Goal: Task Accomplishment & Management: Manage account settings

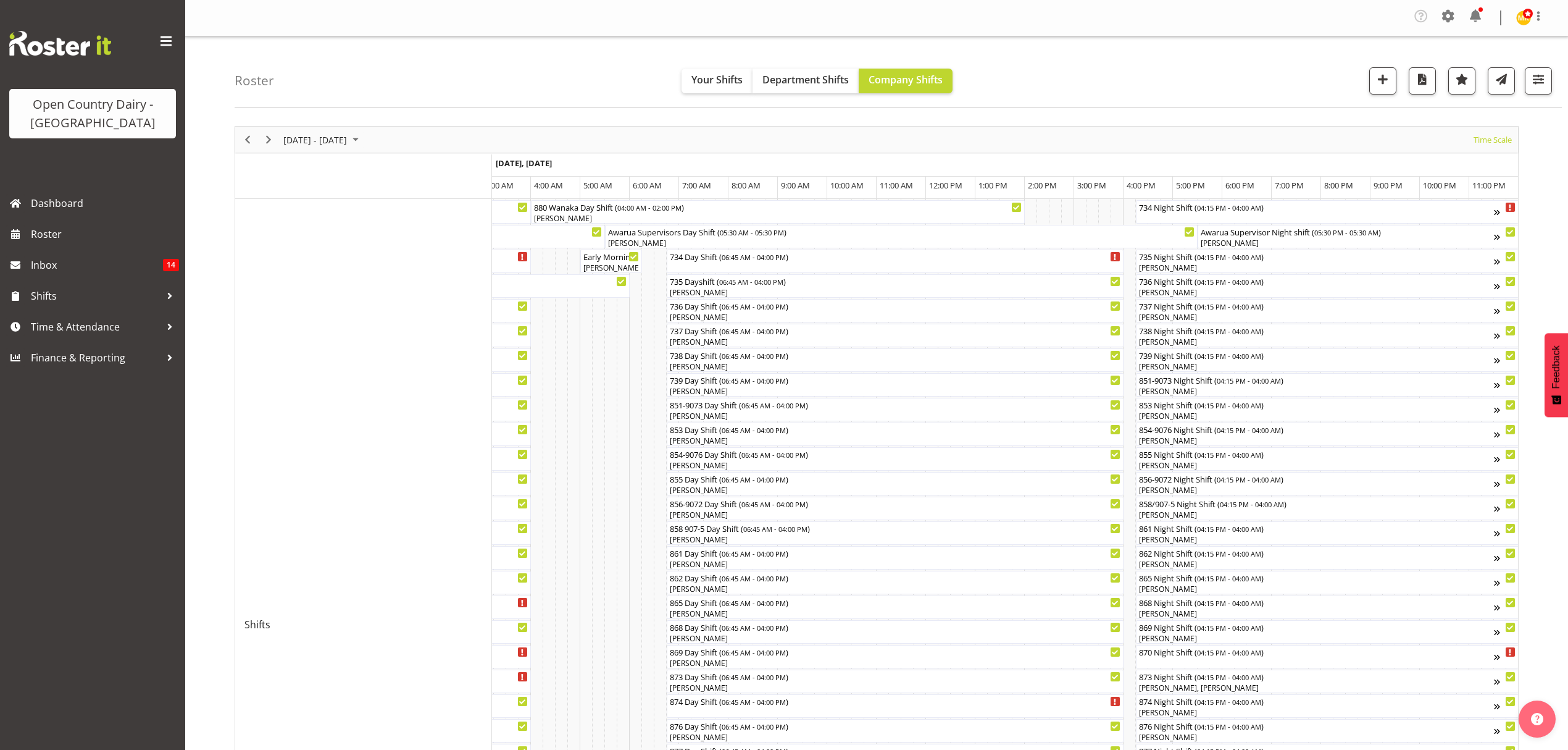
scroll to position [472, 0]
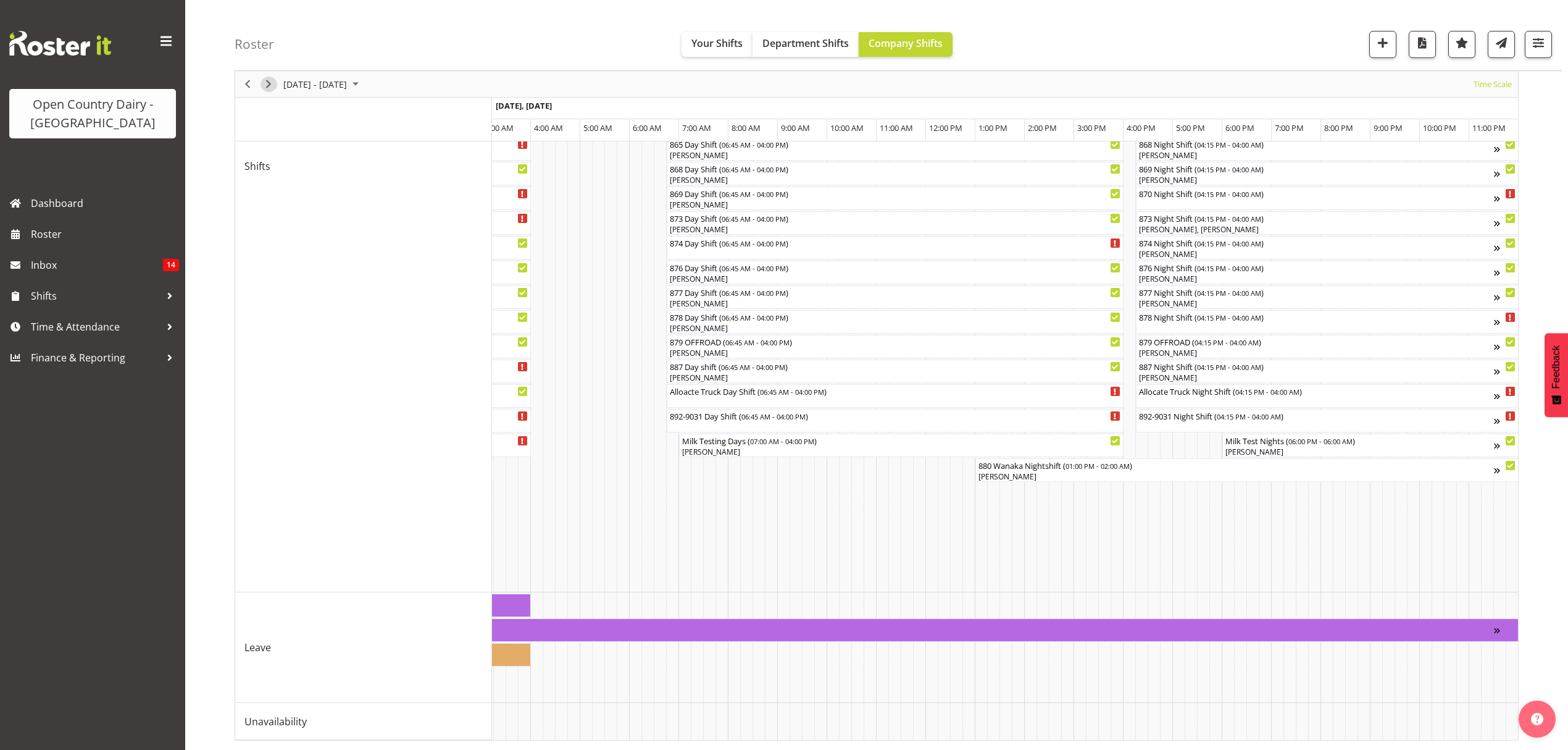
click at [262, 83] on span "Next" at bounding box center [268, 83] width 15 height 15
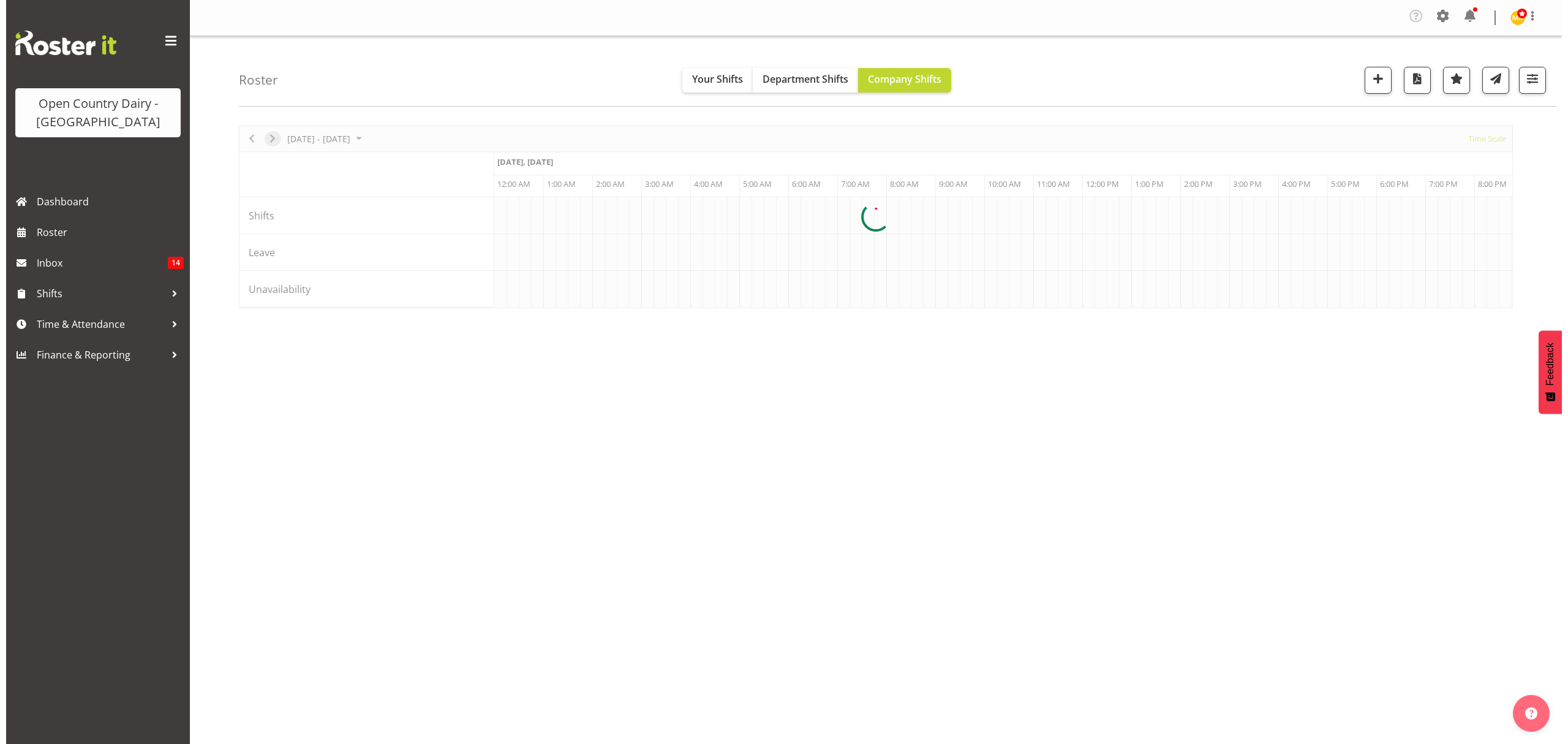
scroll to position [0, 0]
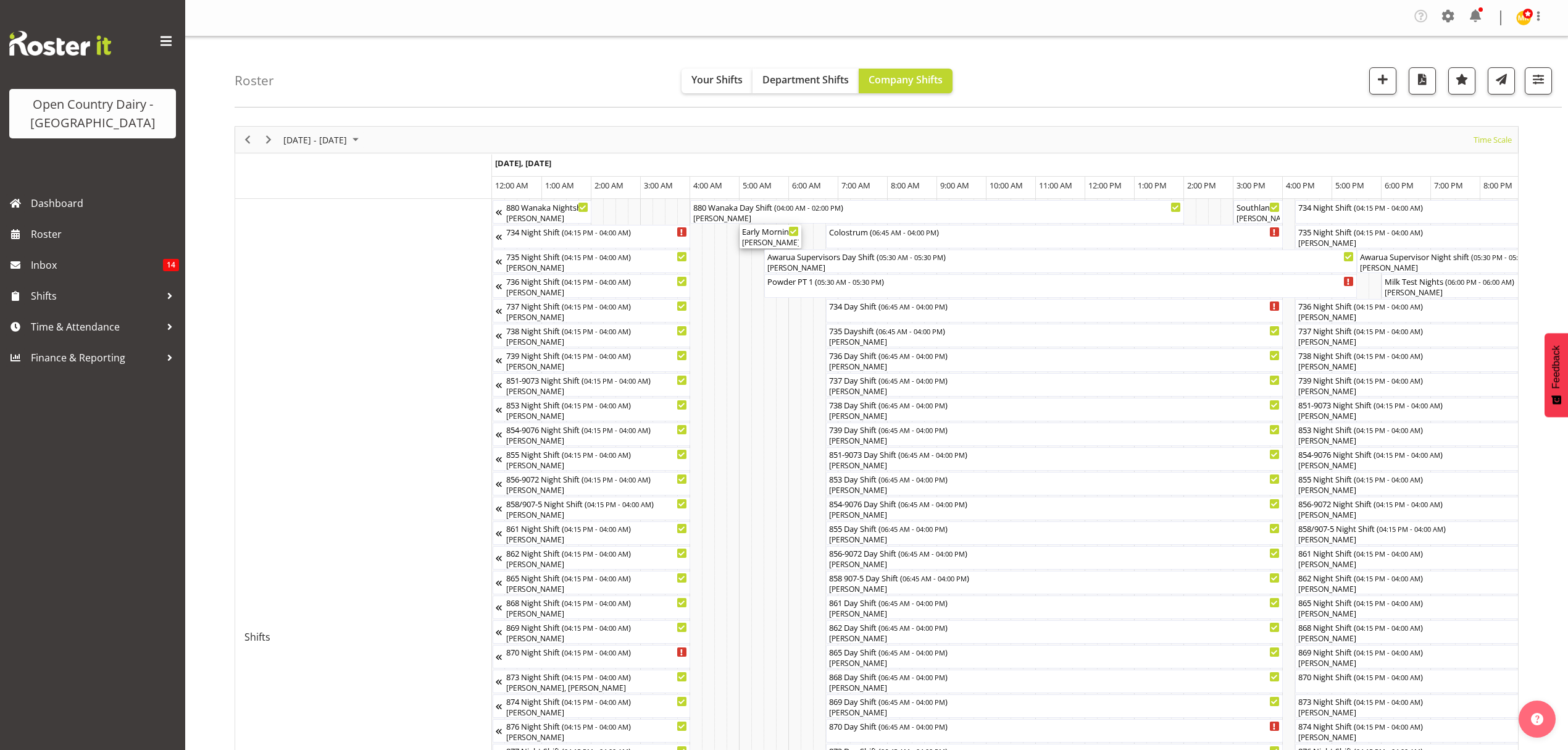
click at [781, 242] on div "[PERSON_NAME], [PERSON_NAME]" at bounding box center [769, 242] width 57 height 11
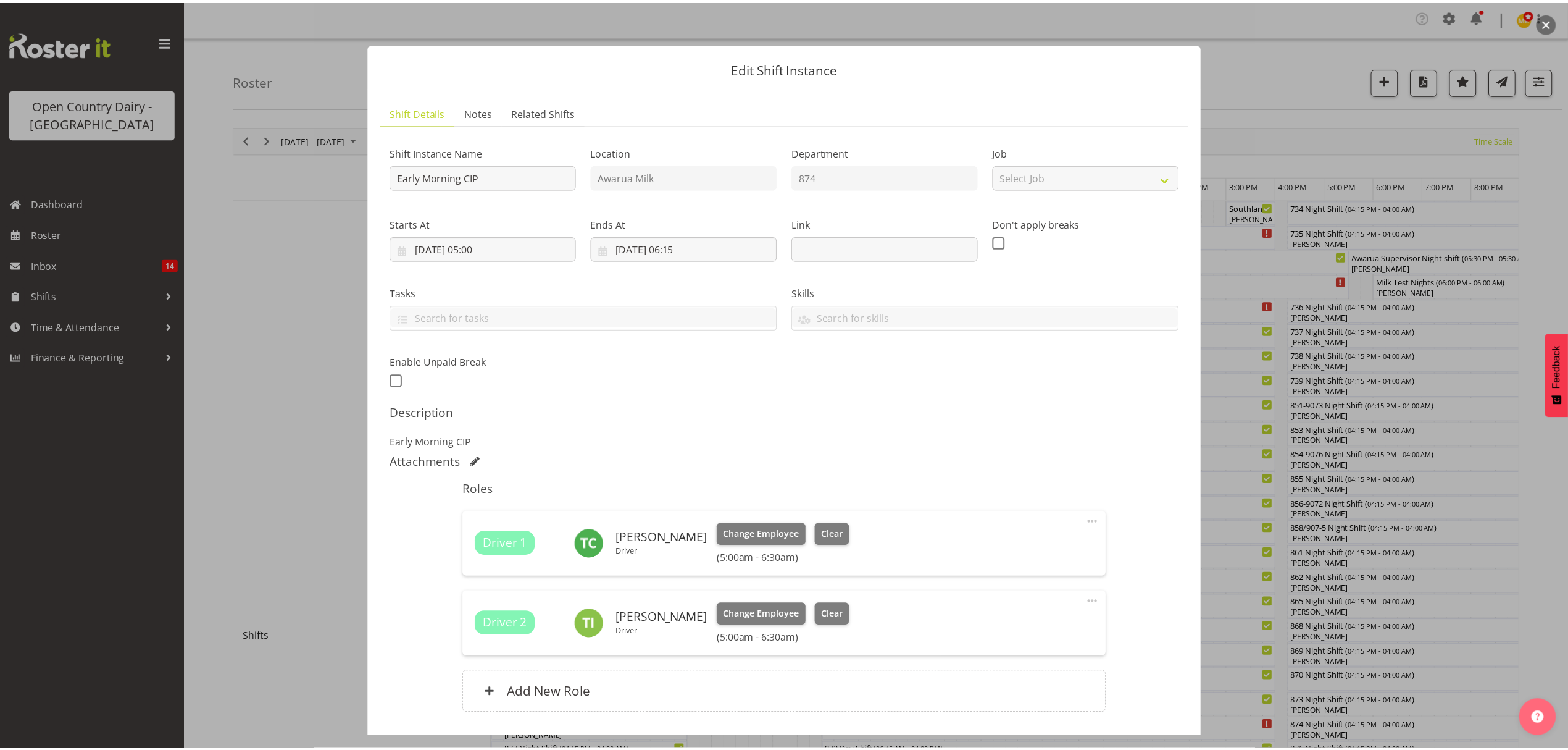
scroll to position [87, 0]
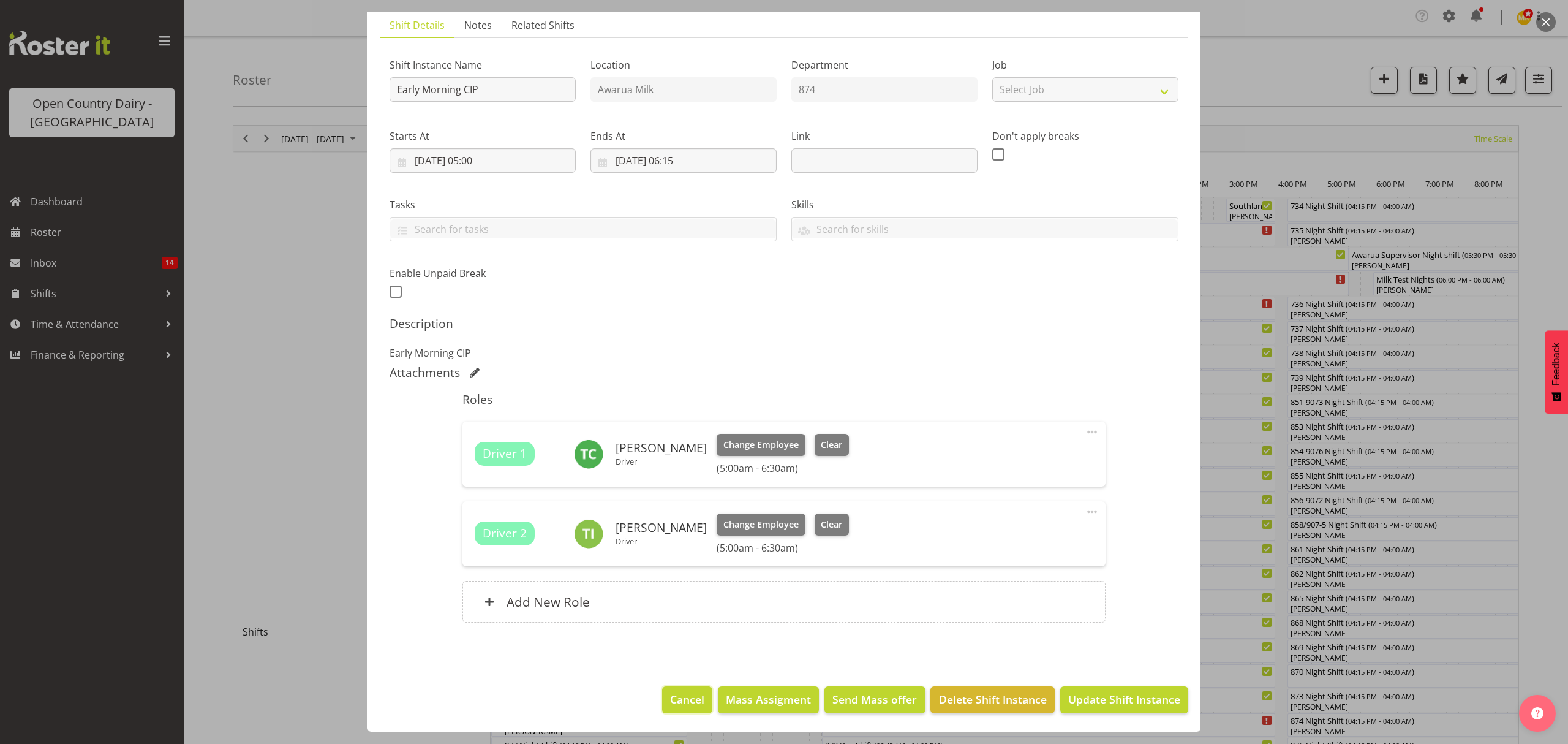
click at [676, 695] on span "Cancel" at bounding box center [687, 699] width 34 height 16
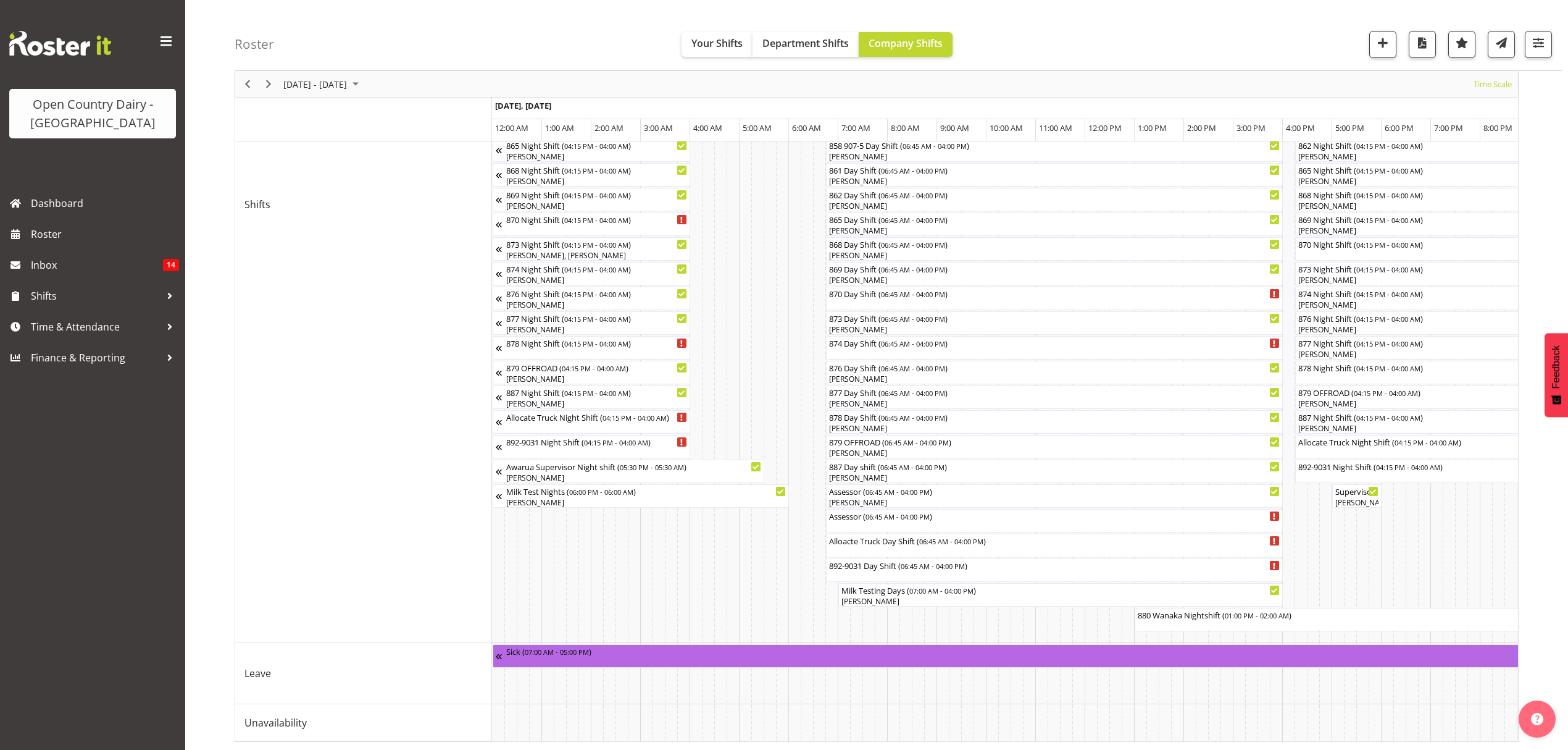
scroll to position [447, 0]
click at [250, 78] on span "Previous" at bounding box center [247, 83] width 15 height 15
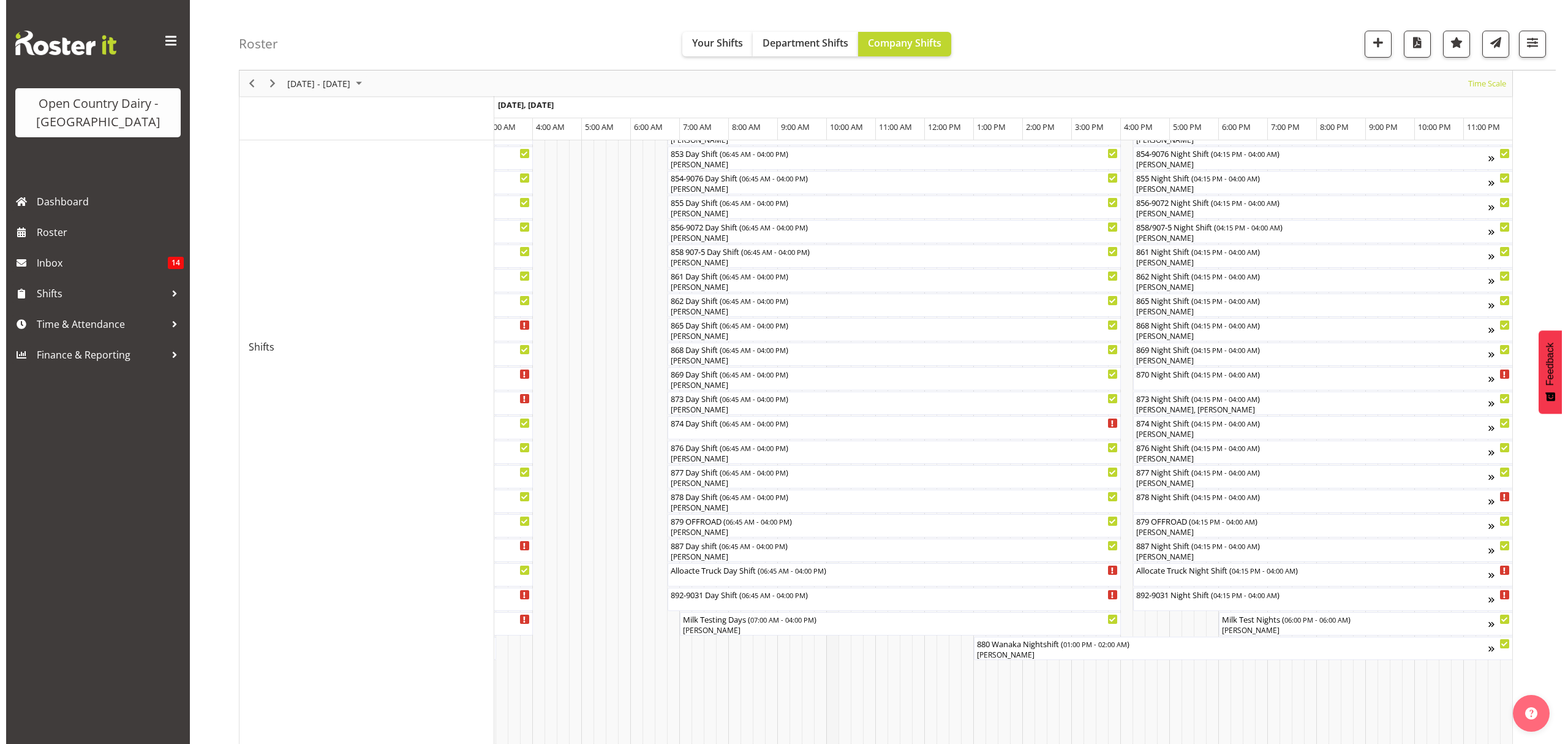
scroll to position [304, 0]
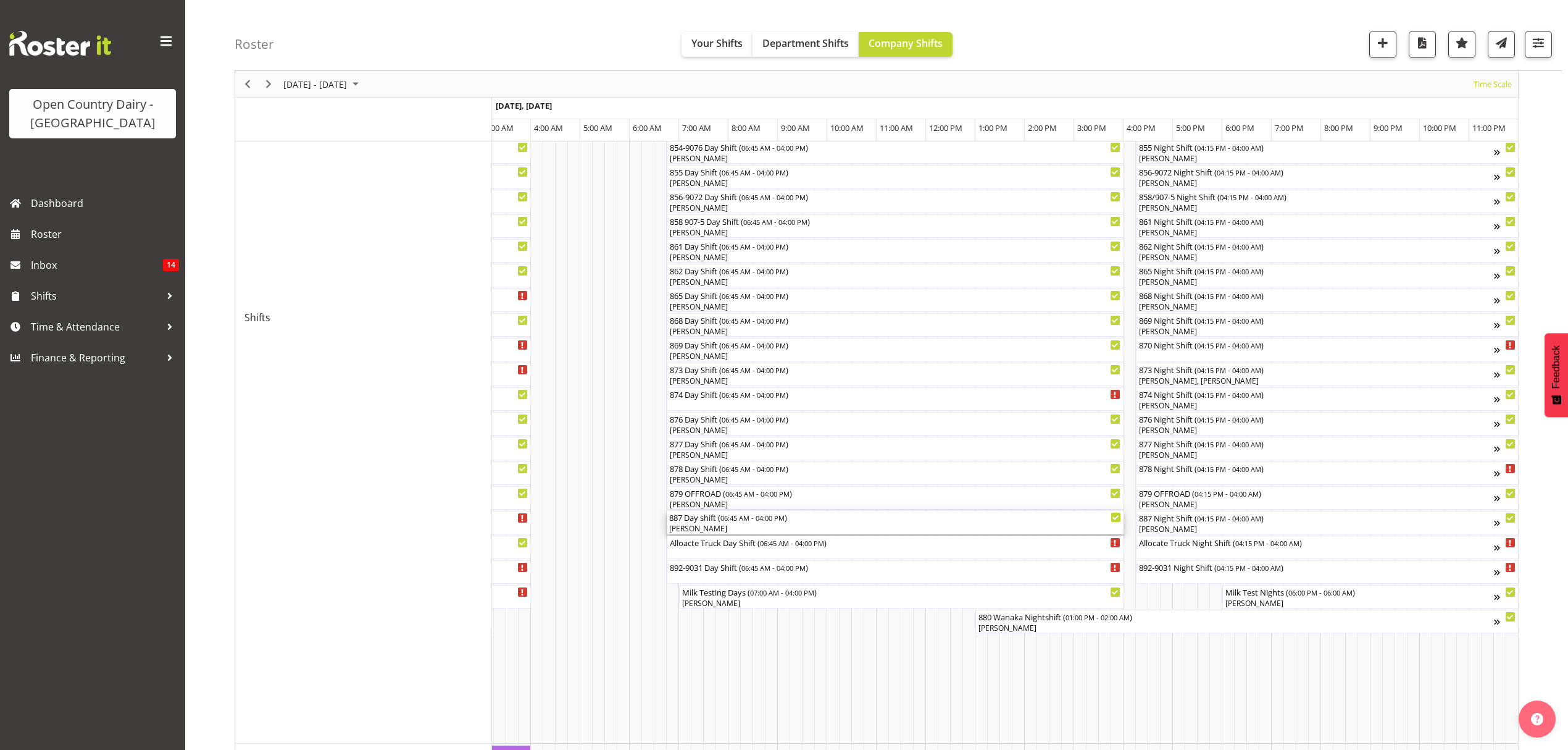
click at [796, 523] on div "[PERSON_NAME]" at bounding box center [895, 529] width 451 height 11
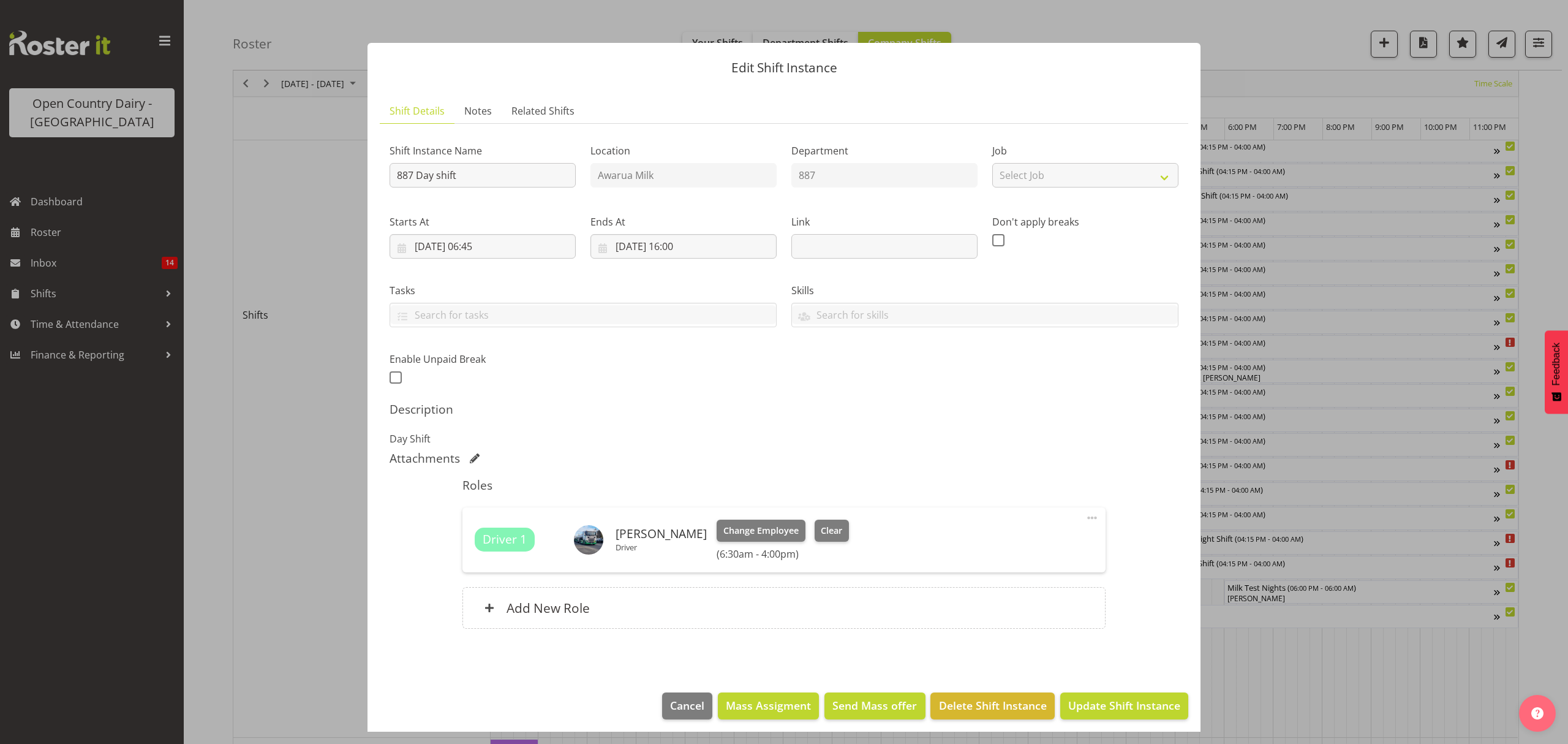
scroll to position [0, 7206]
click at [827, 527] on span "Clear" at bounding box center [831, 530] width 22 height 13
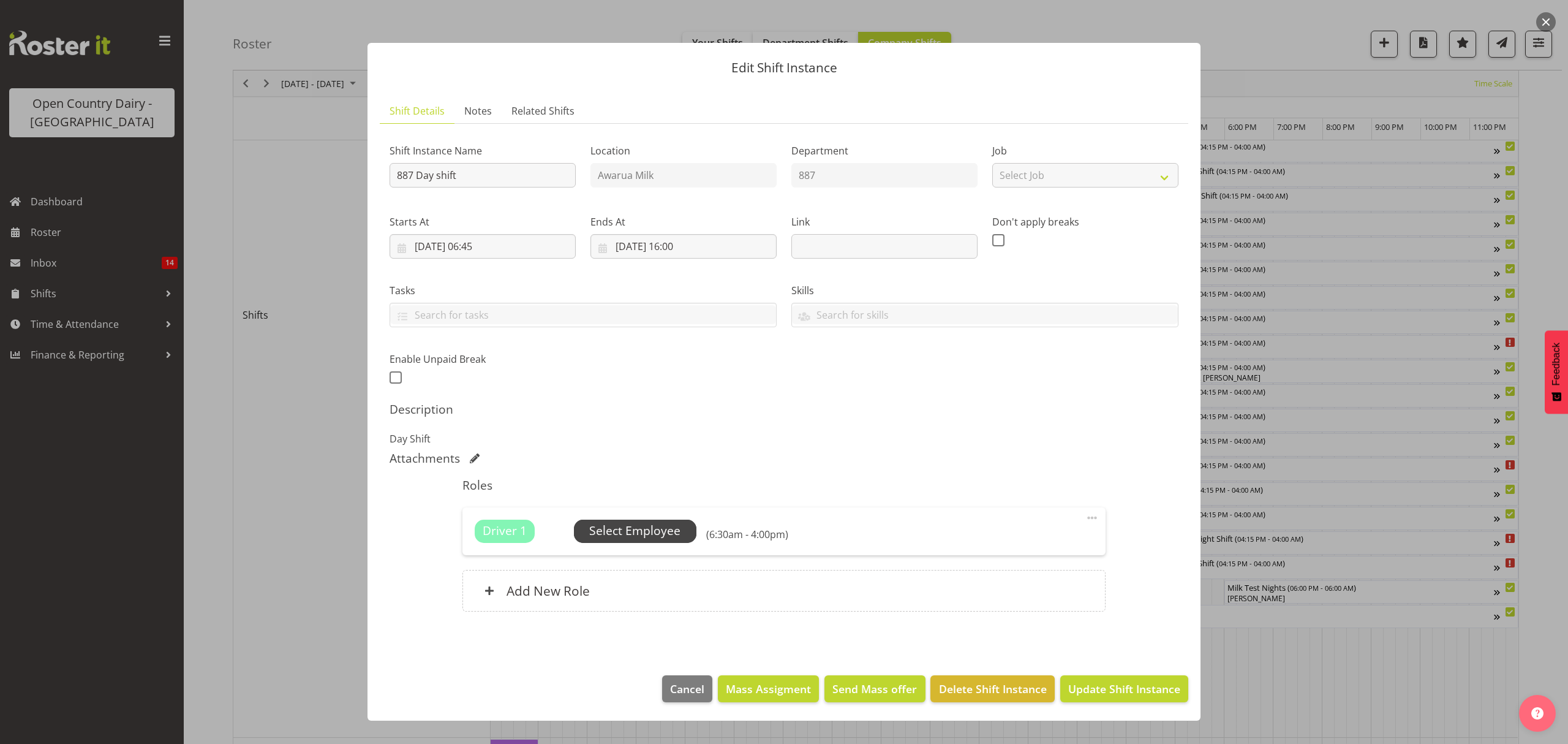
click at [667, 538] on span "Select Employee" at bounding box center [634, 531] width 91 height 18
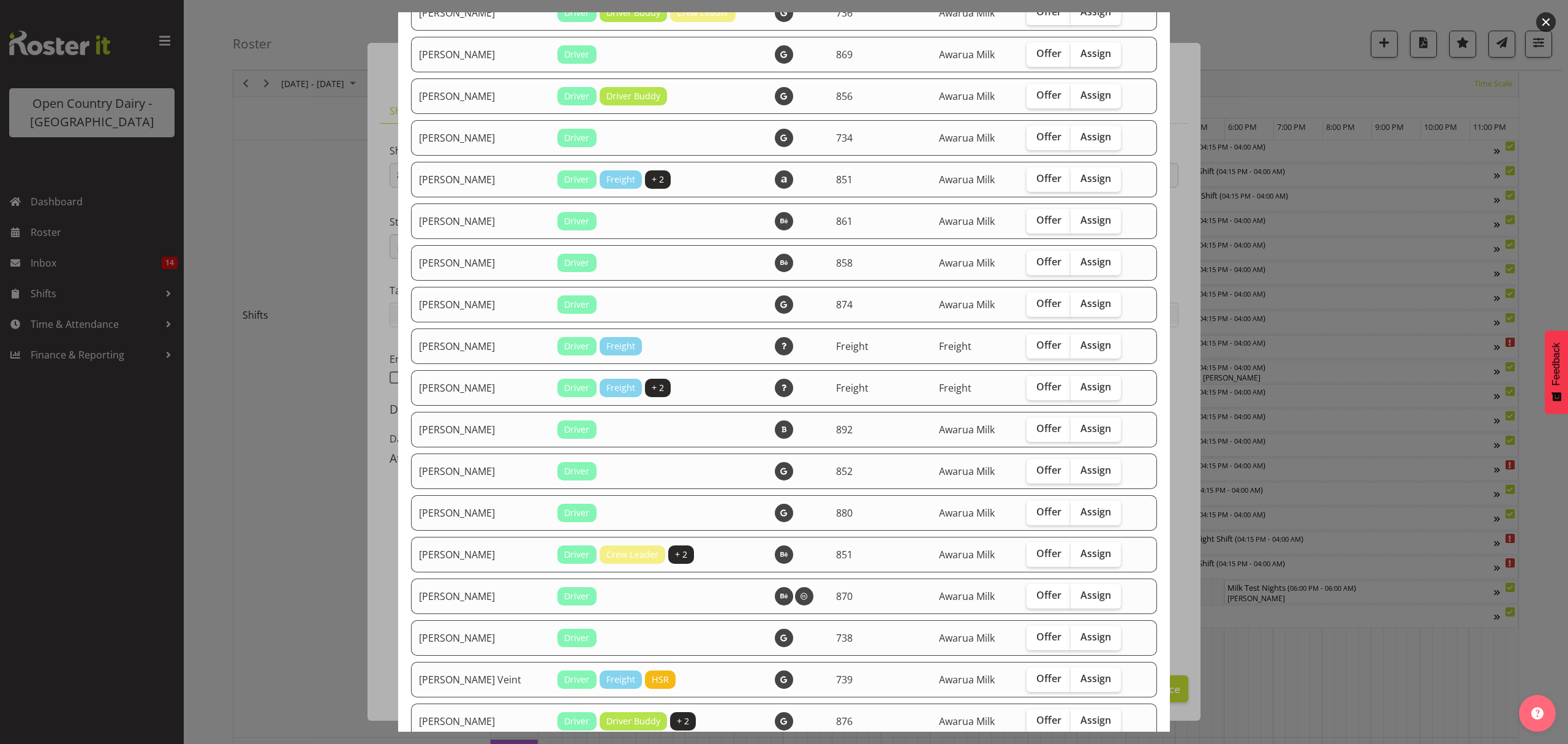
scroll to position [1143, 0]
click at [1100, 427] on label "Assign" at bounding box center [1096, 427] width 50 height 24
click at [1079, 427] on input "Assign" at bounding box center [1074, 427] width 8 height 8
checkbox input "true"
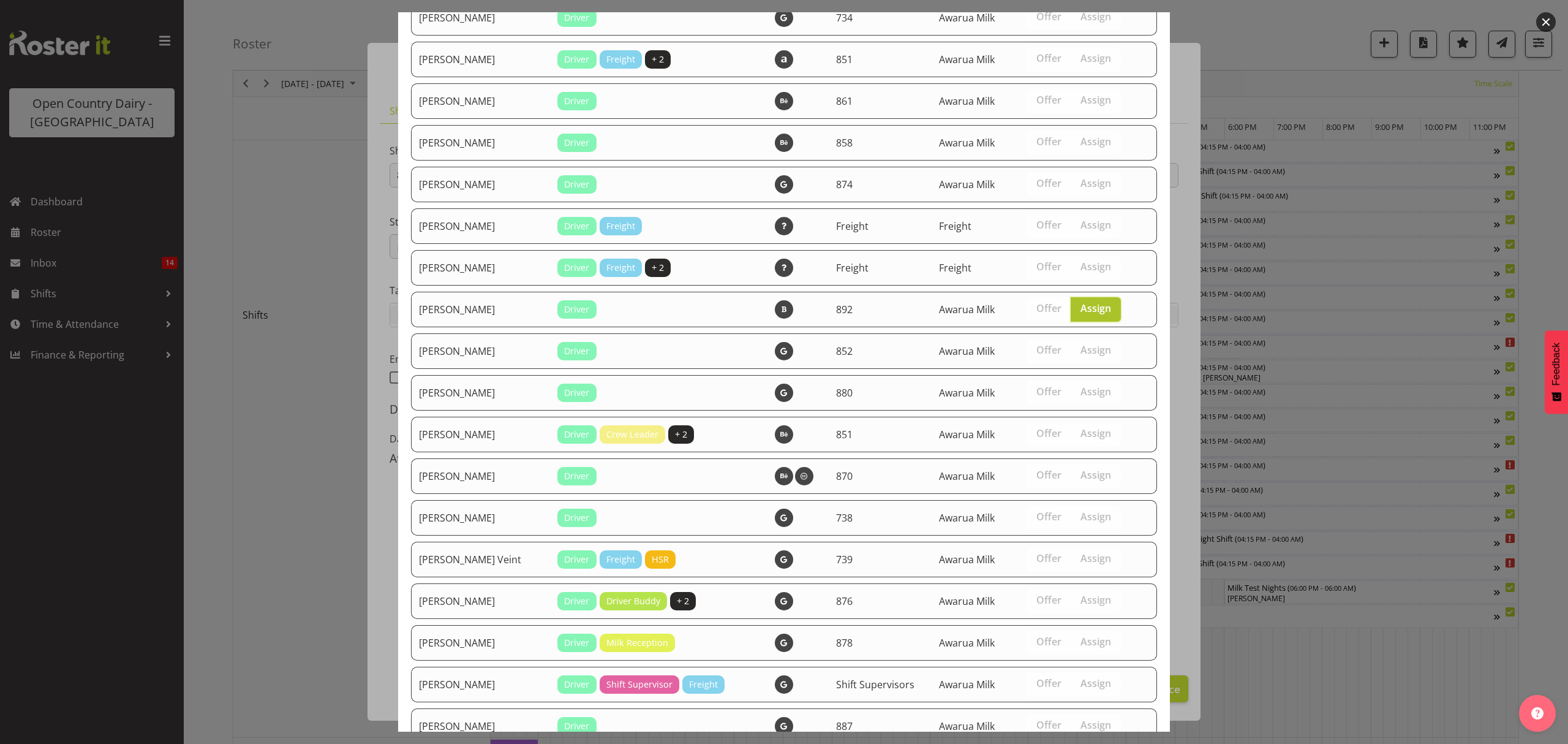
scroll to position [1406, 0]
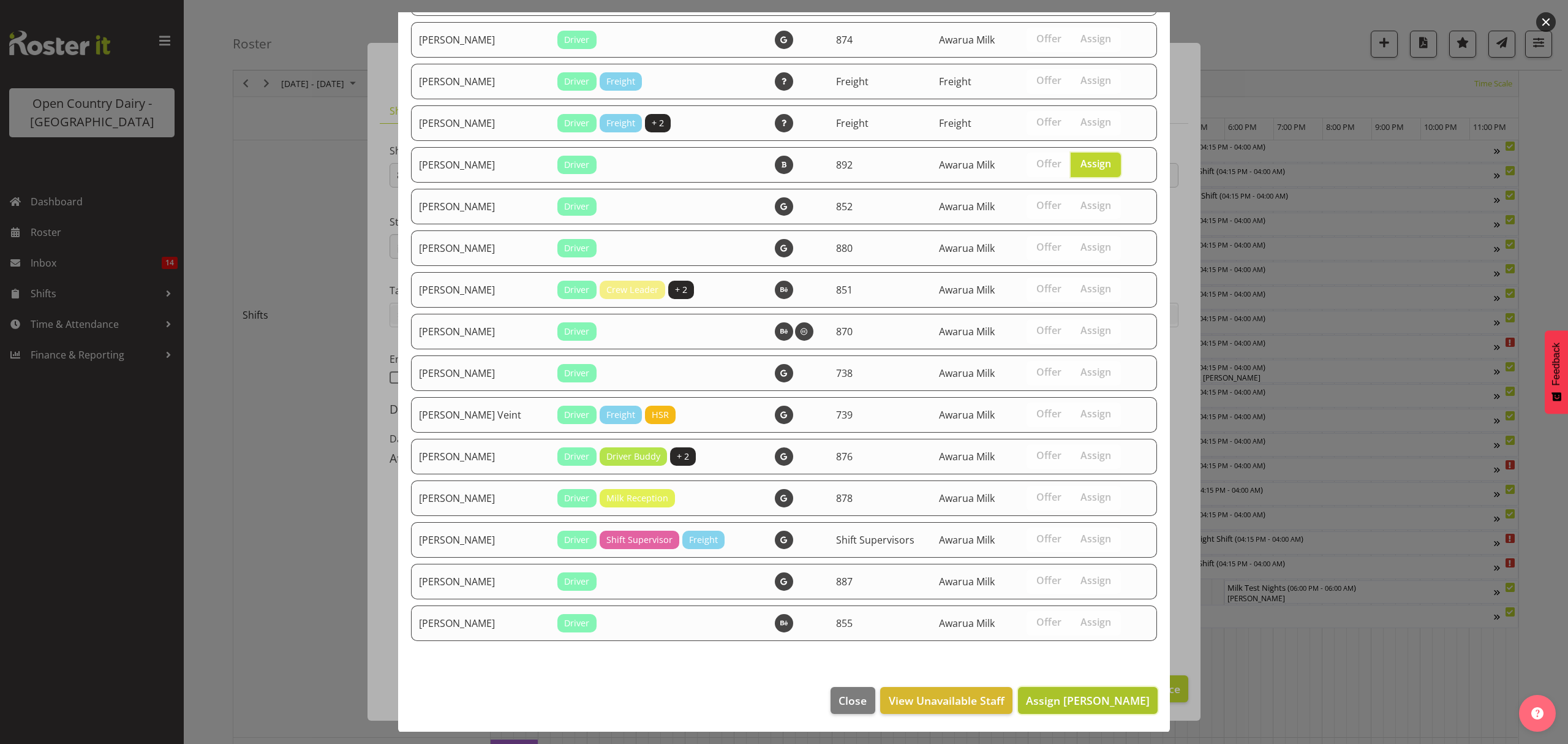
click at [1101, 704] on span "Assign [PERSON_NAME]" at bounding box center [1089, 700] width 124 height 14
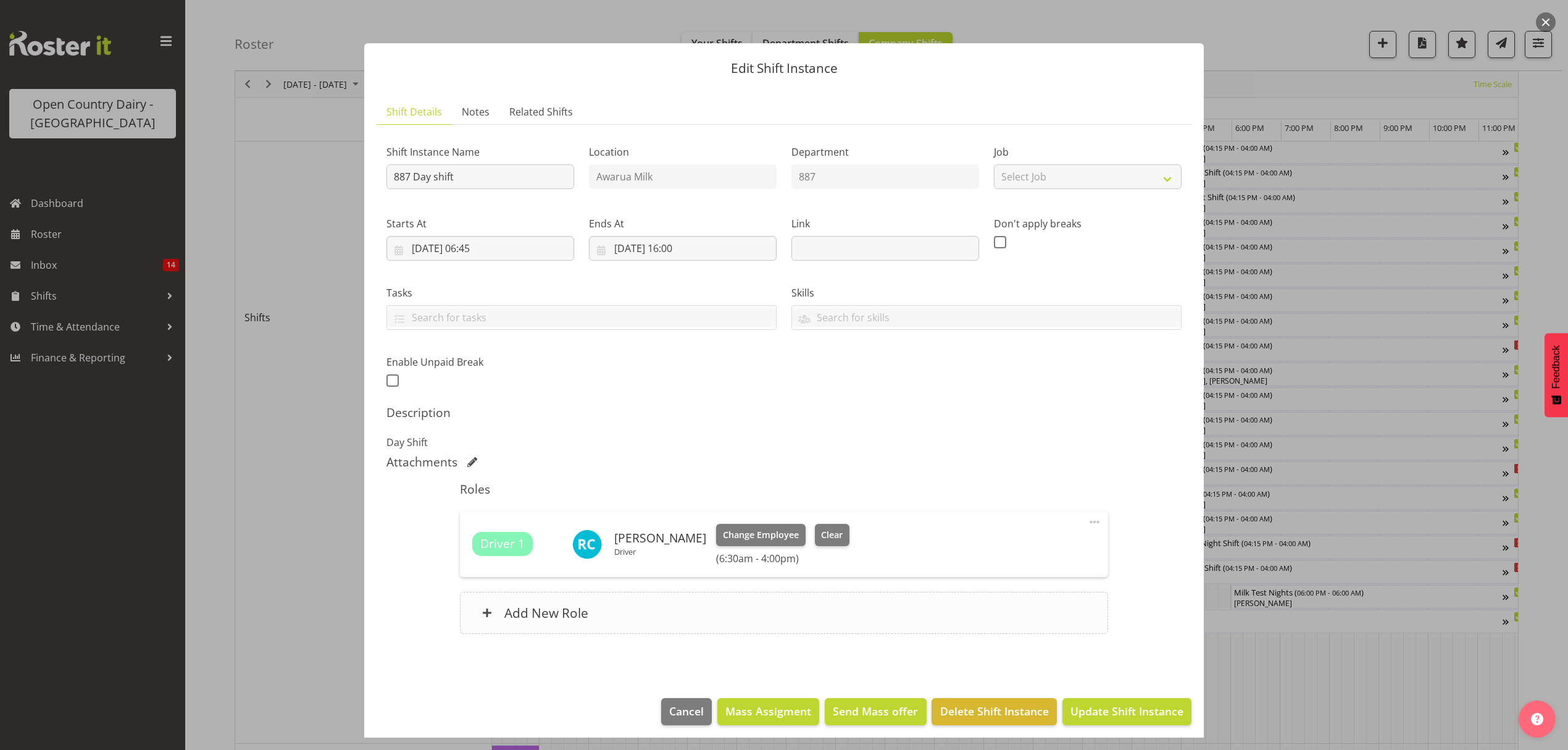
click at [687, 617] on div "Add New Role" at bounding box center [783, 612] width 647 height 42
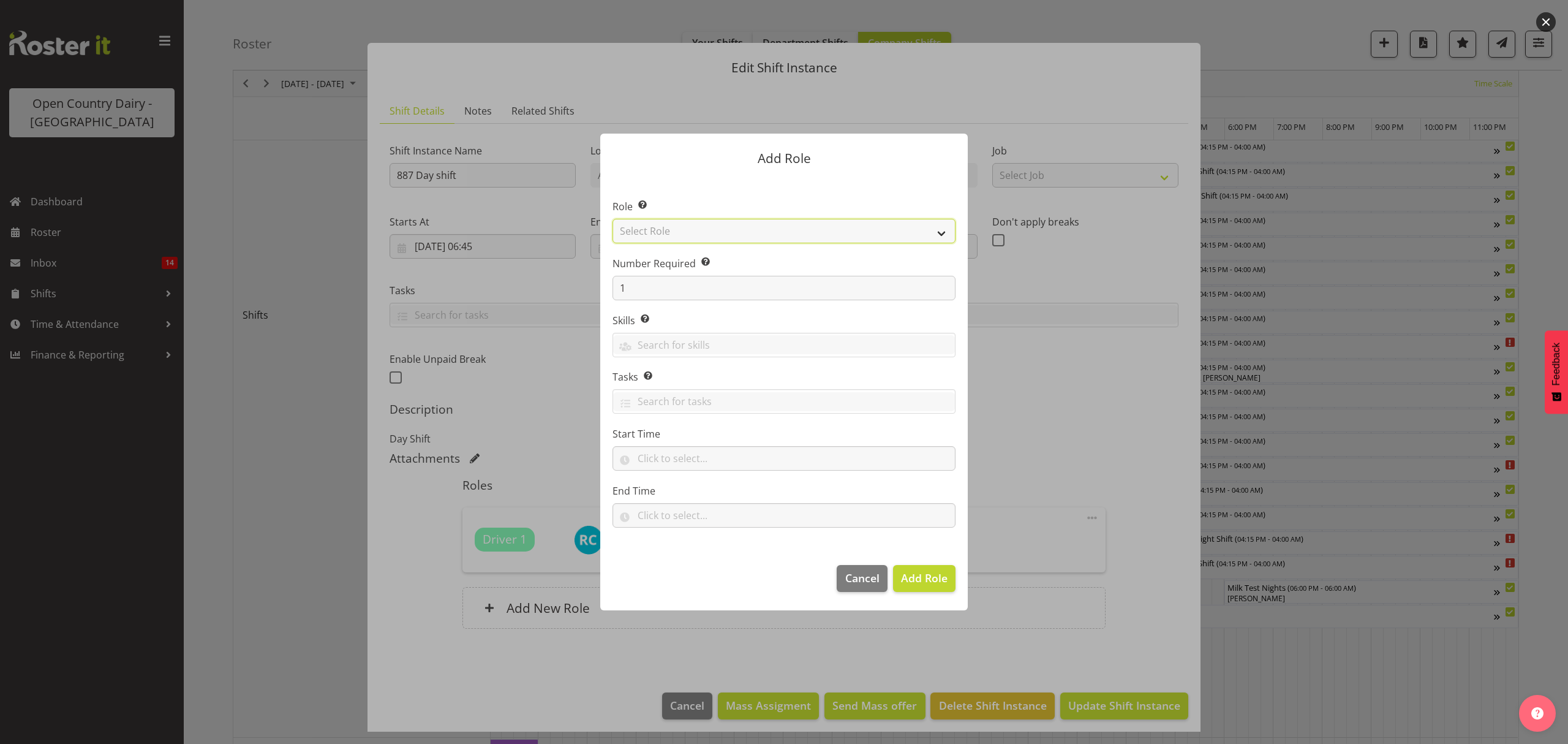
click at [754, 229] on select "Select Role Crew Leader Driver Driver Assessor Dayshift Driver Assessor Nightsh…" at bounding box center [784, 230] width 343 height 24
select select "1437"
click at [613, 219] on select "Select Role Crew Leader Driver Driver Assessor Dayshift Driver Assessor Nightsh…" at bounding box center [784, 230] width 343 height 24
click at [909, 576] on span "Add Role" at bounding box center [925, 578] width 47 height 14
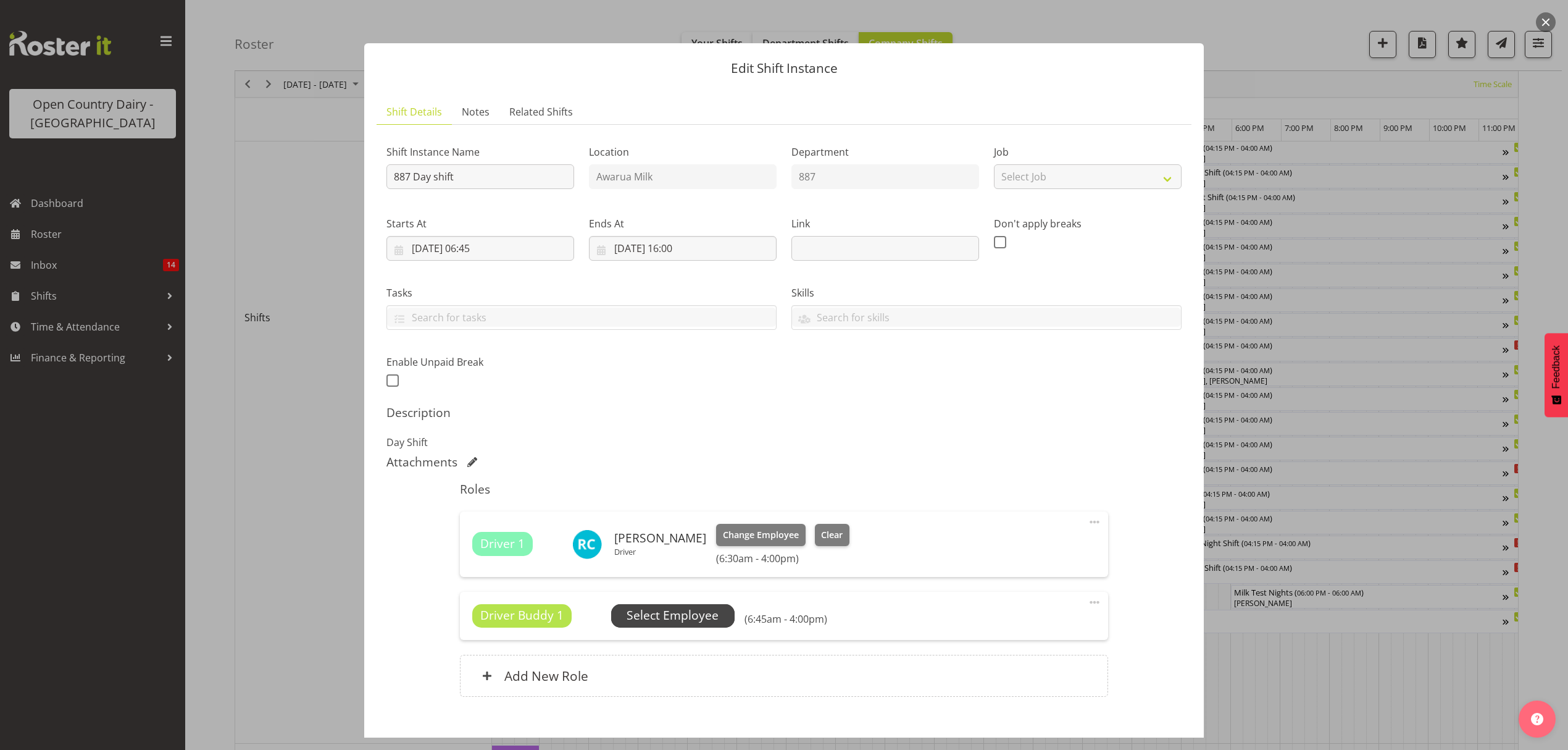
click at [657, 619] on span "Select Employee" at bounding box center [672, 616] width 92 height 18
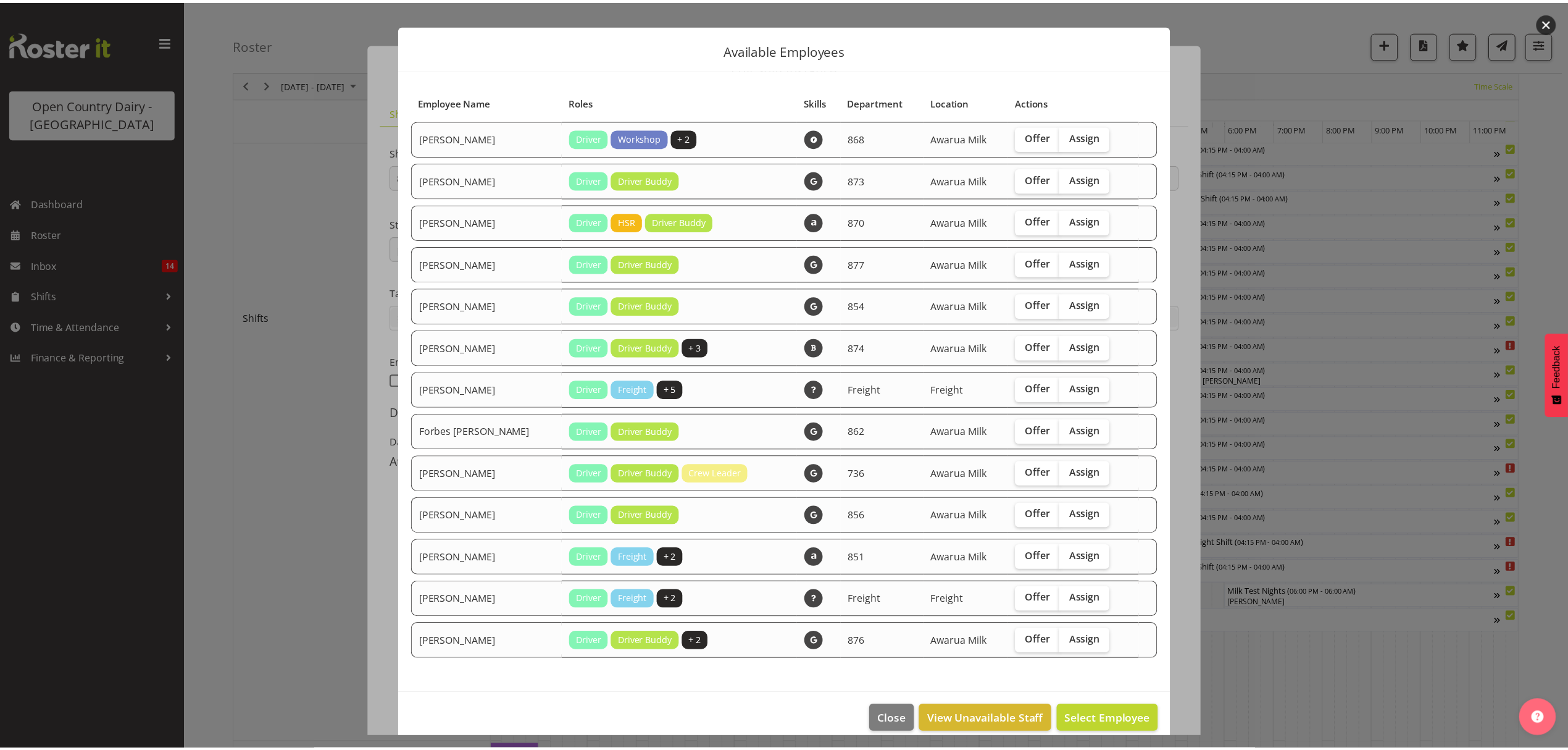
scroll to position [32, 0]
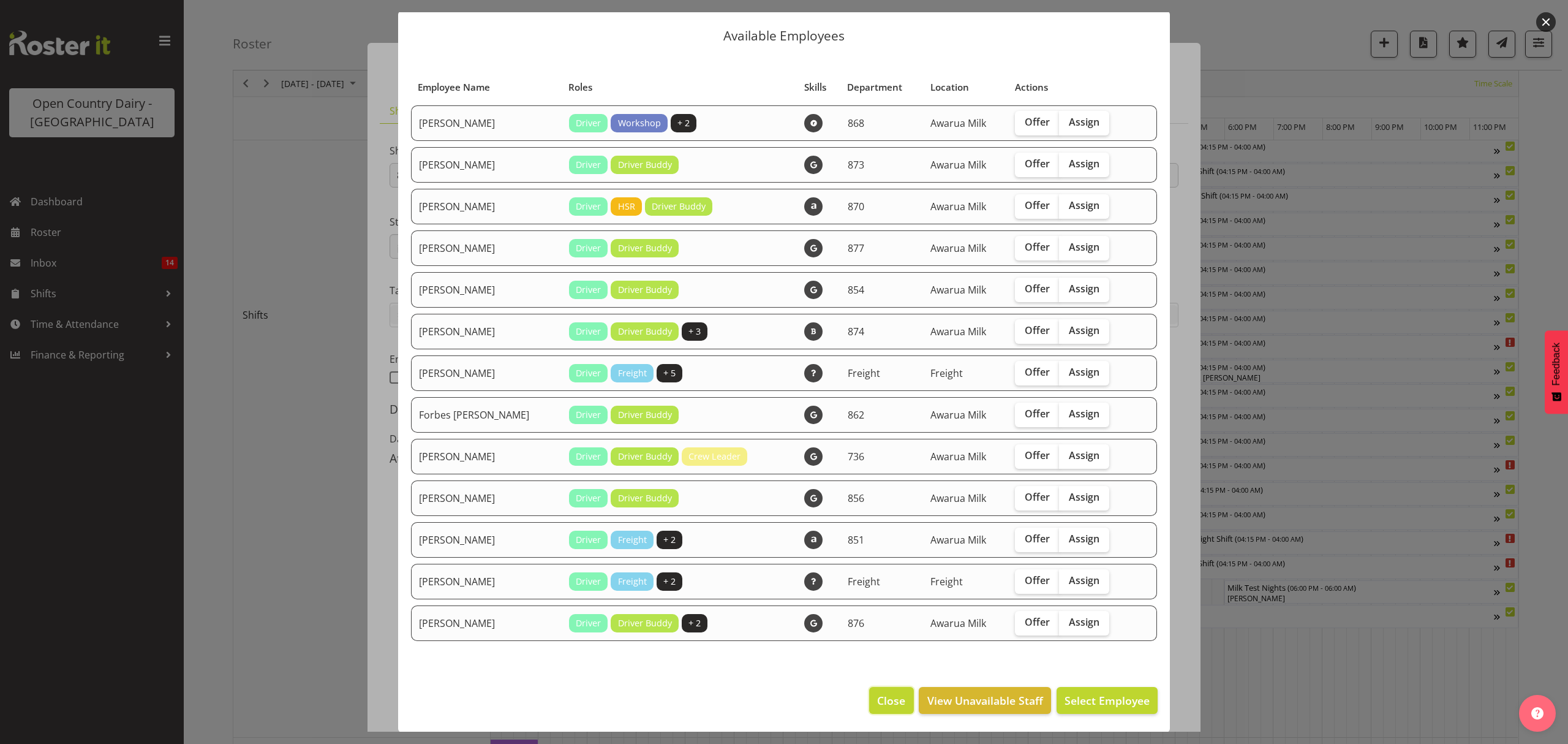
click at [877, 704] on span "Close" at bounding box center [891, 700] width 28 height 16
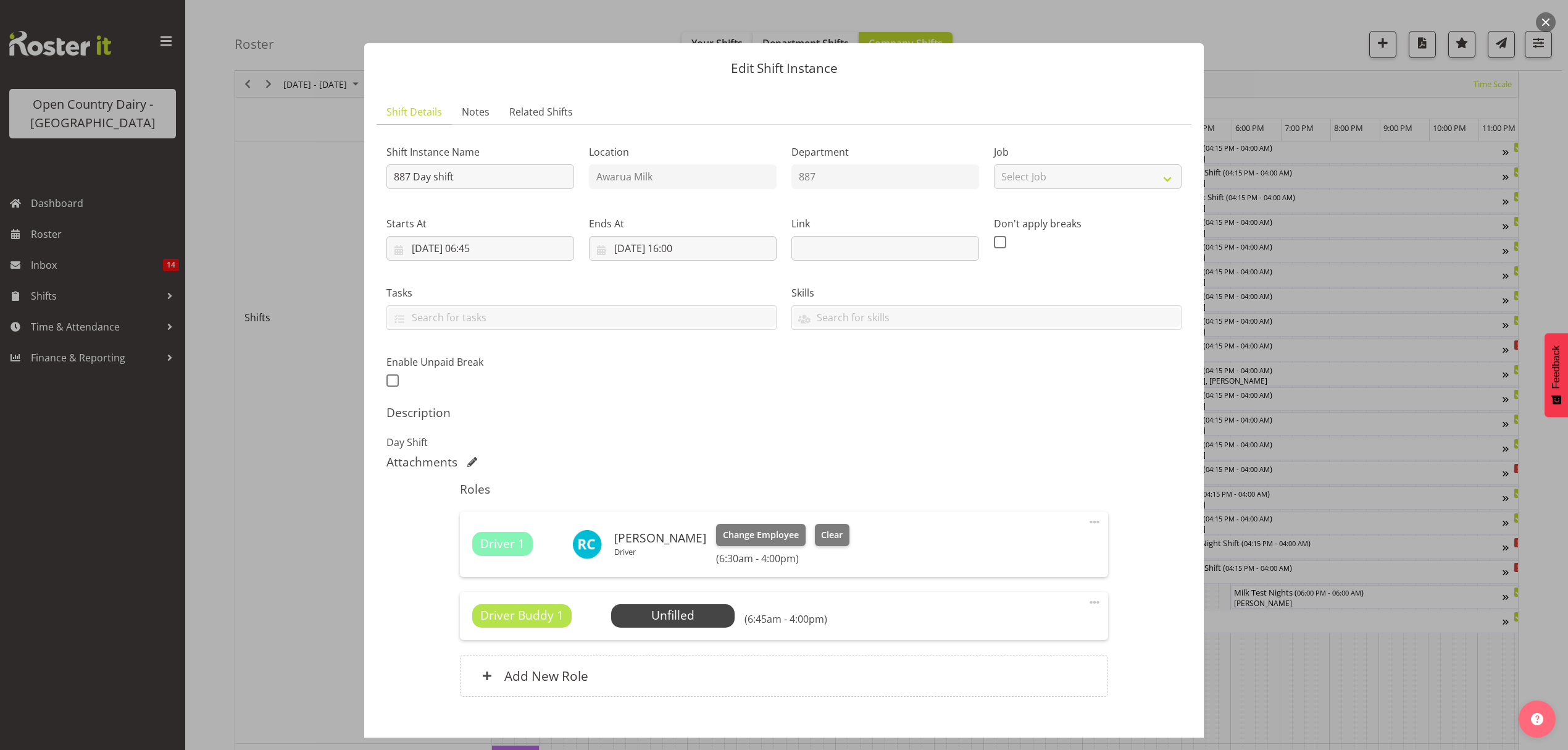
scroll to position [70, 0]
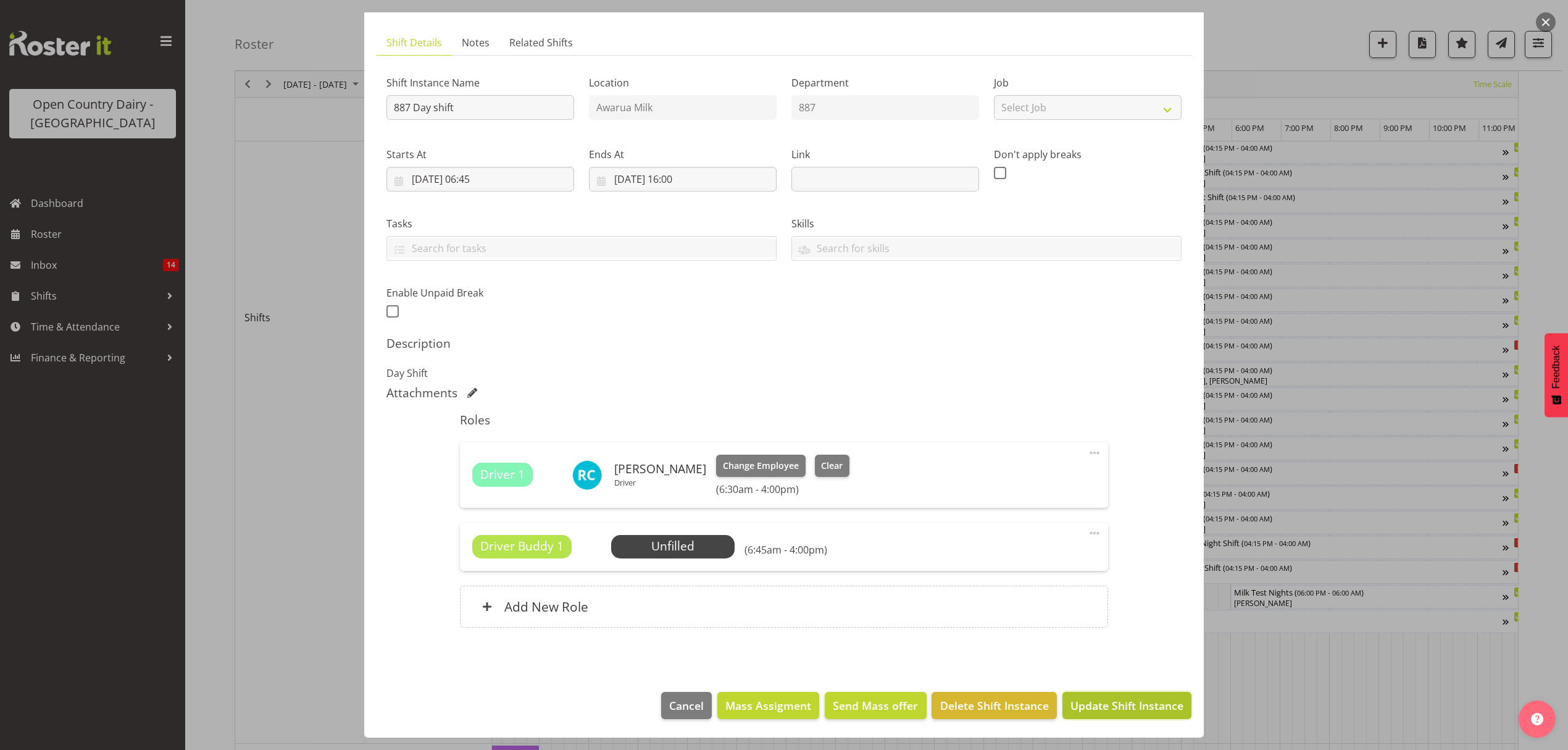
click at [1116, 702] on span "Update Shift Instance" at bounding box center [1127, 706] width 113 height 16
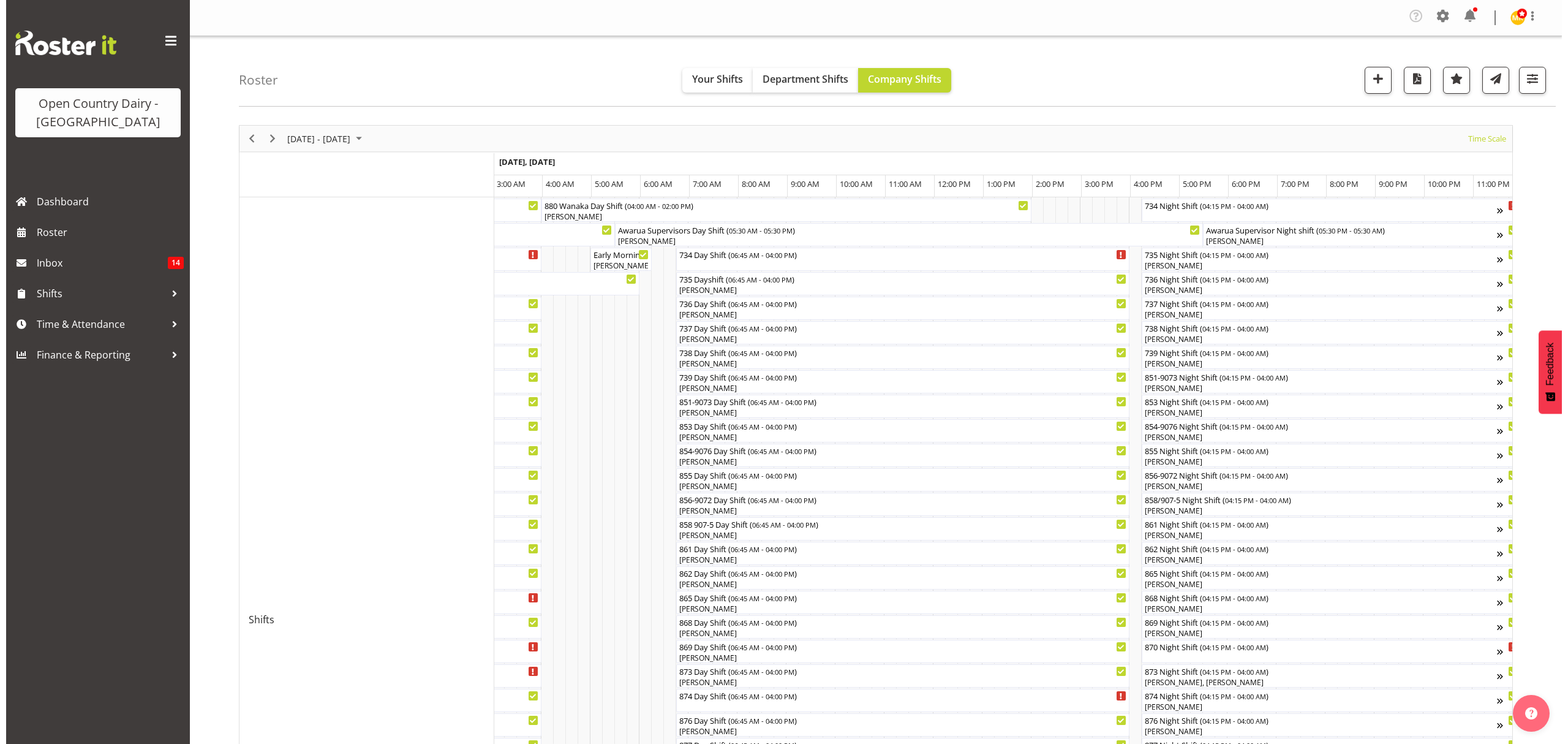
scroll to position [327, 0]
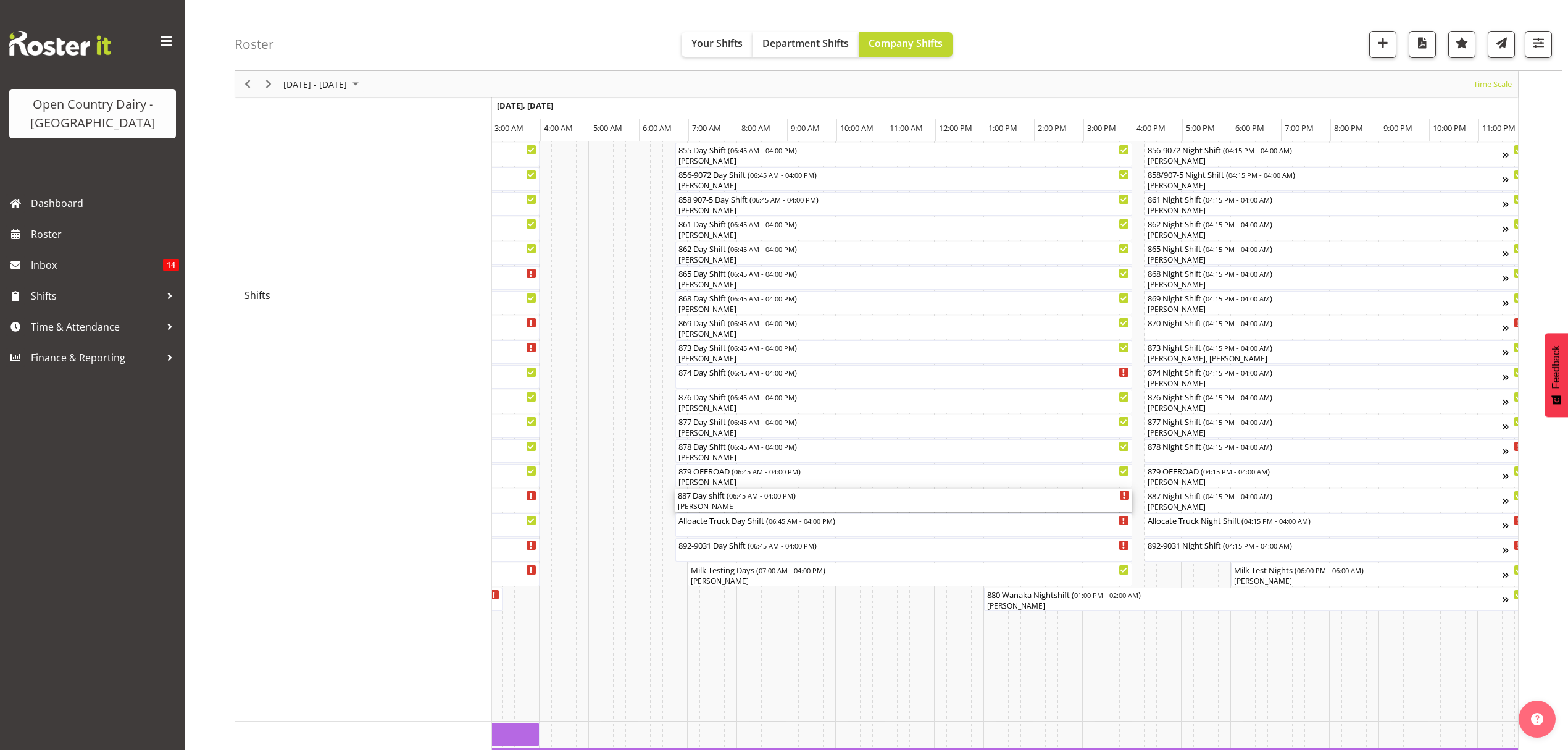
click at [828, 506] on div "[PERSON_NAME]" at bounding box center [904, 506] width 451 height 11
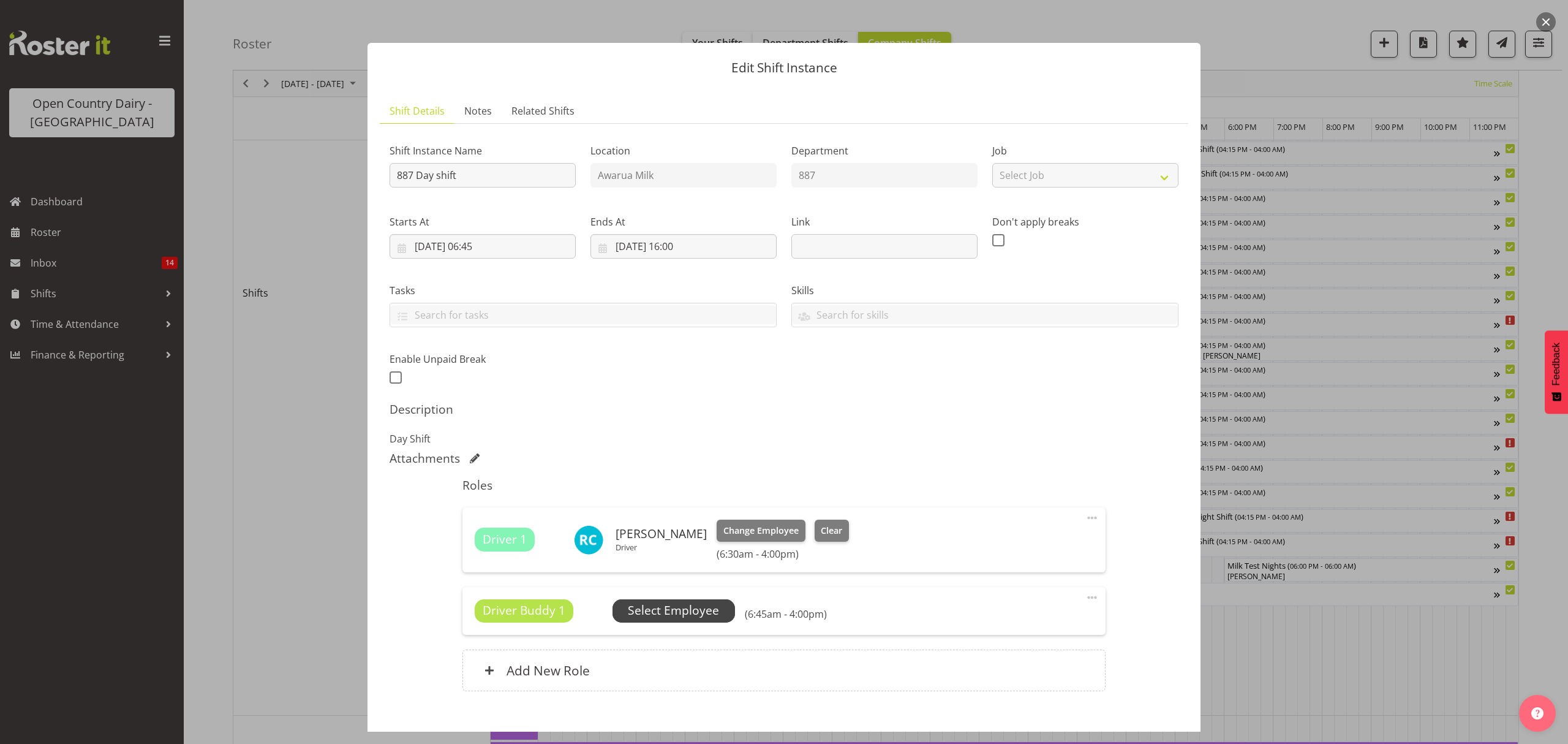
click at [694, 608] on span "Select Employee" at bounding box center [673, 611] width 91 height 18
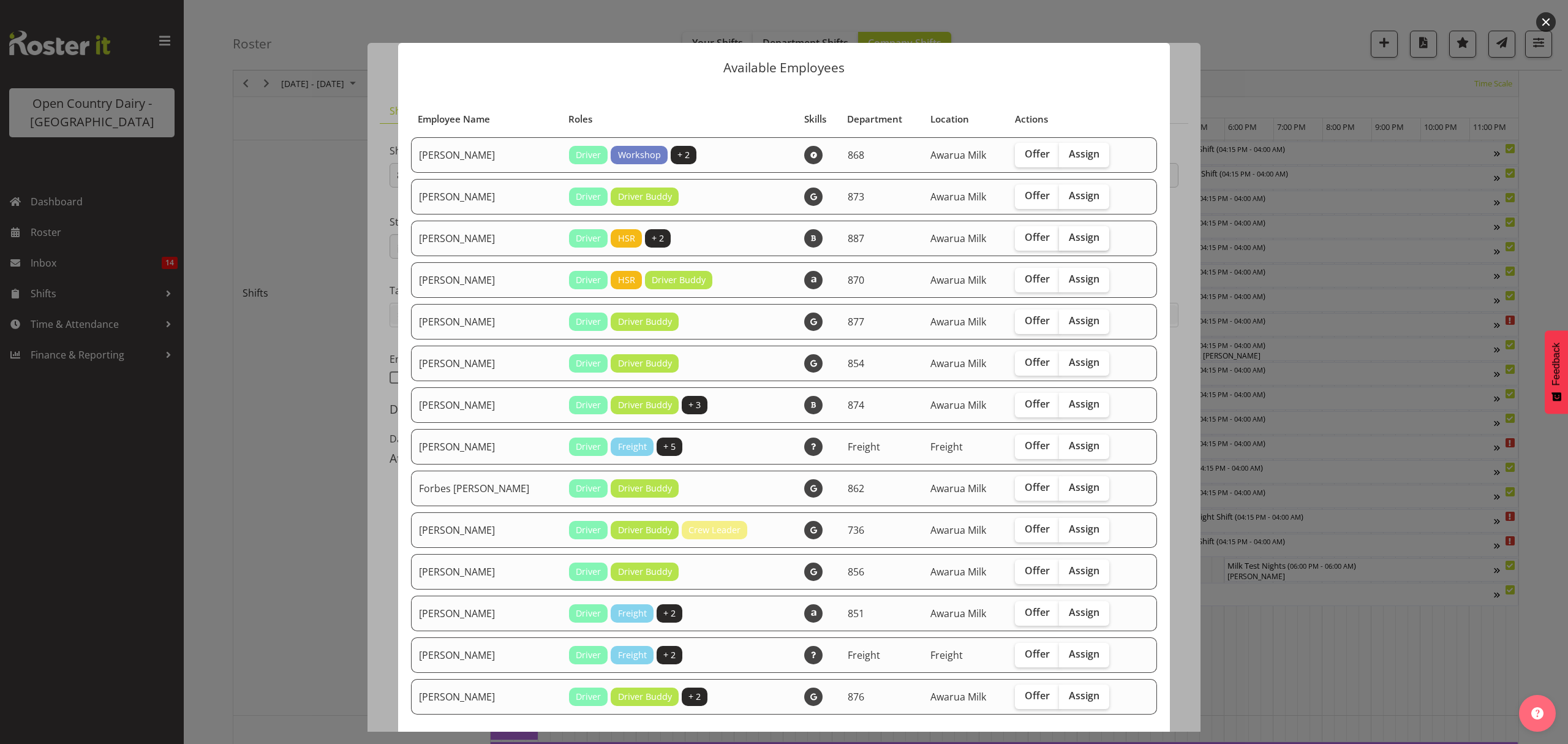
click at [1083, 243] on span "Assign" at bounding box center [1084, 238] width 31 height 13
click at [1067, 241] on input "Assign" at bounding box center [1062, 237] width 8 height 8
checkbox input "true"
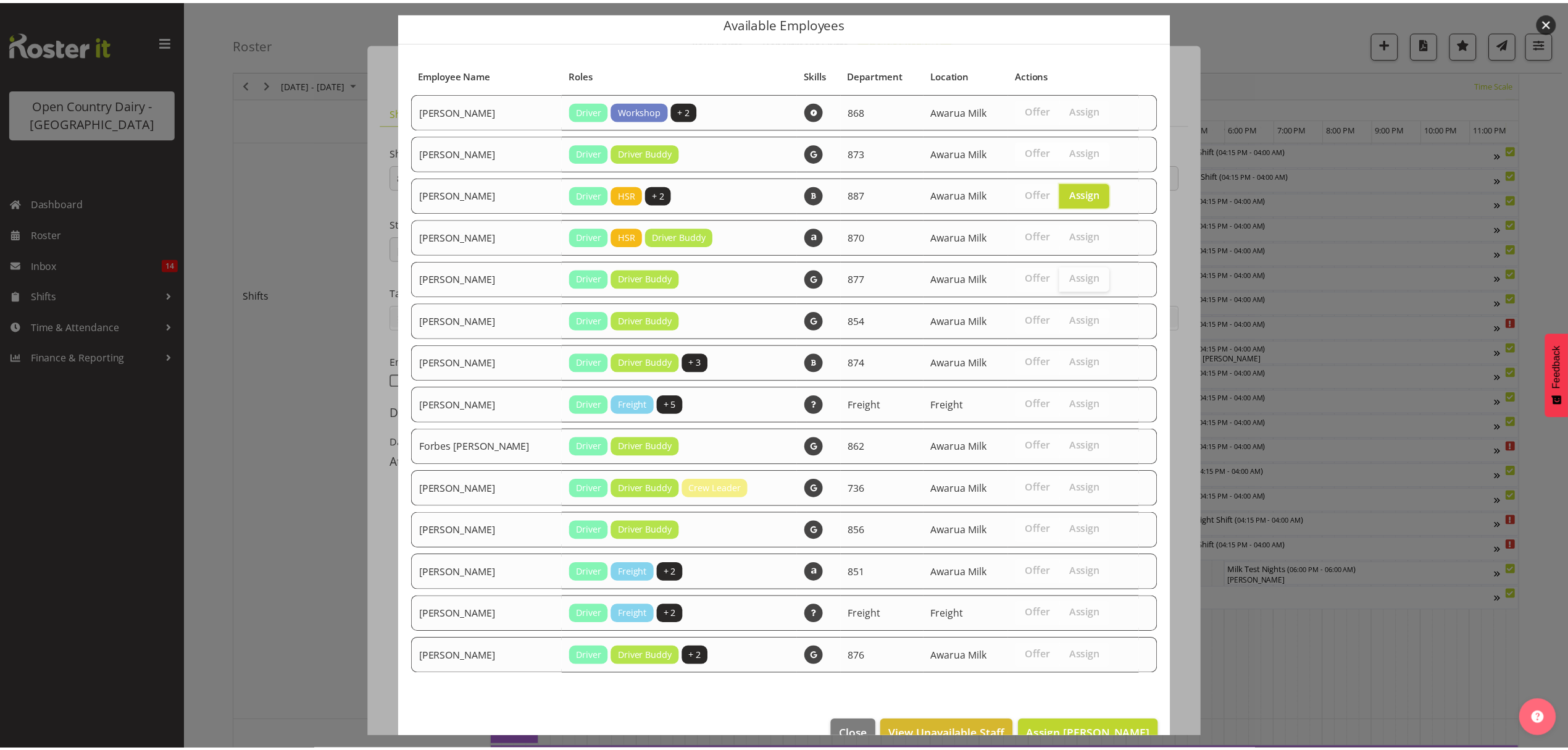
scroll to position [74, 0]
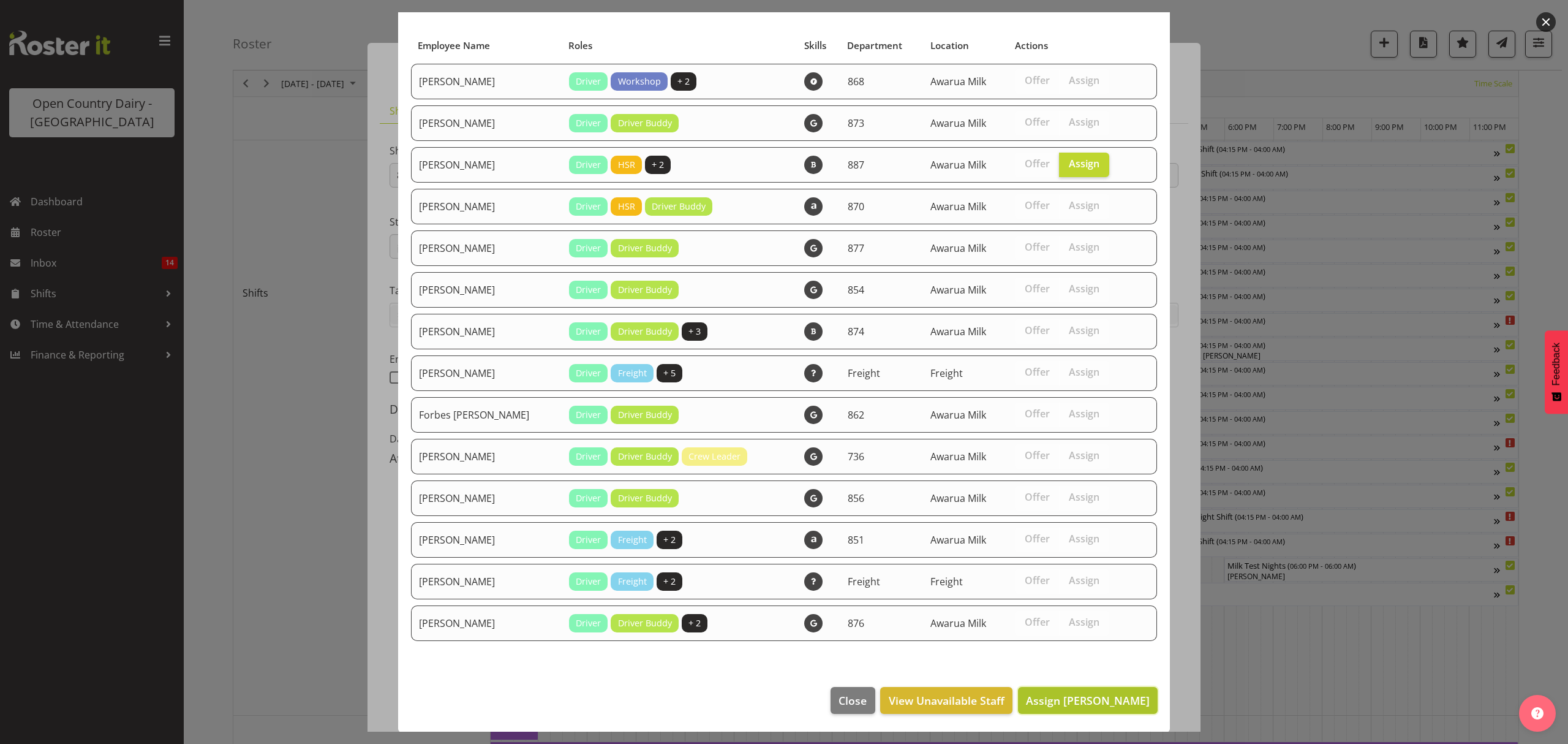
click at [1053, 704] on span "Assign [PERSON_NAME]" at bounding box center [1089, 700] width 124 height 14
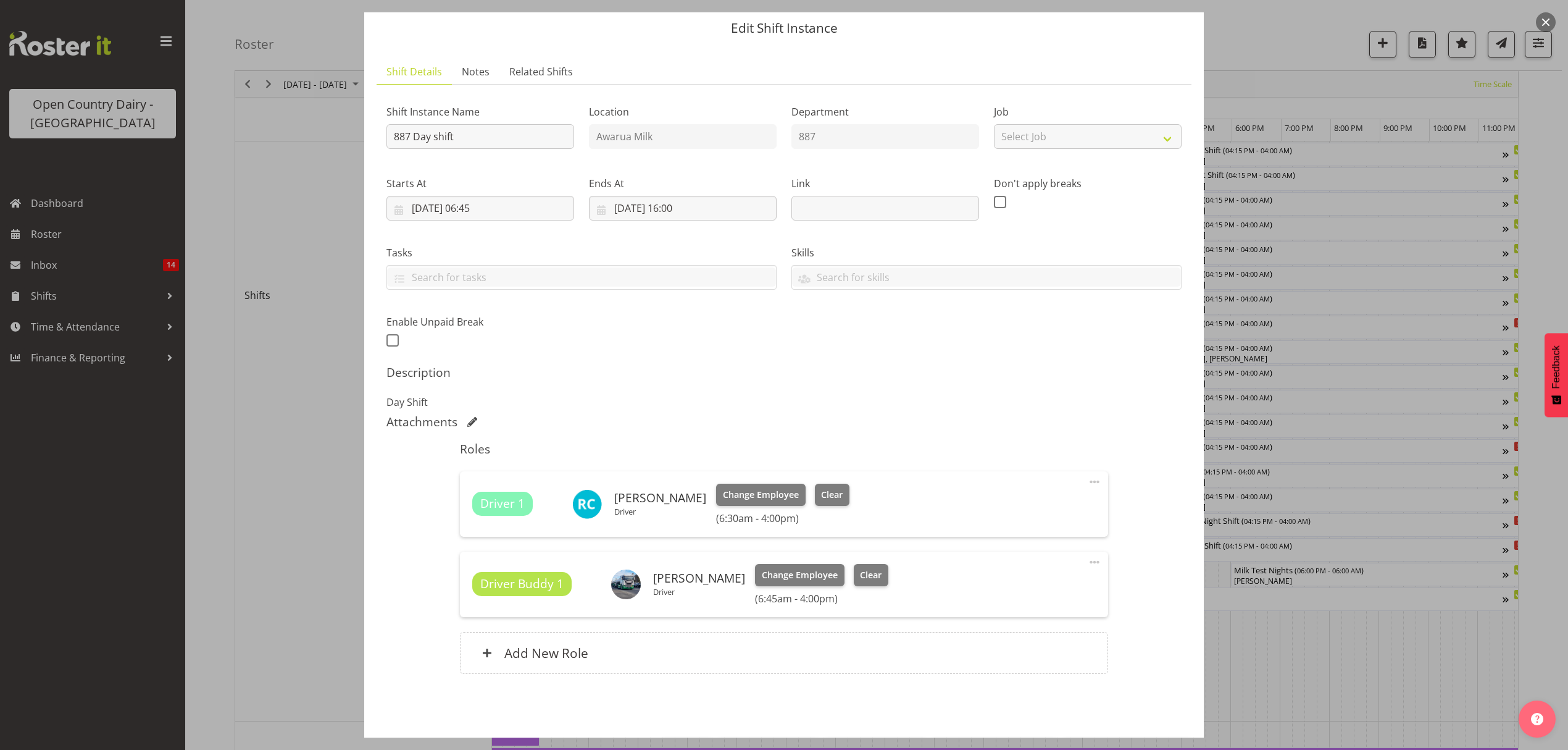
scroll to position [87, 0]
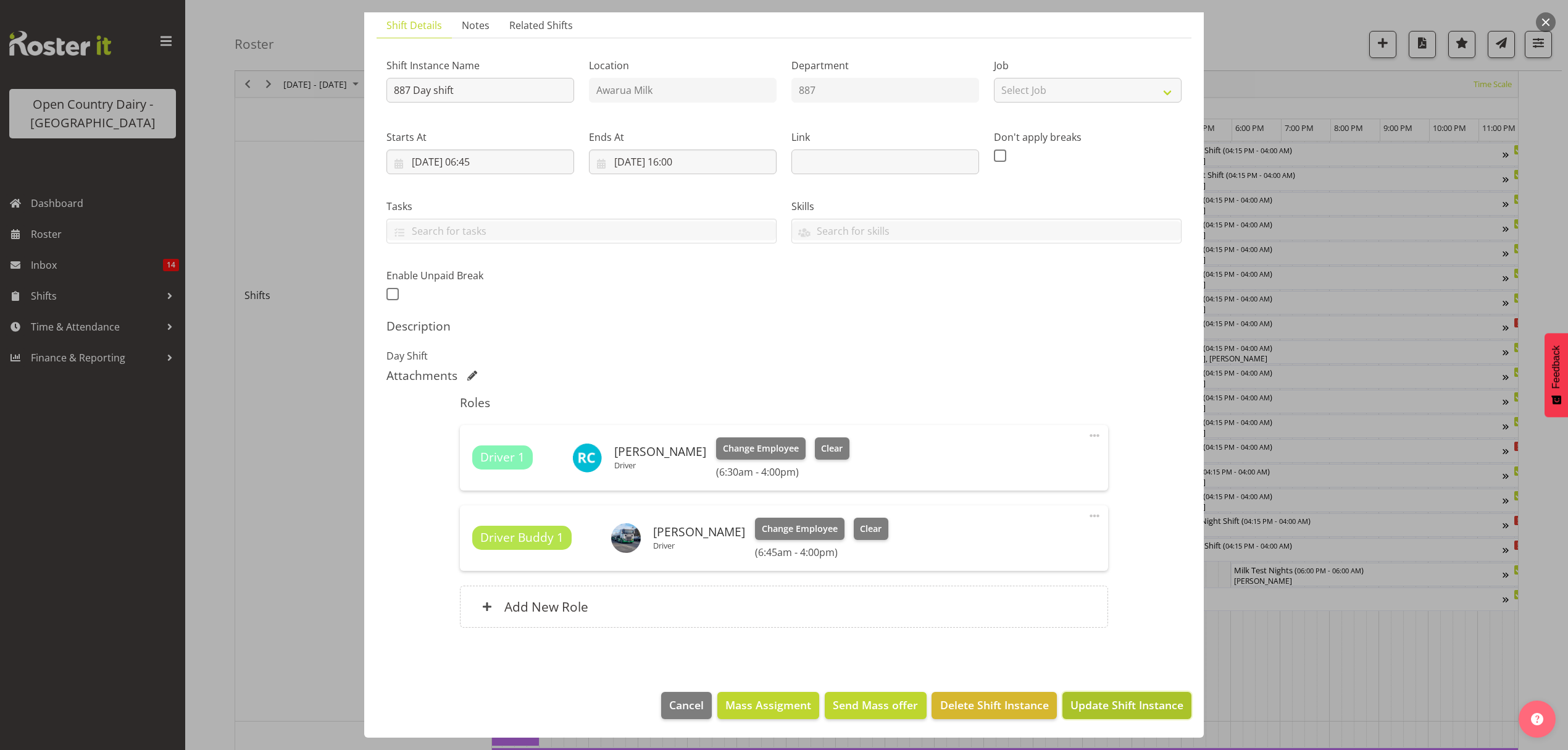
click at [1103, 711] on span "Update Shift Instance" at bounding box center [1127, 705] width 113 height 16
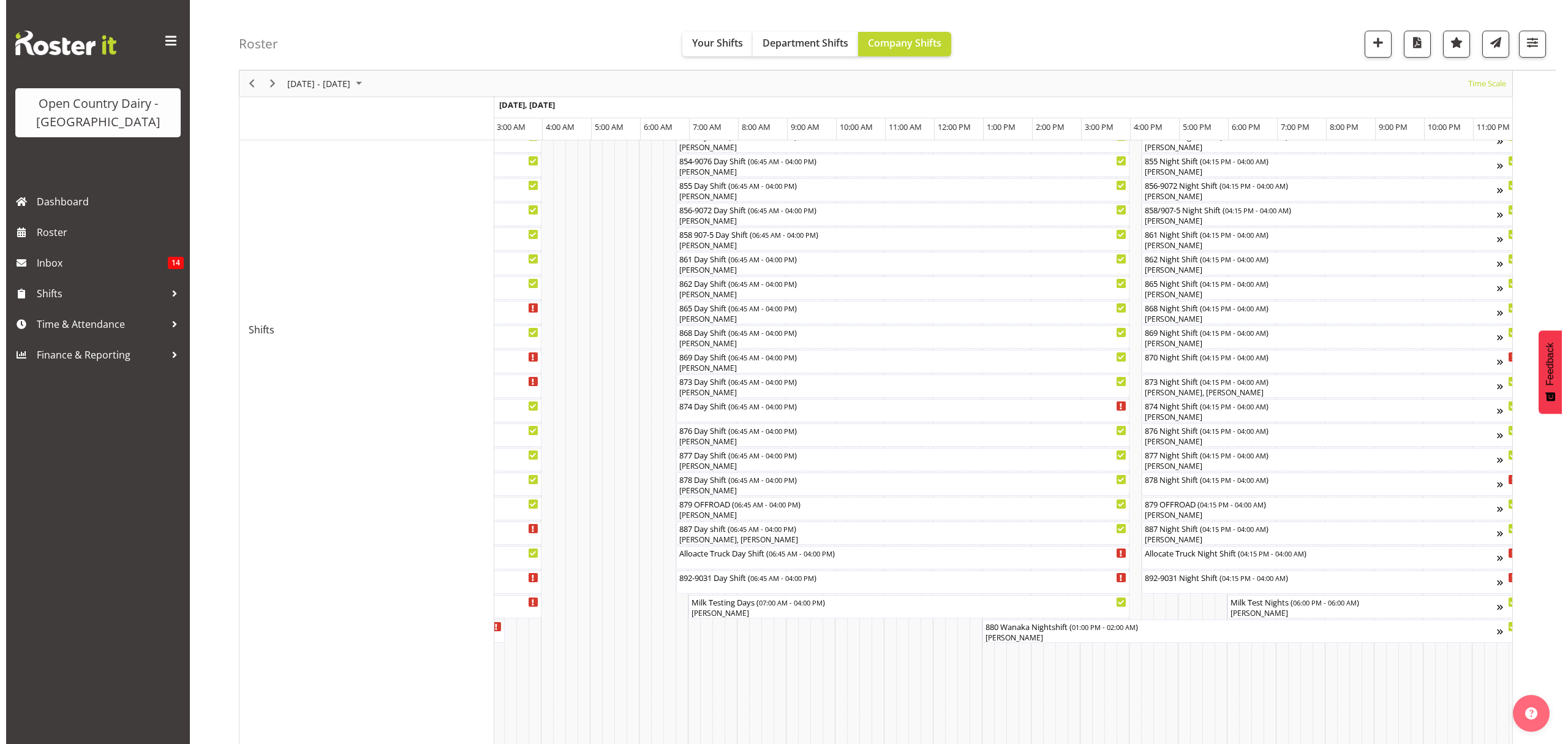
scroll to position [327, 0]
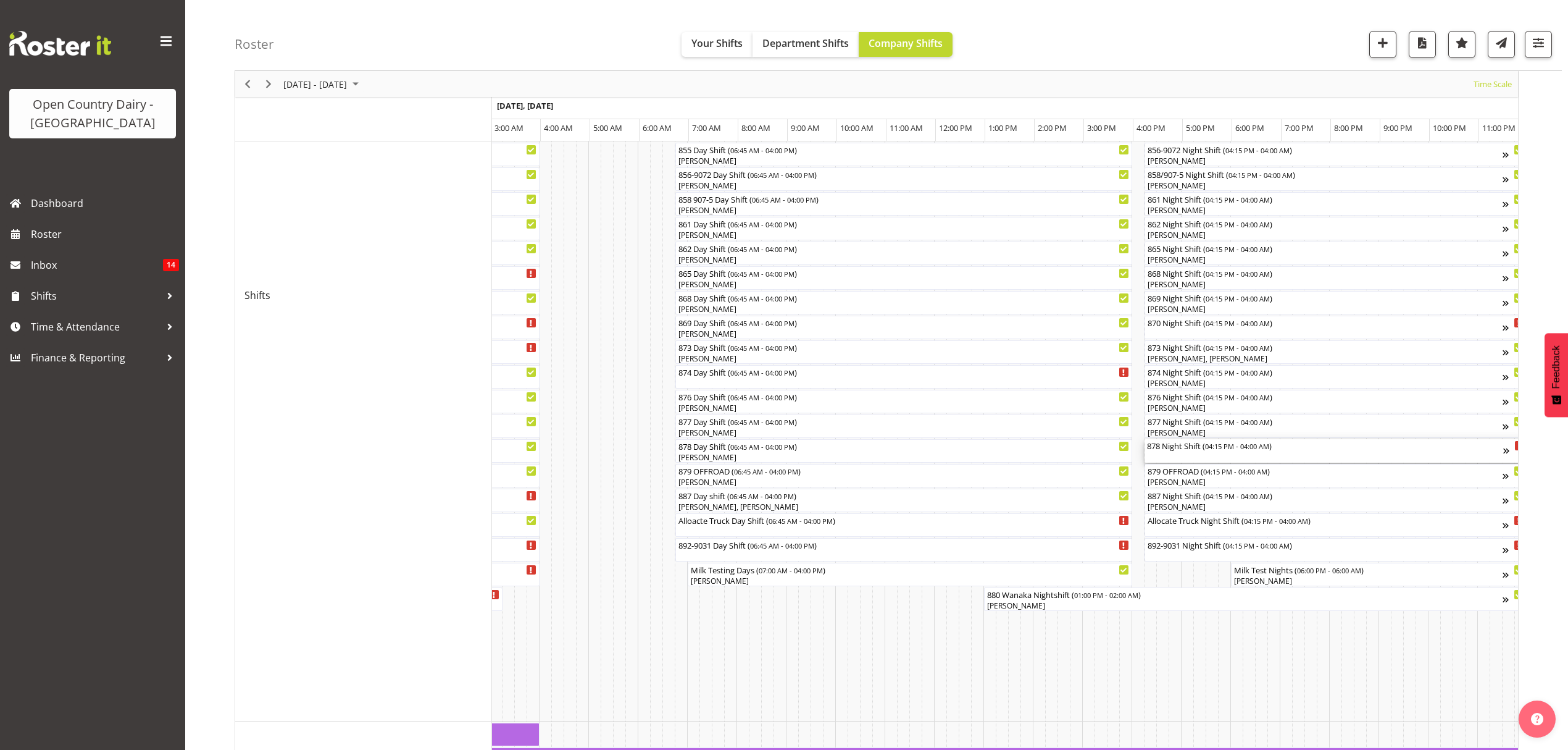
click at [1280, 451] on div "878 Night Shift ( 04:15 PM - 04:00 AM )" at bounding box center [1324, 445] width 356 height 13
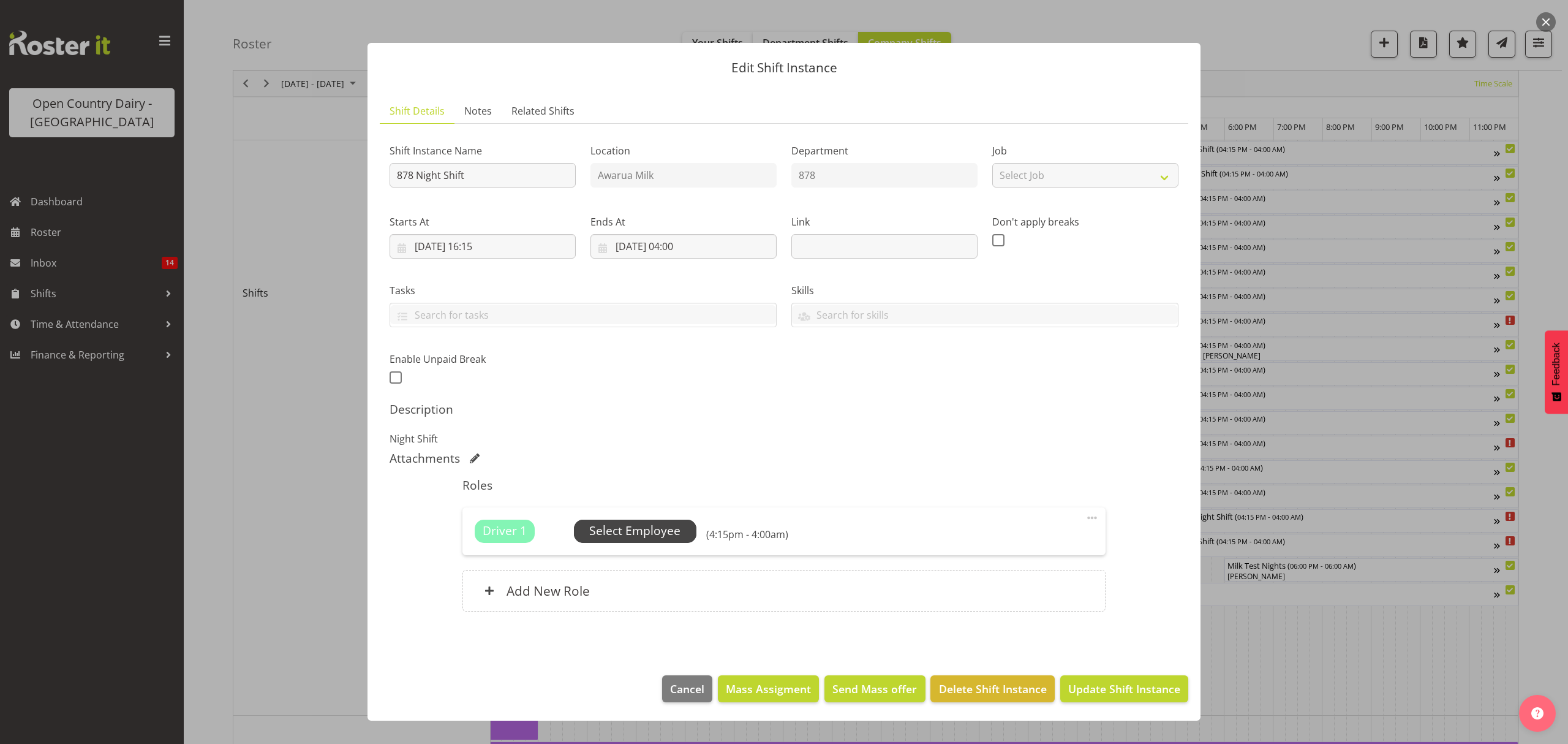
click at [664, 537] on span "Select Employee" at bounding box center [634, 531] width 91 height 18
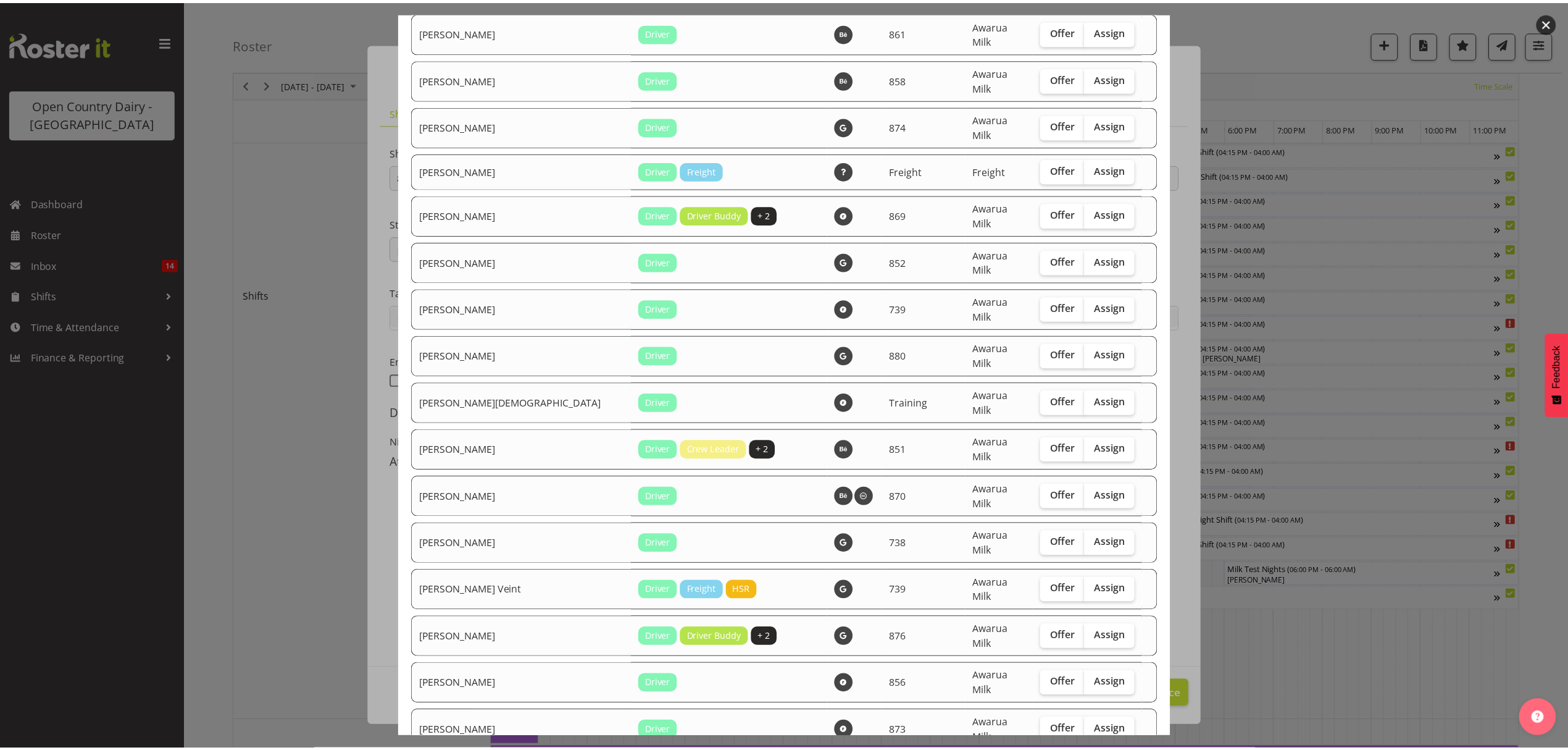
scroll to position [2006, 0]
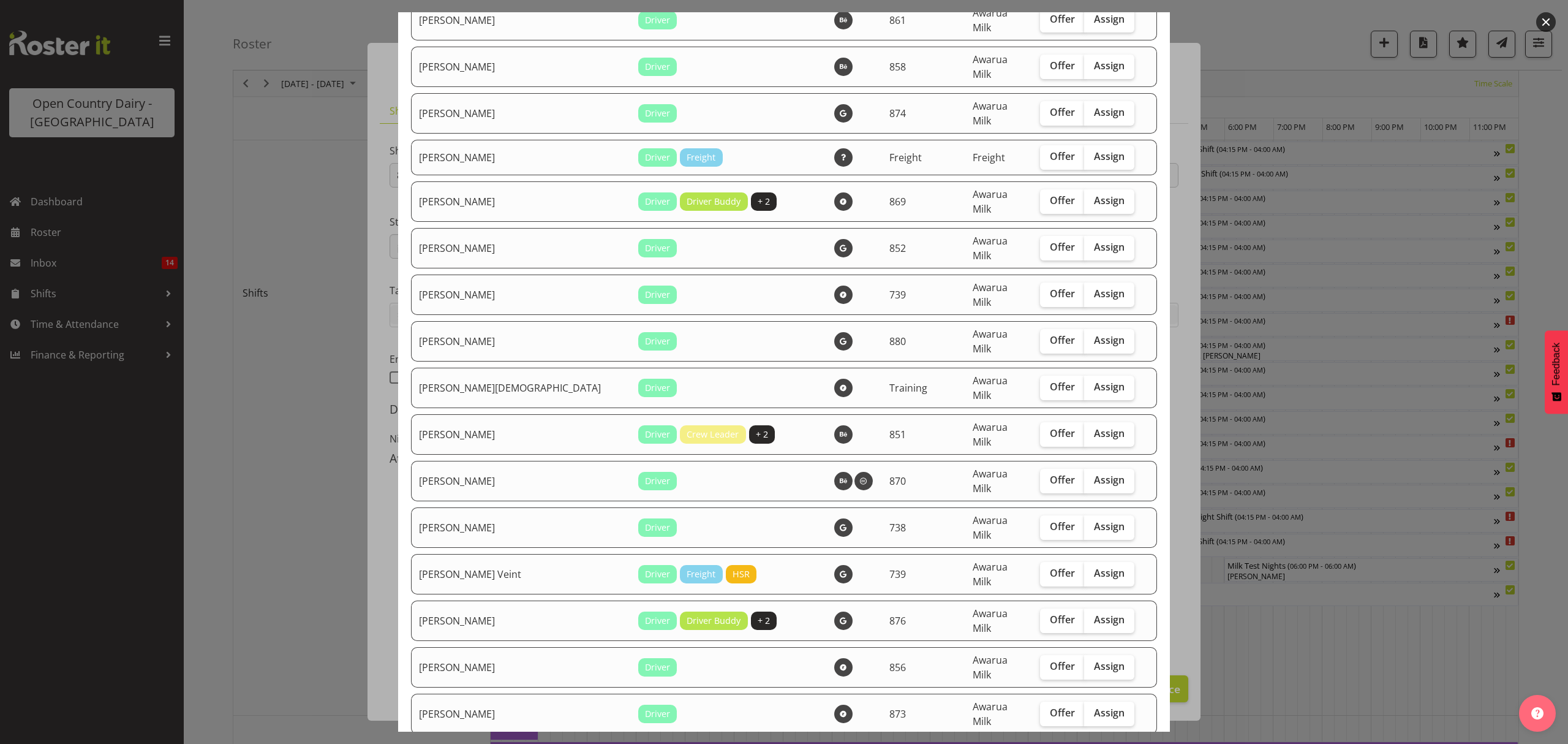
checkbox input "true"
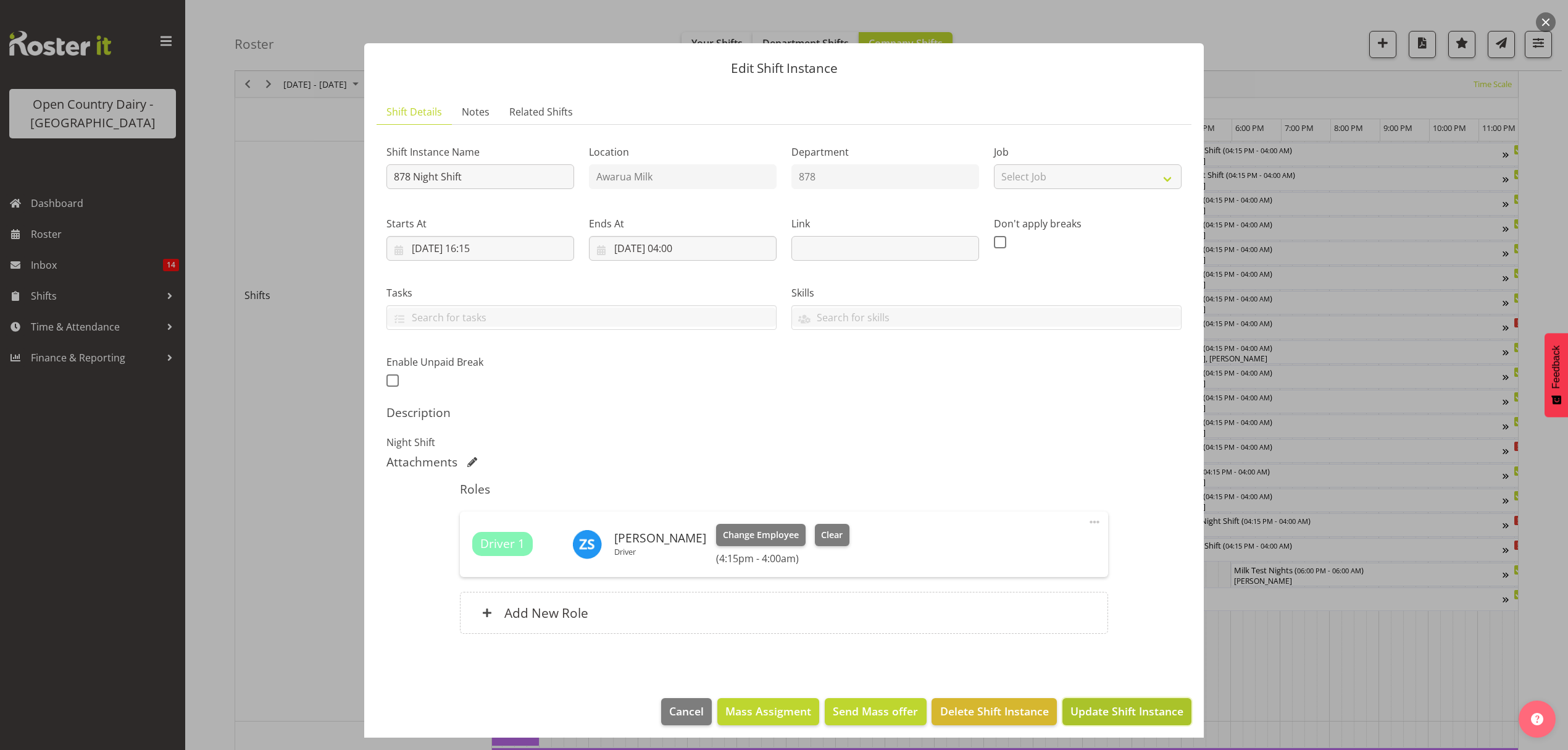
click at [1127, 707] on span "Update Shift Instance" at bounding box center [1127, 711] width 113 height 16
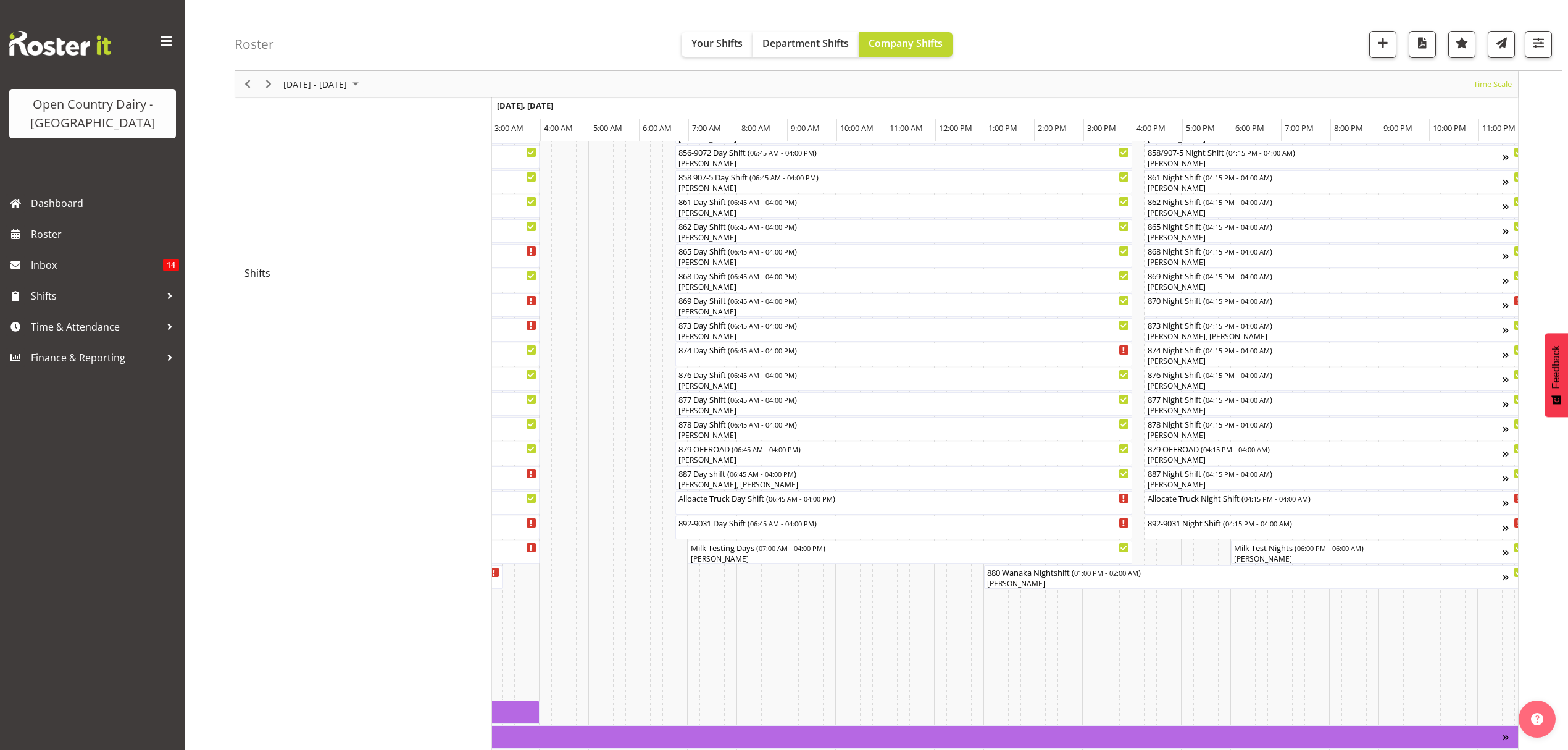
scroll to position [472, 0]
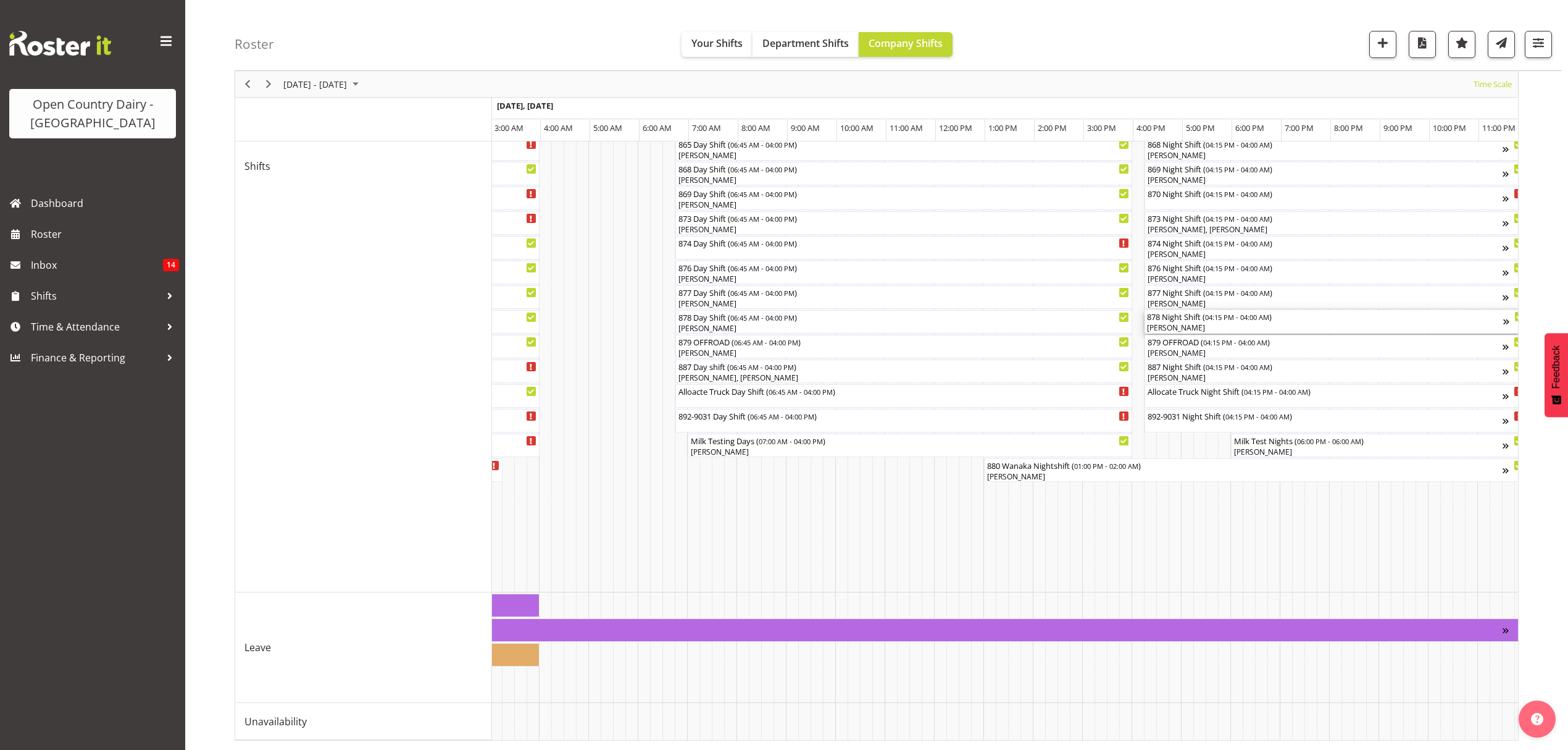
click at [1190, 322] on div "[PERSON_NAME]" at bounding box center [1324, 327] width 356 height 11
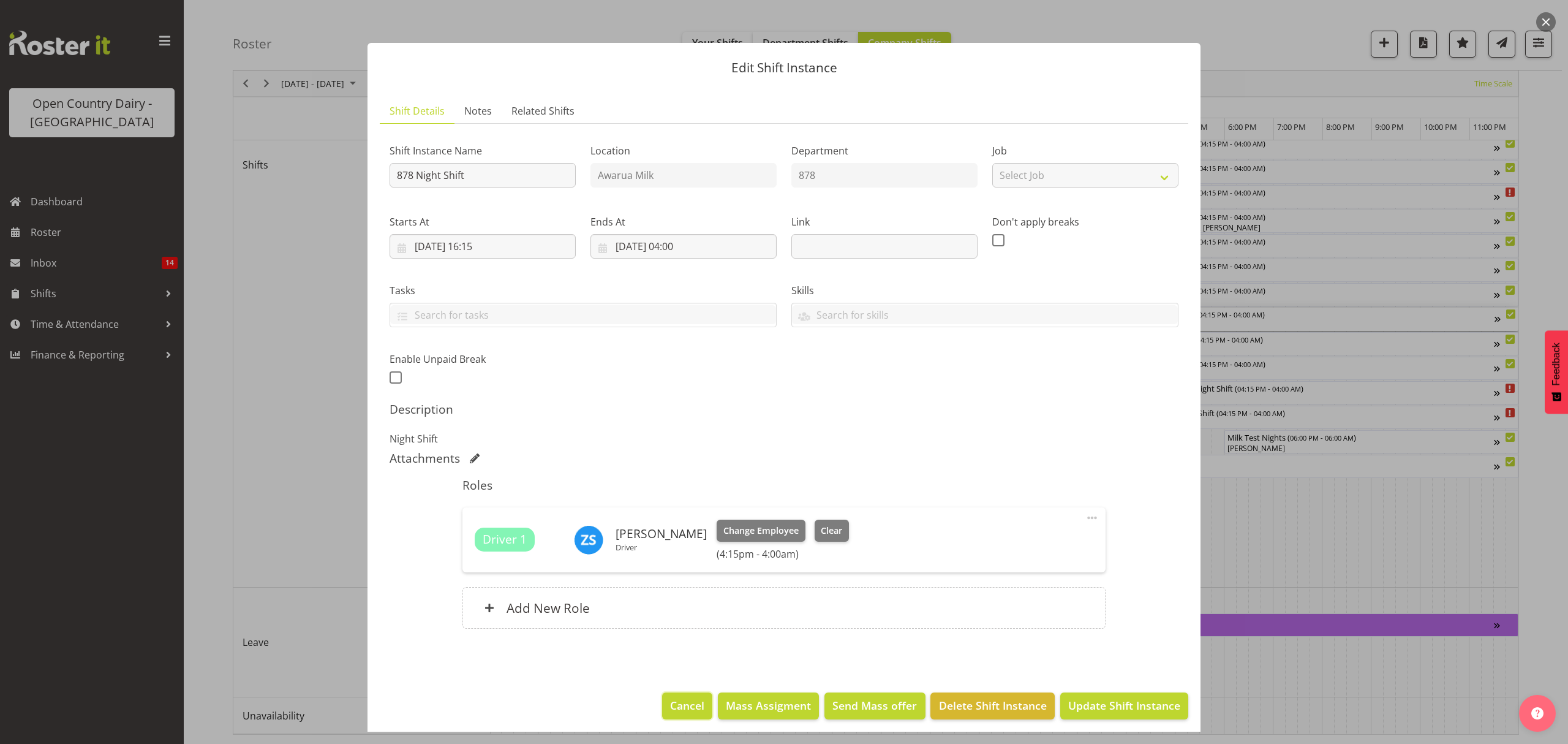
click at [676, 704] on span "Cancel" at bounding box center [687, 705] width 34 height 16
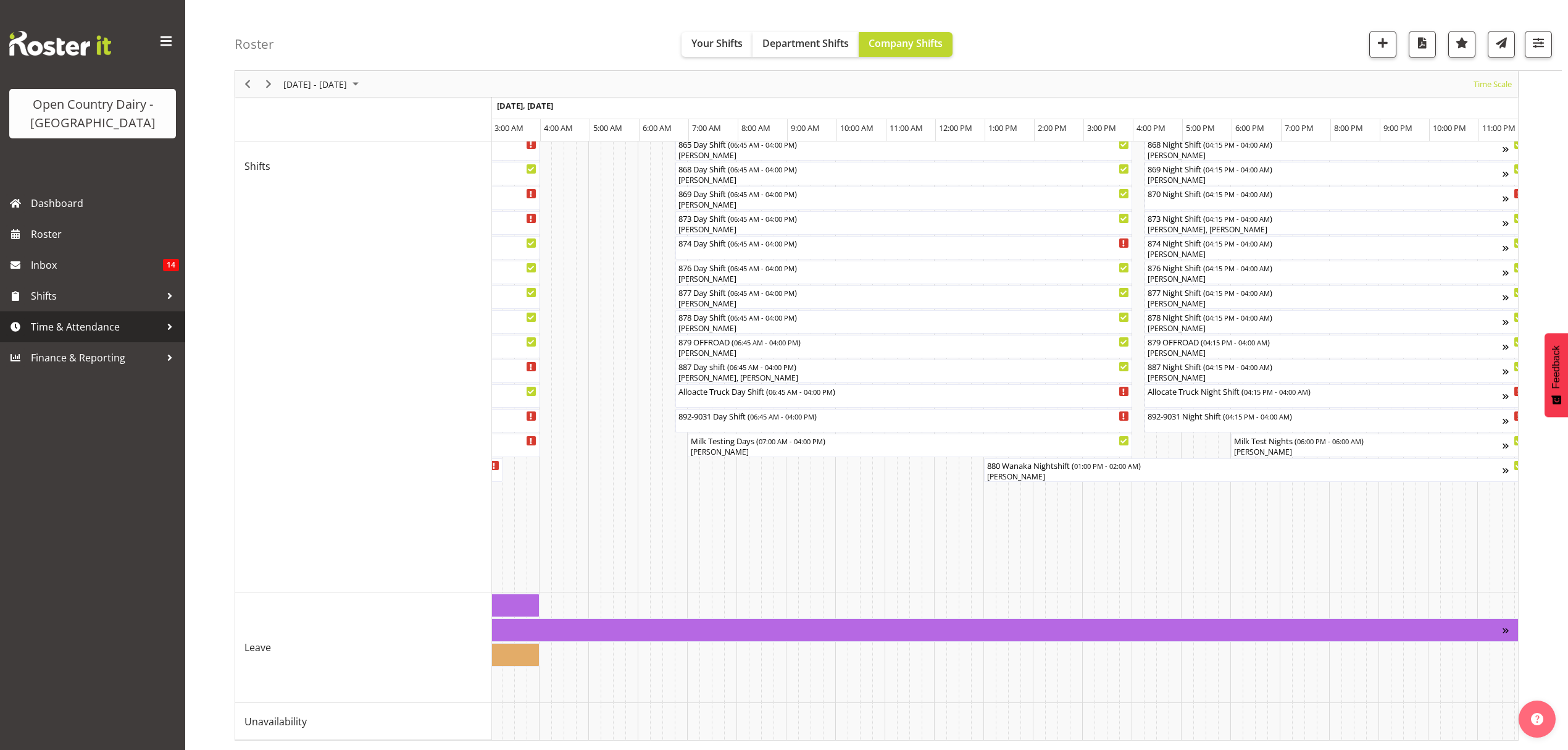
click at [86, 330] on span "Time & Attendance" at bounding box center [95, 326] width 130 height 18
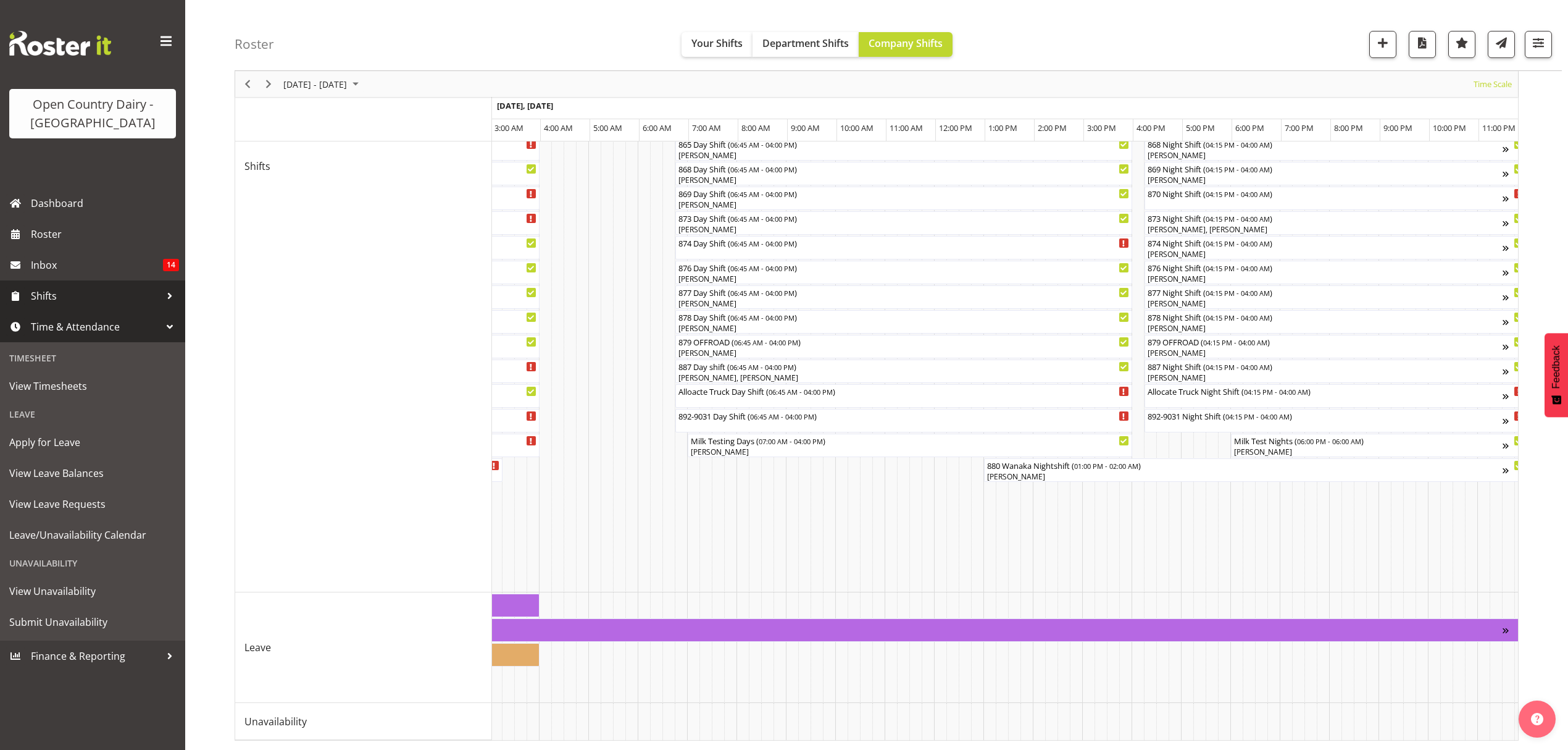
click at [54, 305] on link "Shifts" at bounding box center [92, 296] width 185 height 31
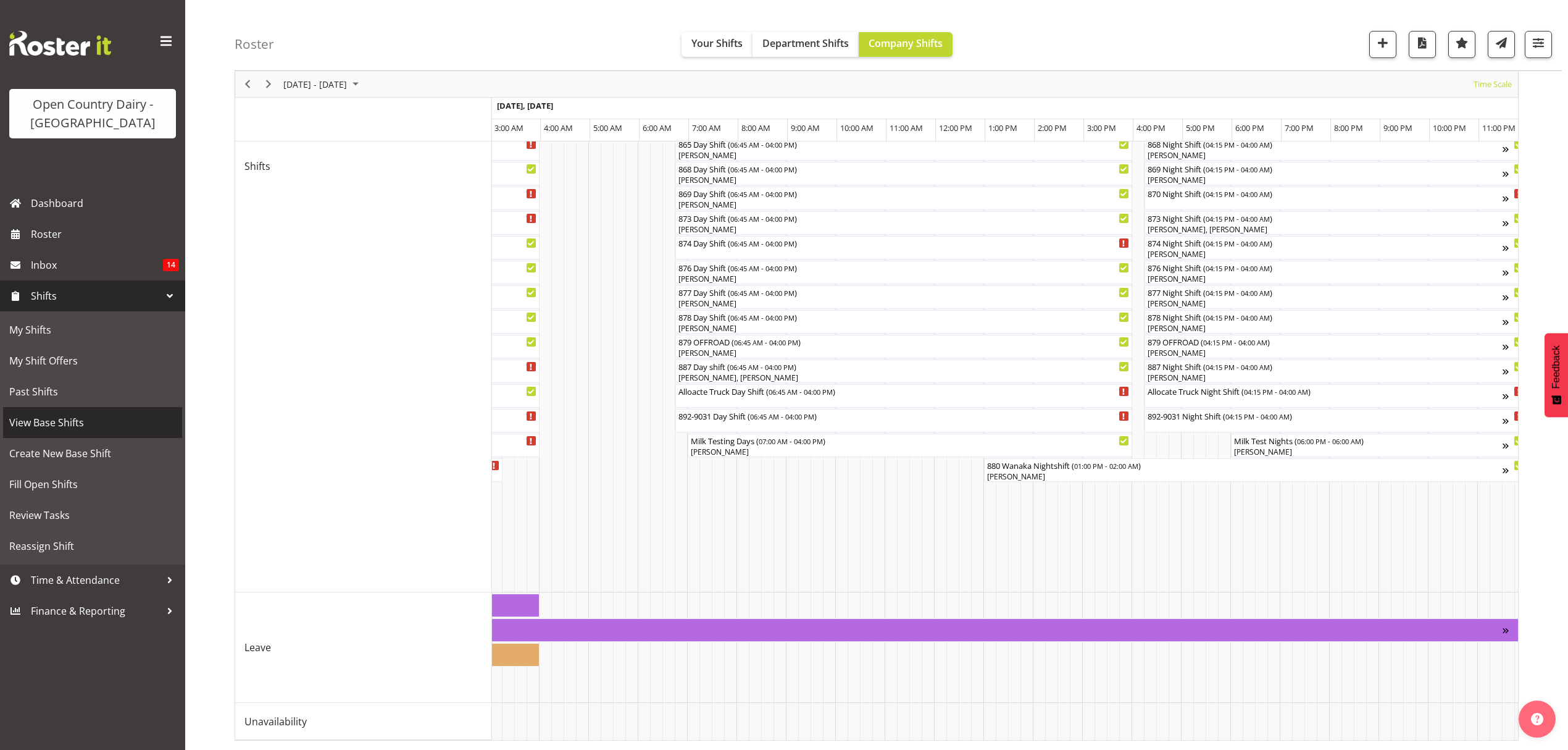
click at [57, 421] on span "View Base Shifts" at bounding box center [92, 423] width 167 height 18
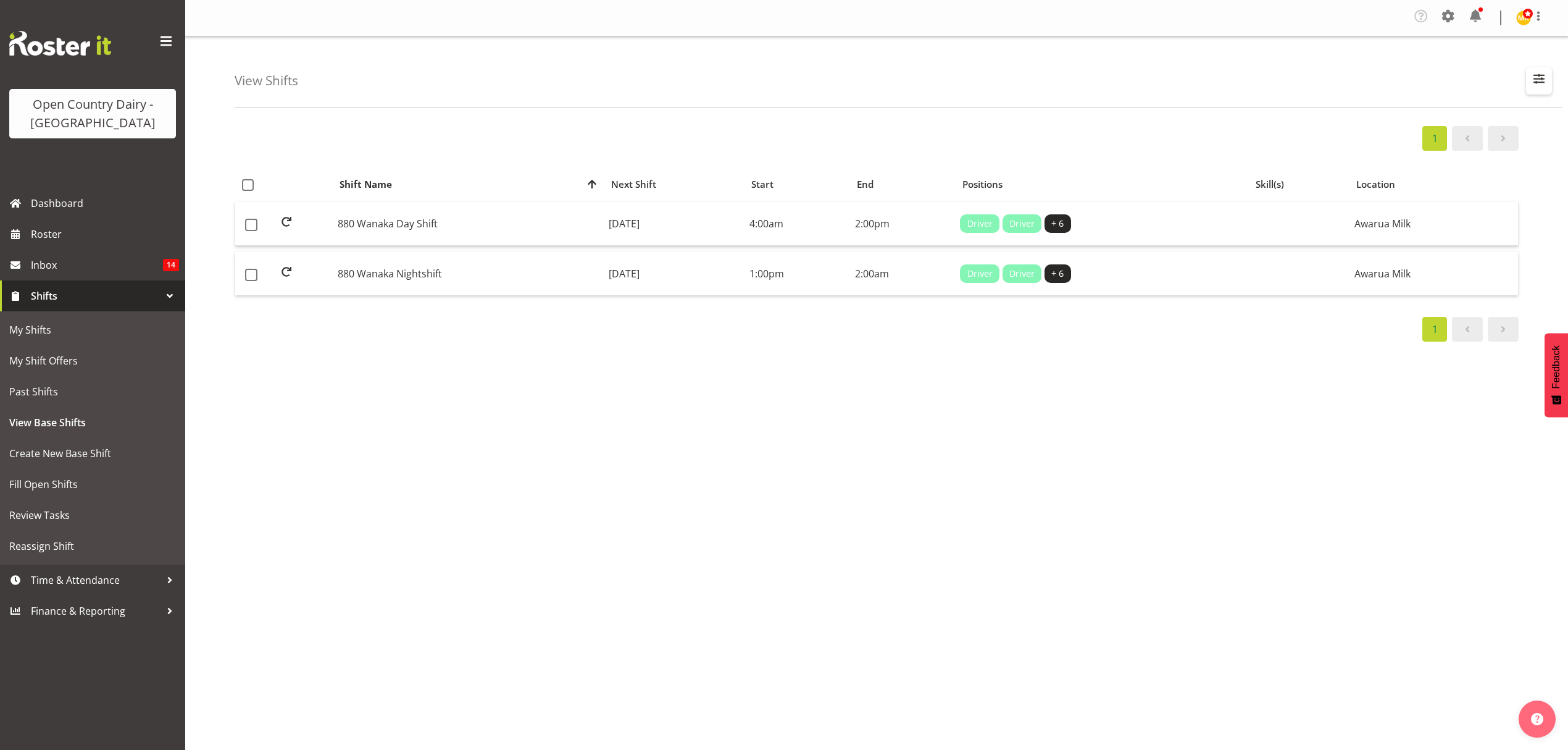
click at [1532, 83] on span "button" at bounding box center [1539, 79] width 16 height 16
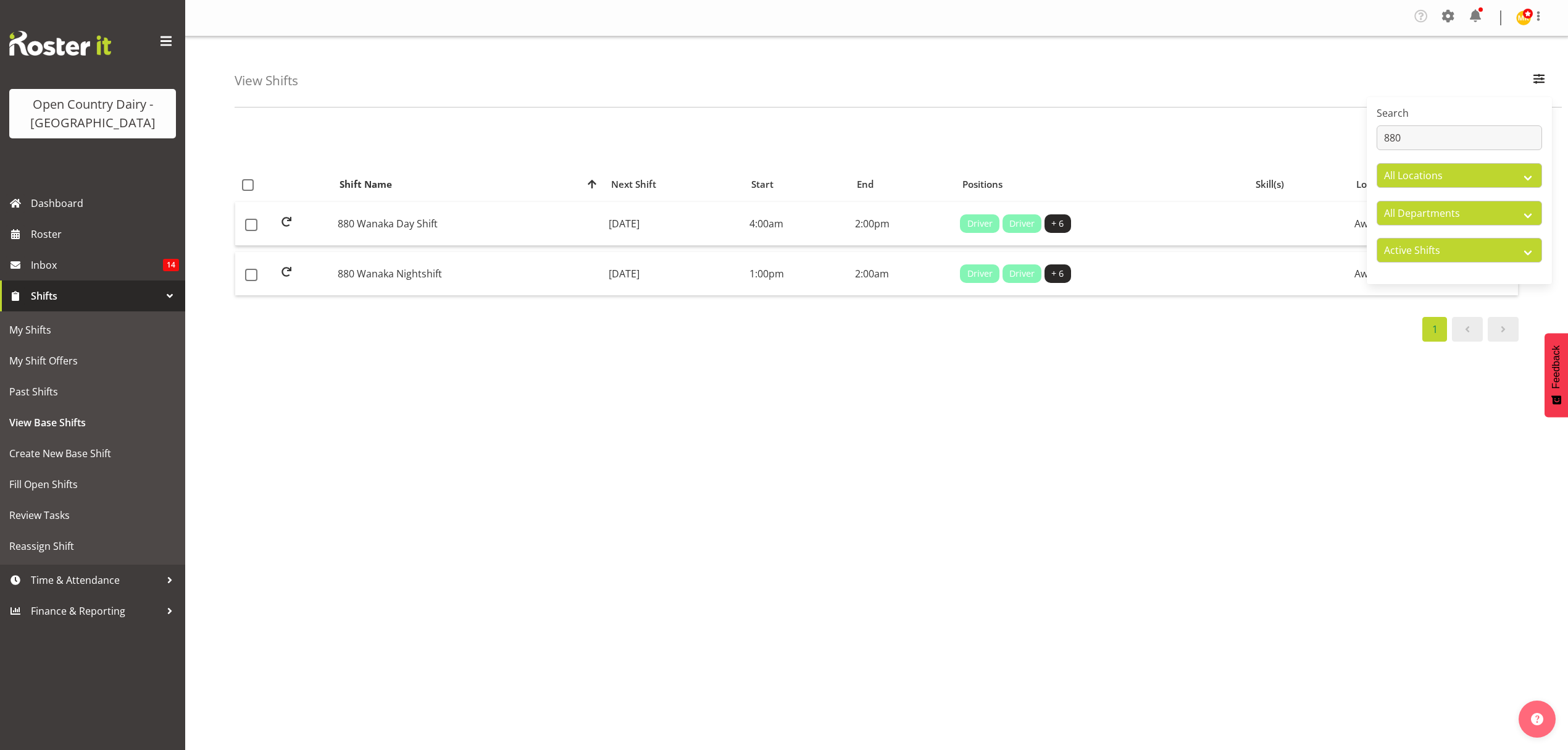
click at [1483, 156] on div "Search 880 All Locations Awarua Milk Awarua Office Freight Horotiu office Wahar…" at bounding box center [1459, 190] width 185 height 177
click at [1479, 151] on div "Search 880 All Locations Awarua Milk Awarua Office Freight Horotiu office Wahar…" at bounding box center [1459, 190] width 185 height 177
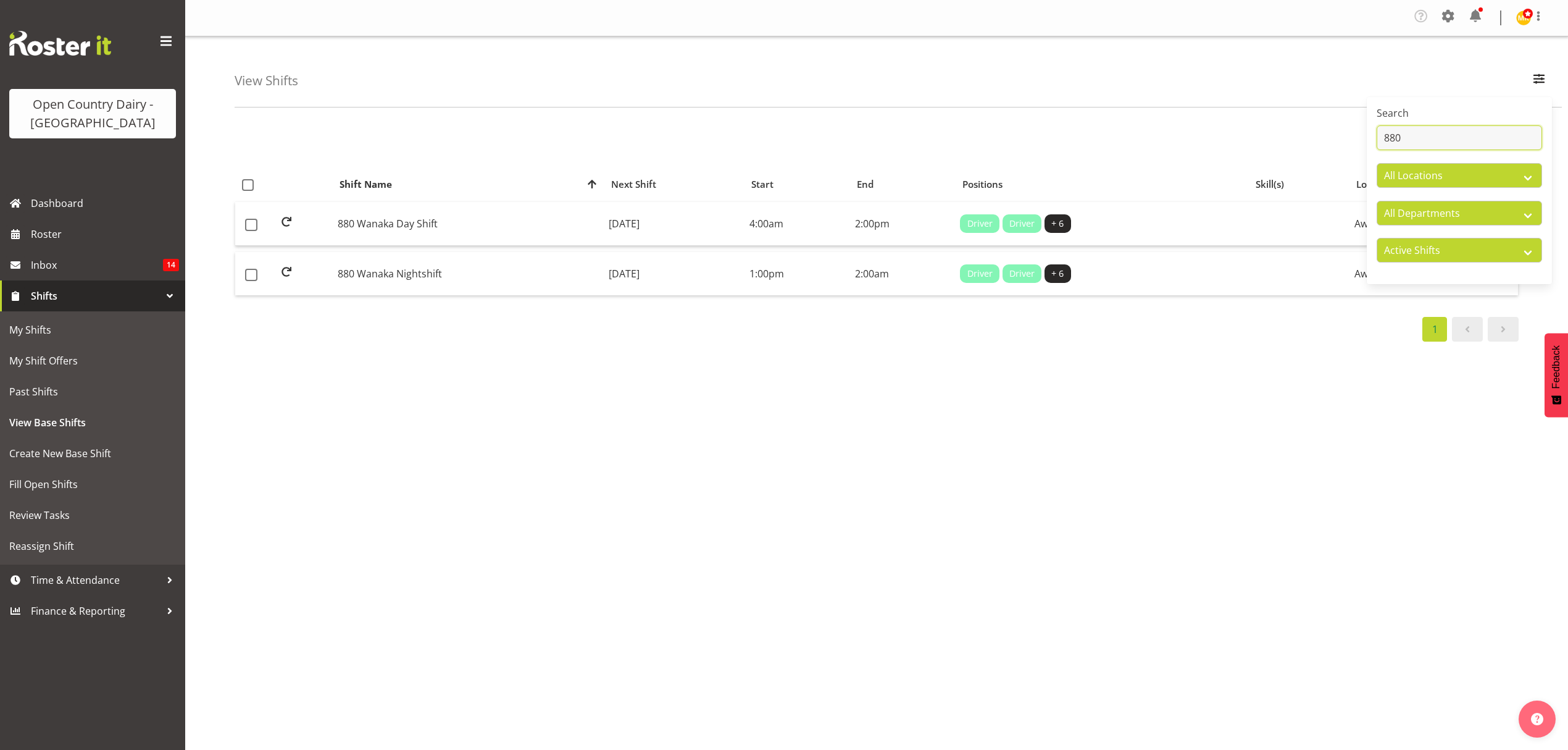
click at [1478, 148] on input "880" at bounding box center [1458, 137] width 165 height 24
click at [1478, 146] on input "880" at bounding box center [1458, 137] width 165 height 24
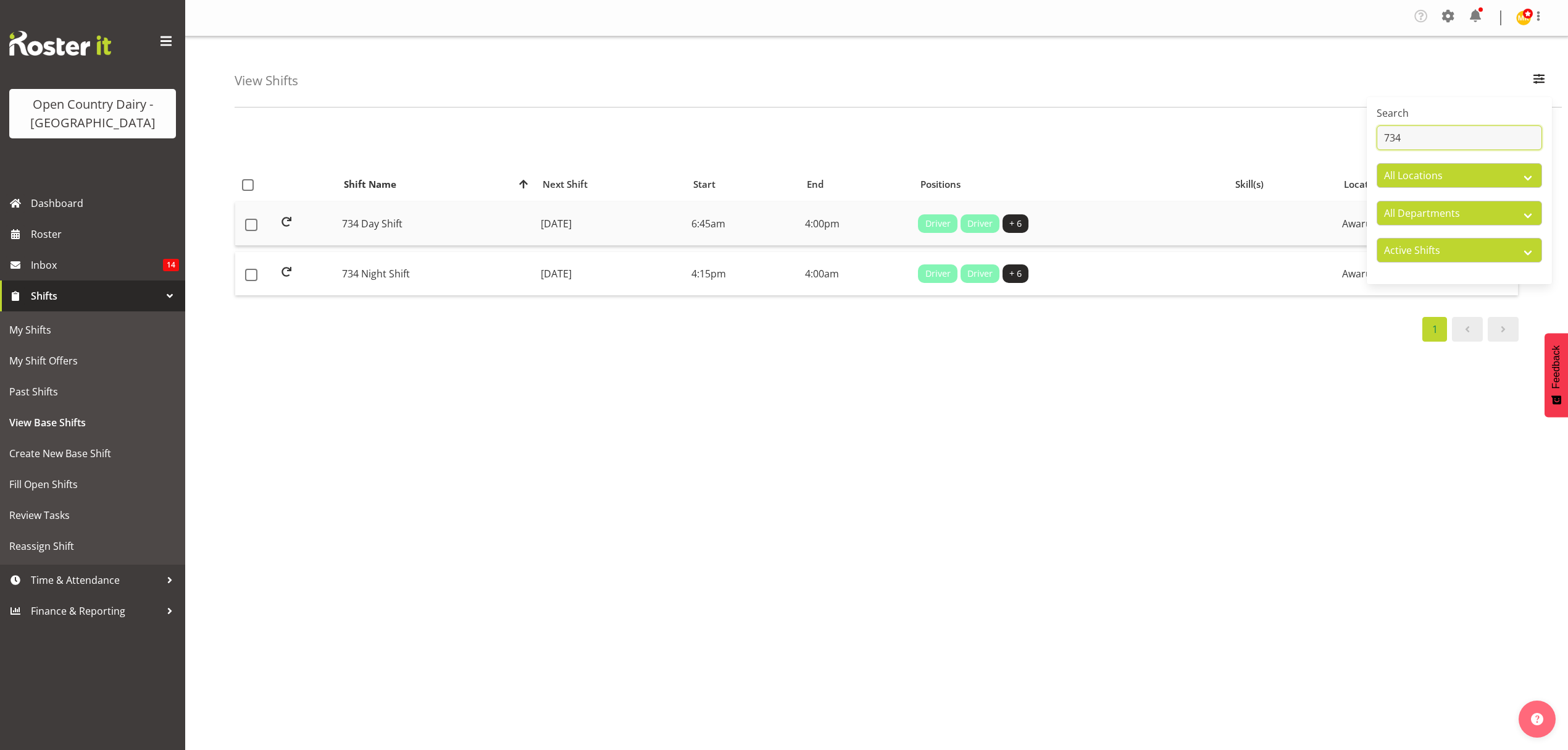
type input "734"
click at [463, 229] on td "734 Day Shift" at bounding box center [436, 224] width 198 height 44
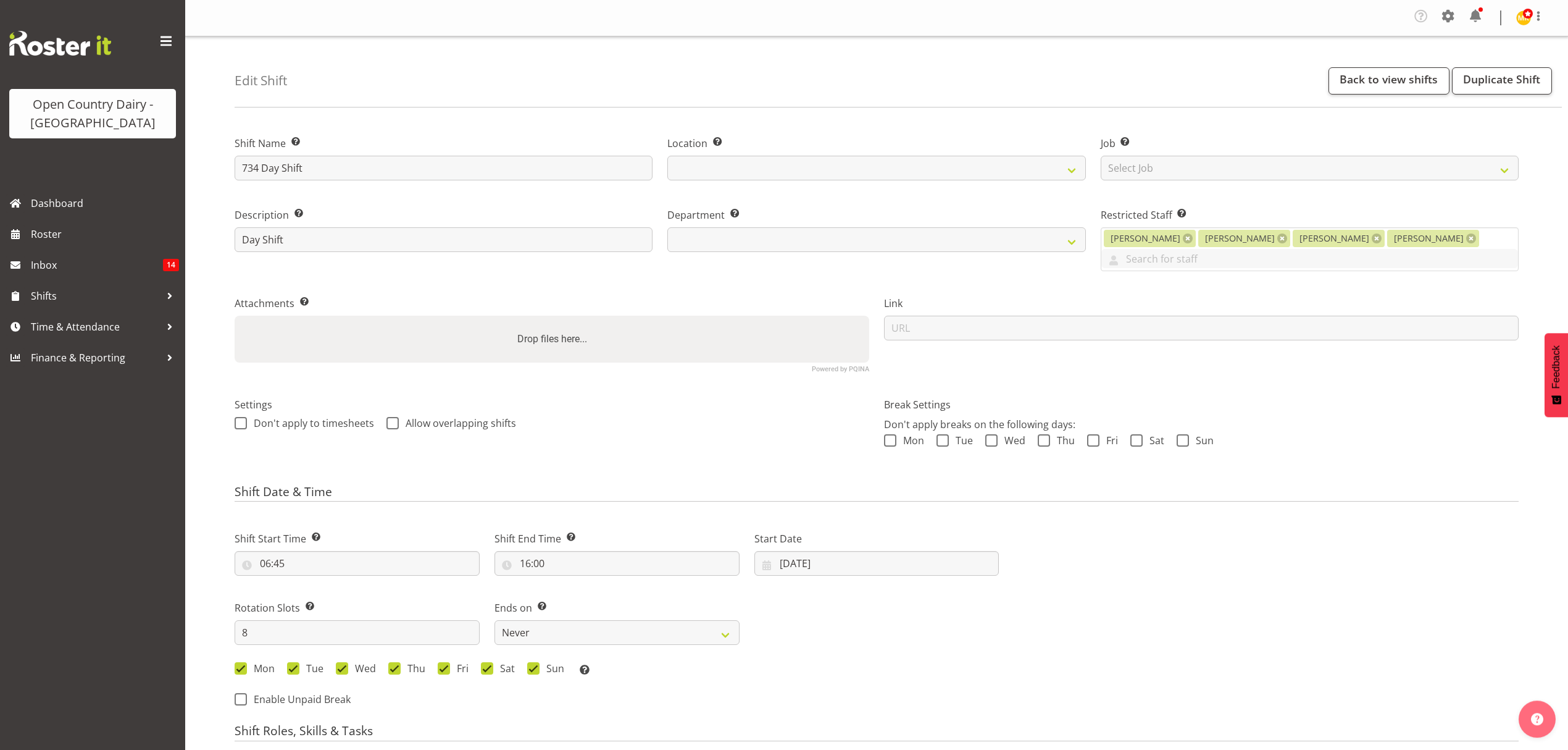
select select
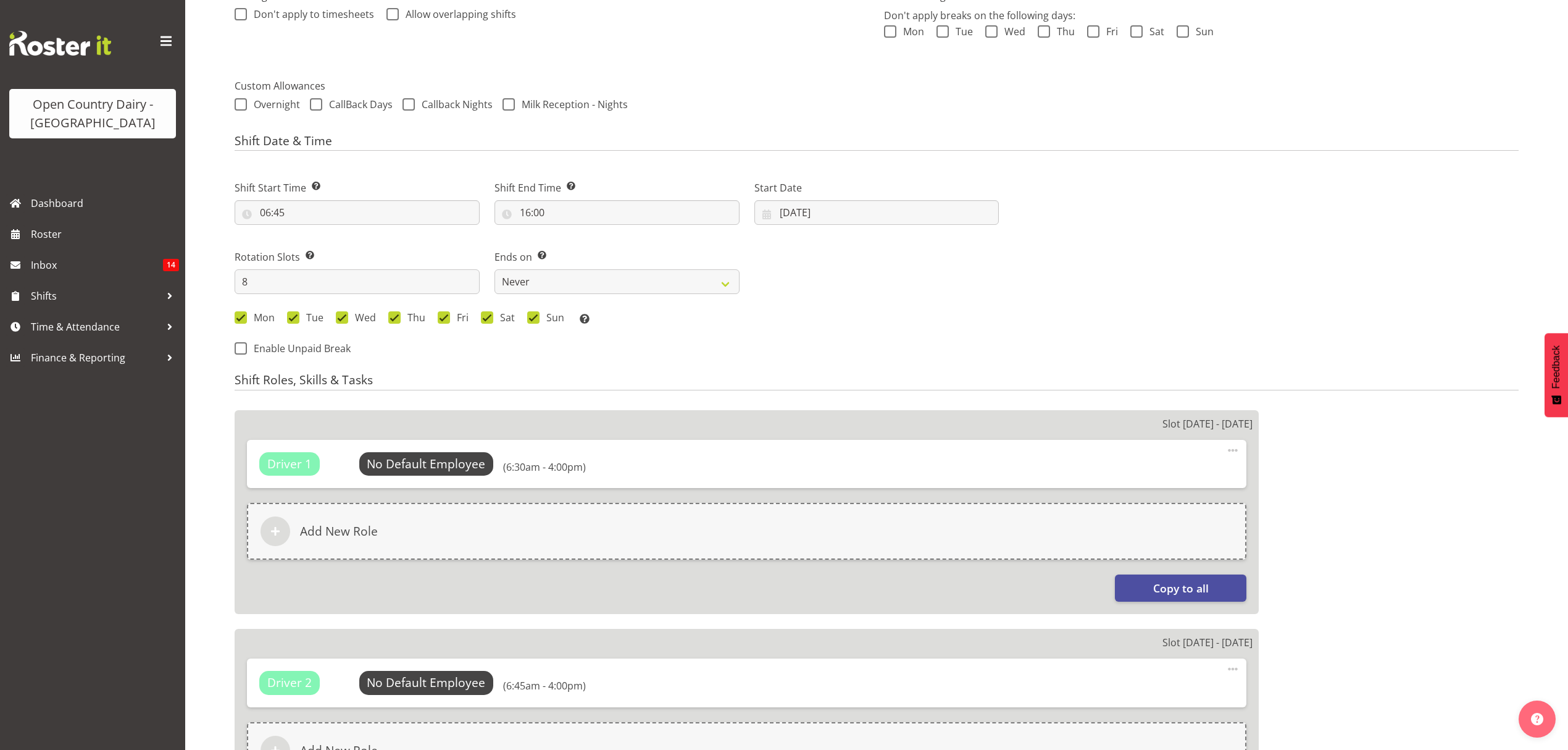
select select
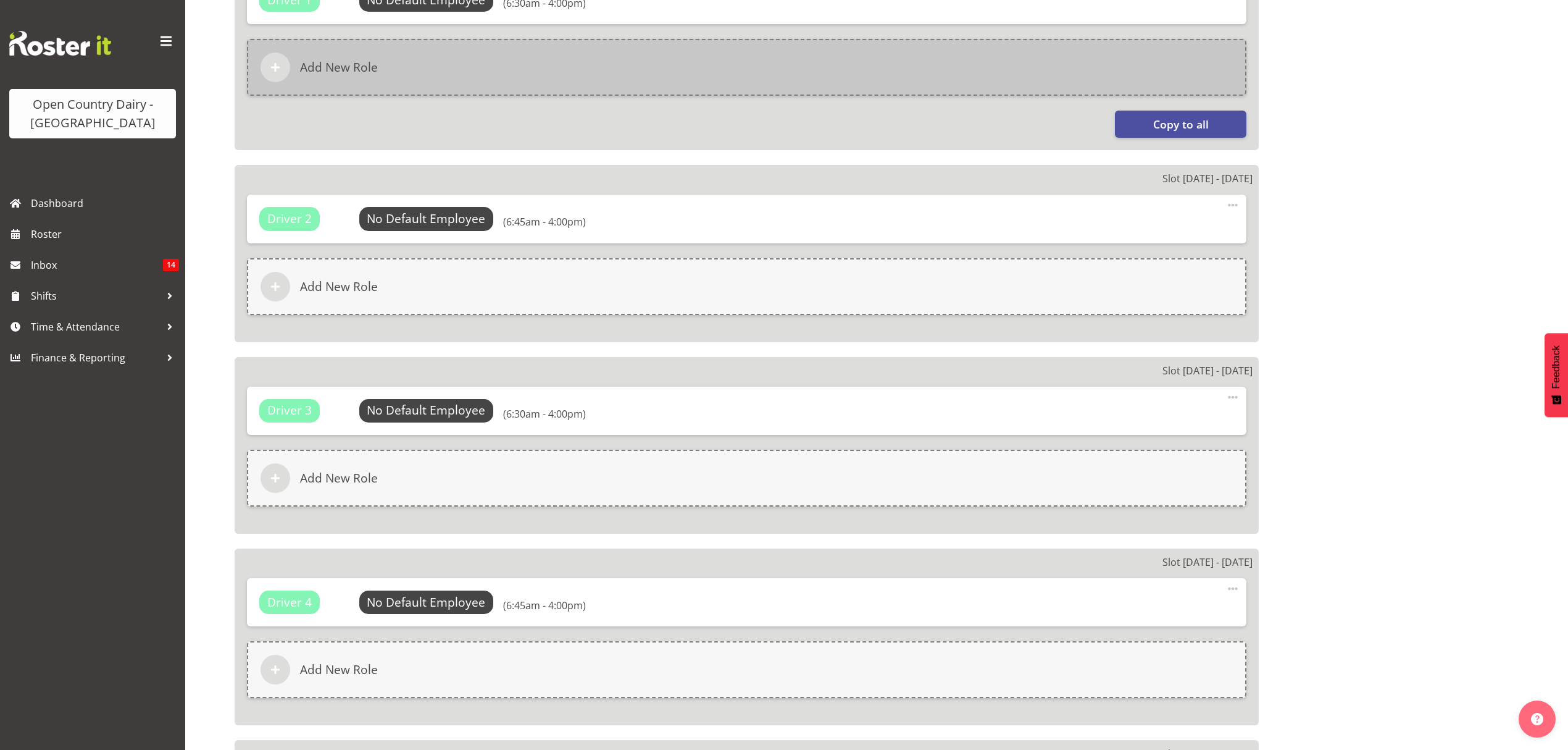
select select
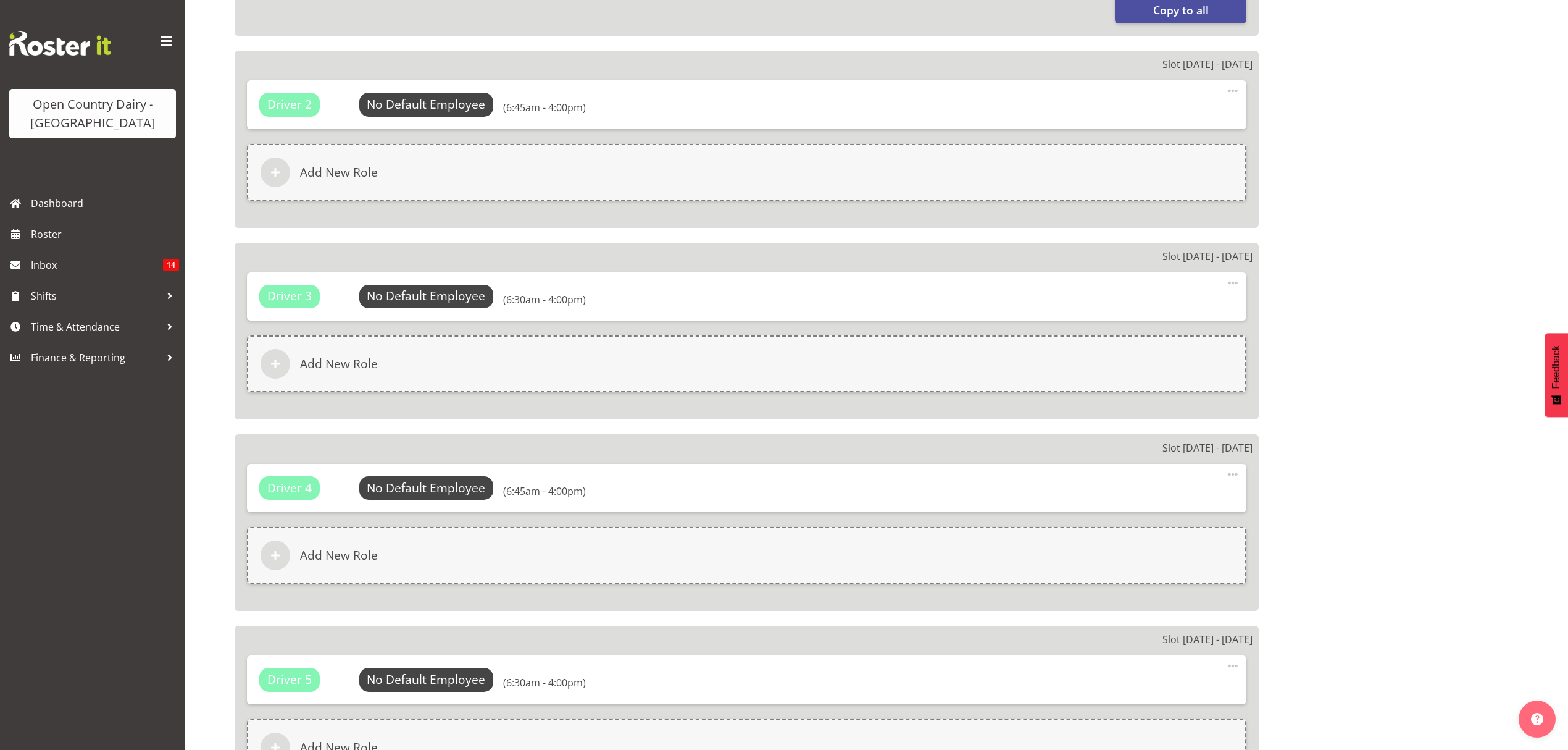
select select
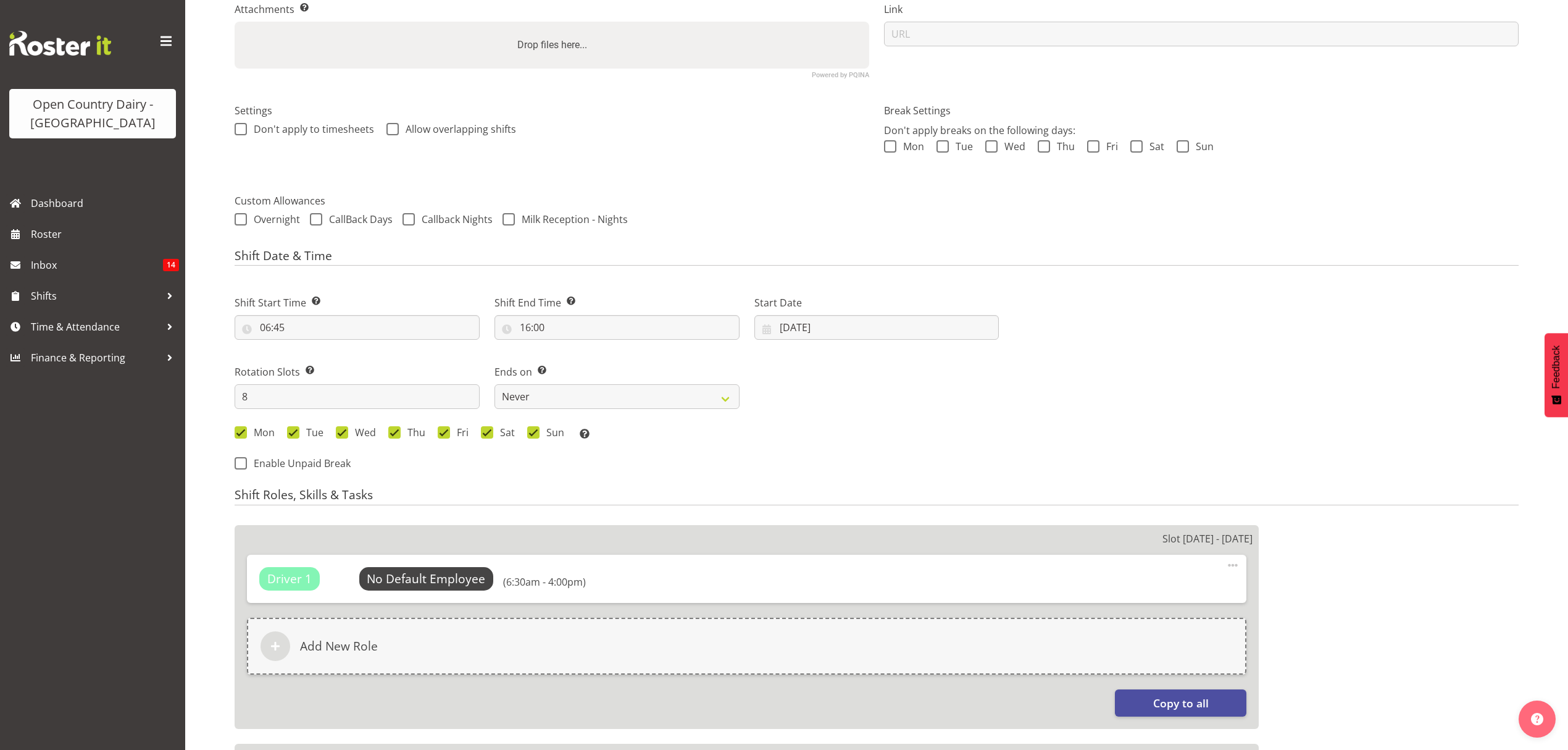
scroll to position [494, 0]
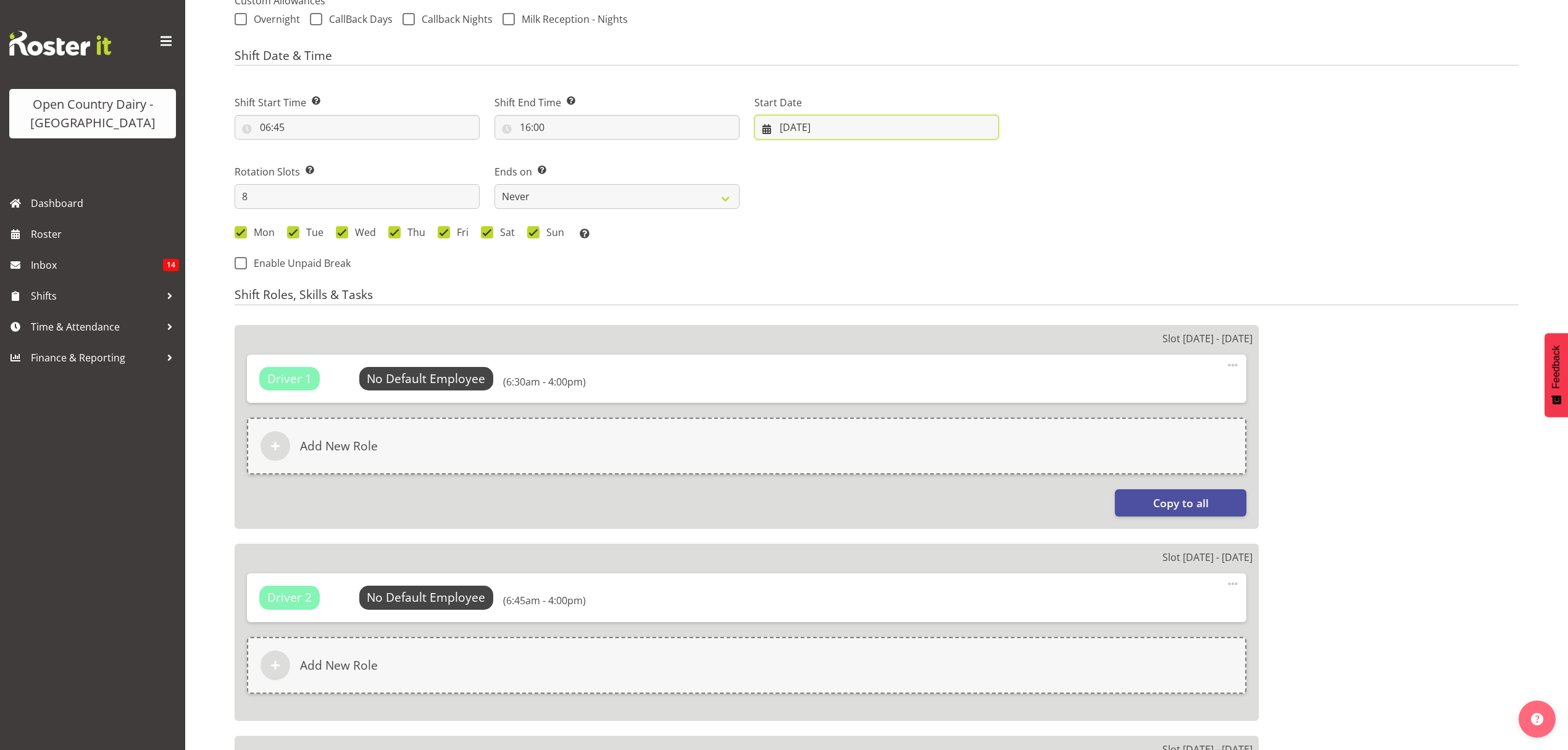
click at [798, 122] on input "18/08/2025" at bounding box center [876, 127] width 245 height 24
click at [948, 157] on link at bounding box center [954, 162] width 31 height 24
select select "8"
click at [808, 240] on link "8" at bounding box center [817, 251] width 24 height 23
select select
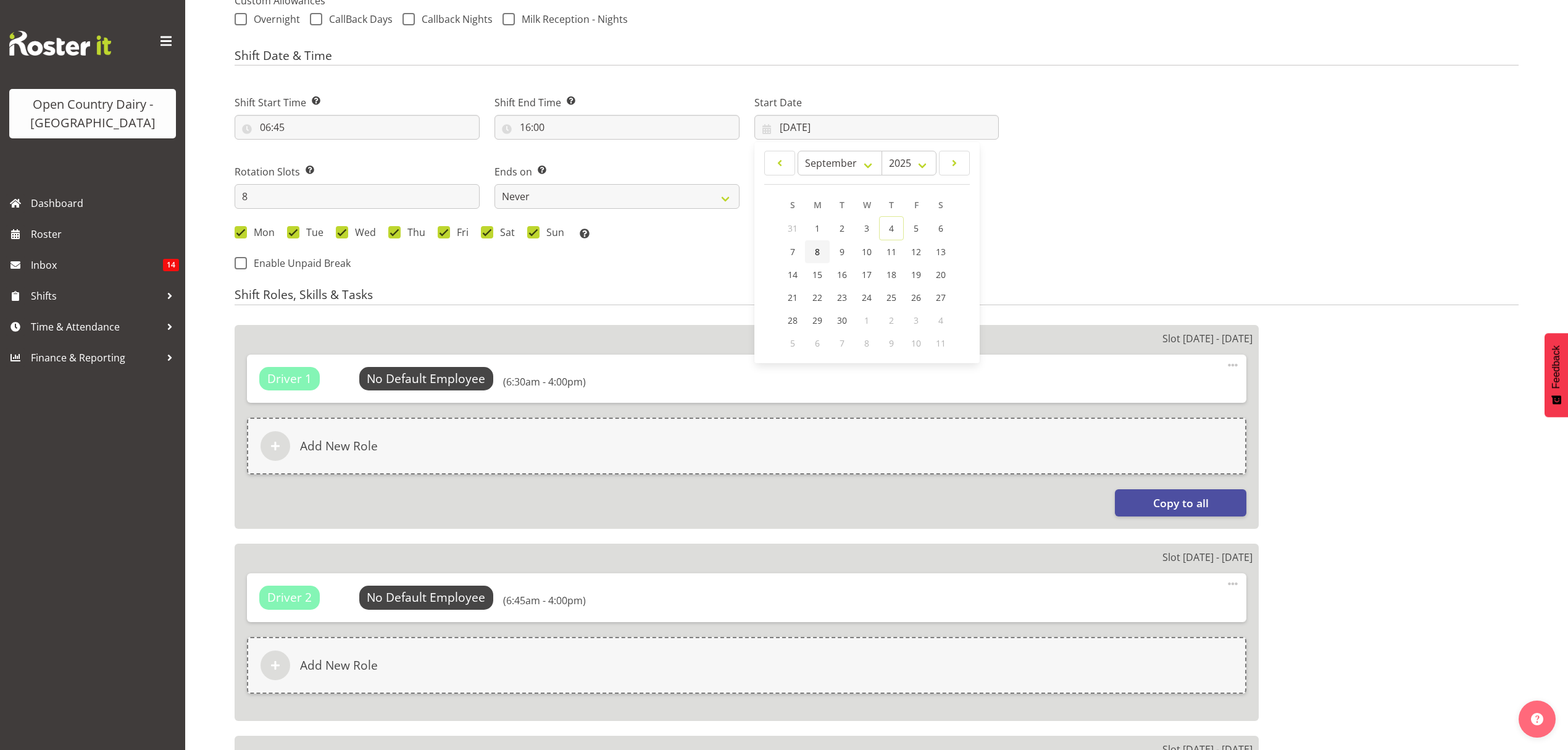
type input "08/09/2025"
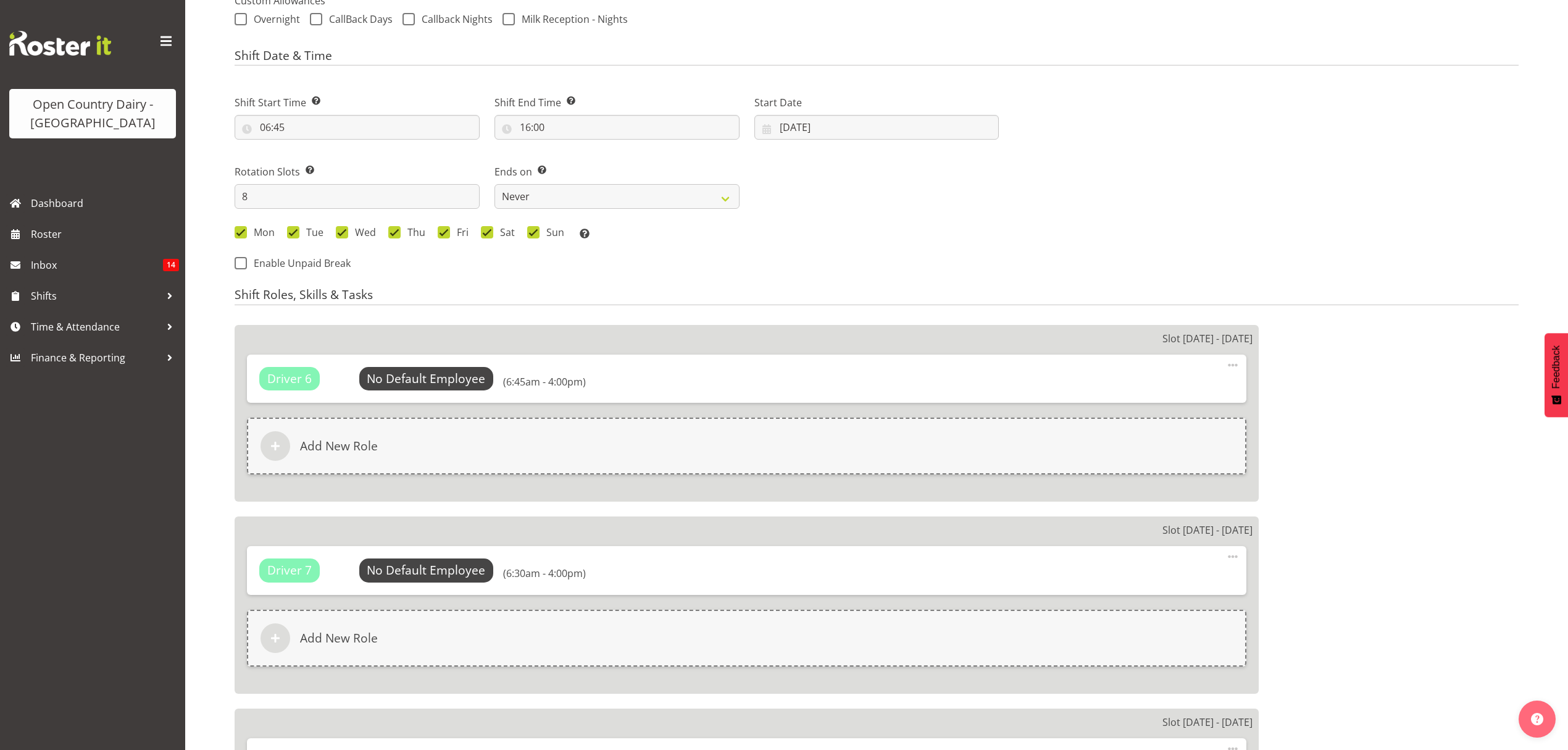
click at [769, 243] on div "Shift Start Time Set the time of the day you wish this shift to start 06:45 00 …" at bounding box center [616, 179] width 779 height 202
select select "905"
click at [1272, 248] on div "Next Shifts" at bounding box center [1265, 179] width 519 height 202
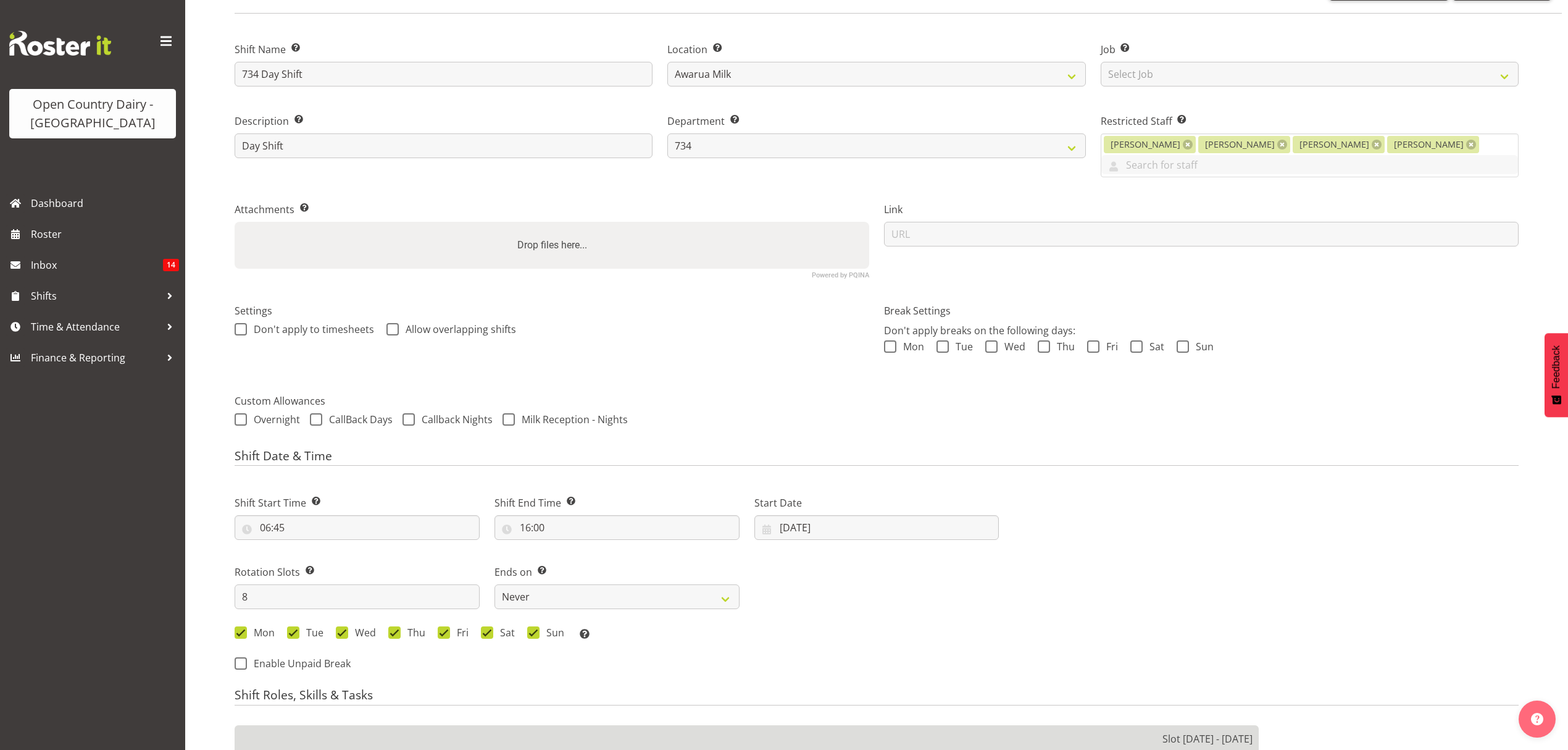
scroll to position [0, 0]
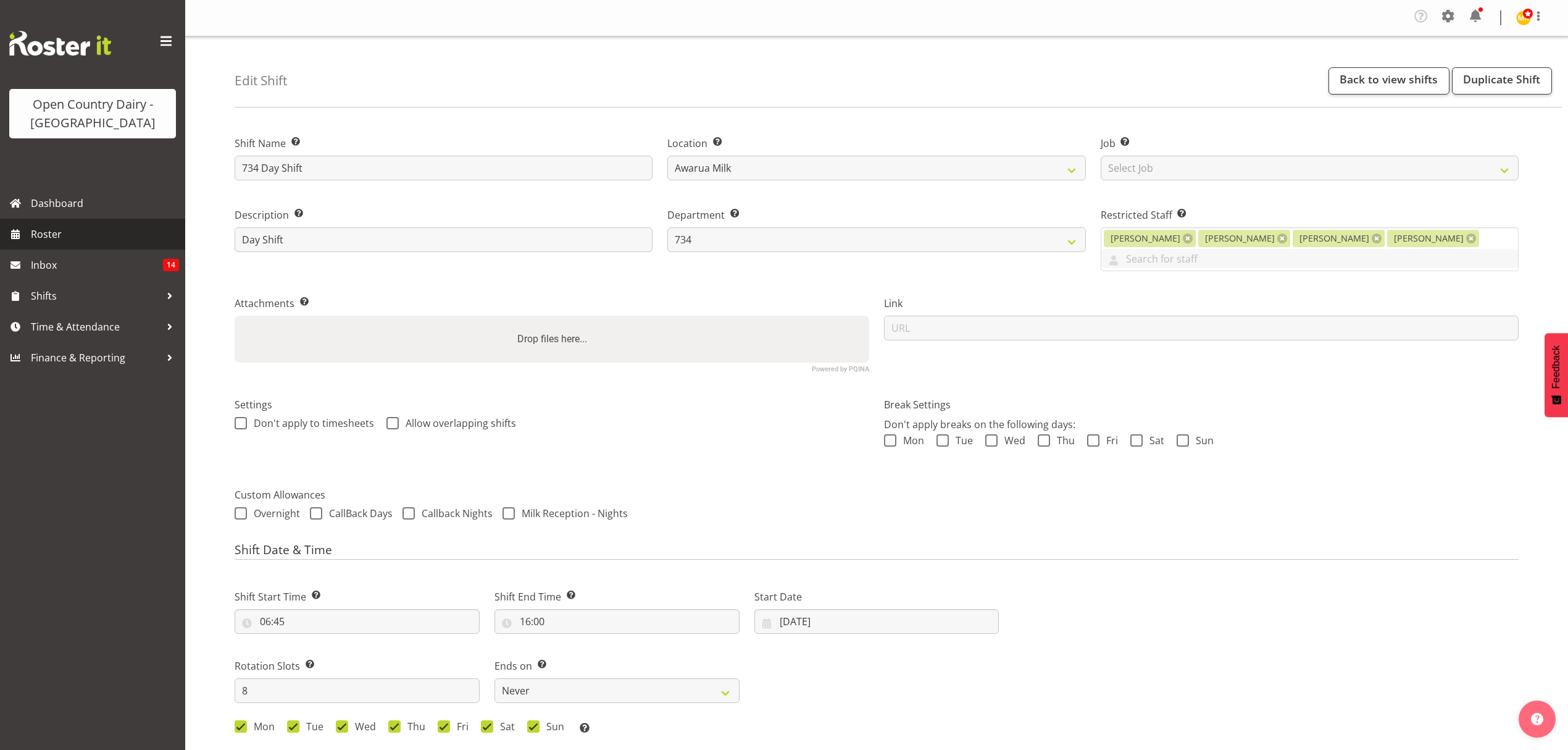
click at [98, 231] on span "Roster" at bounding box center [104, 234] width 148 height 18
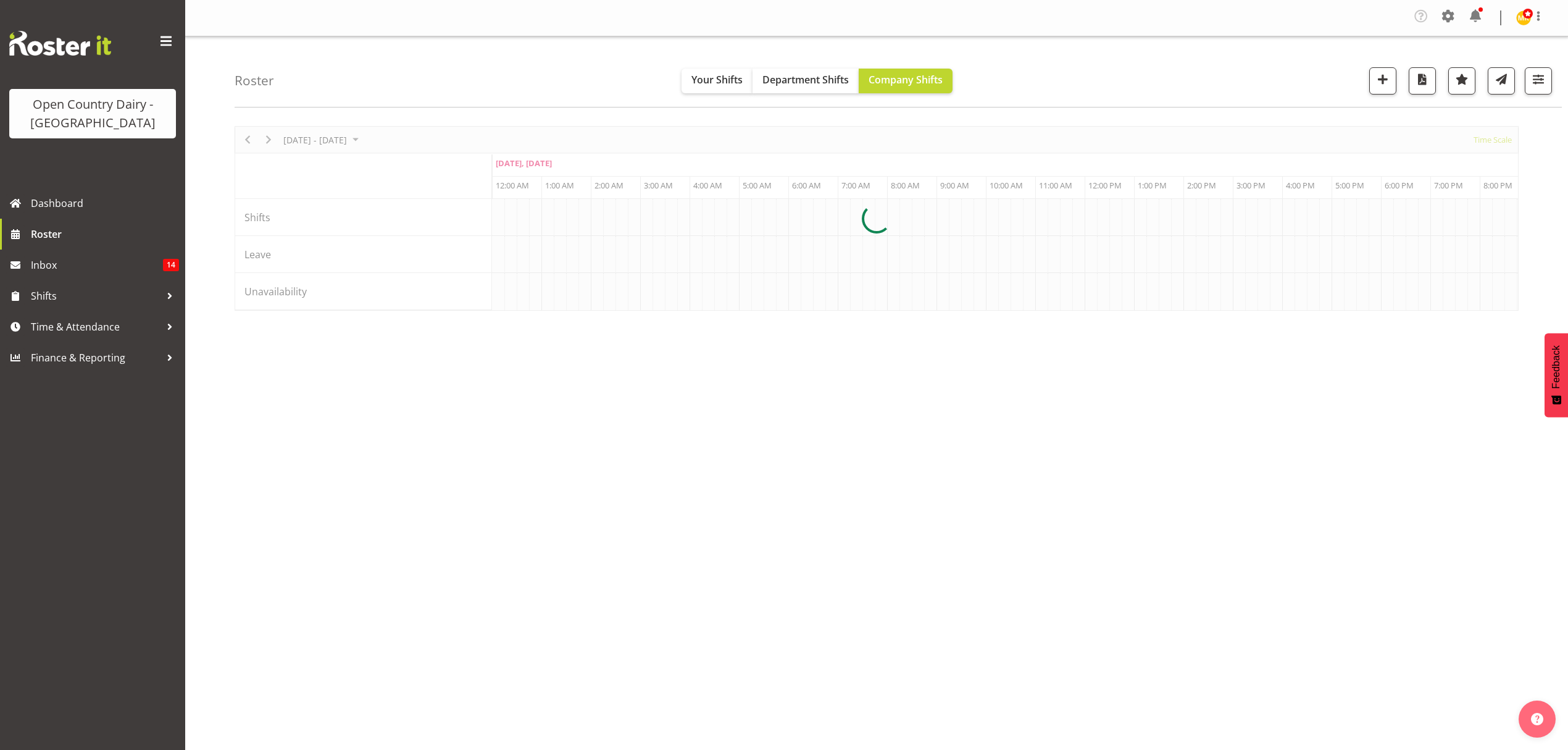
scroll to position [0, 3555]
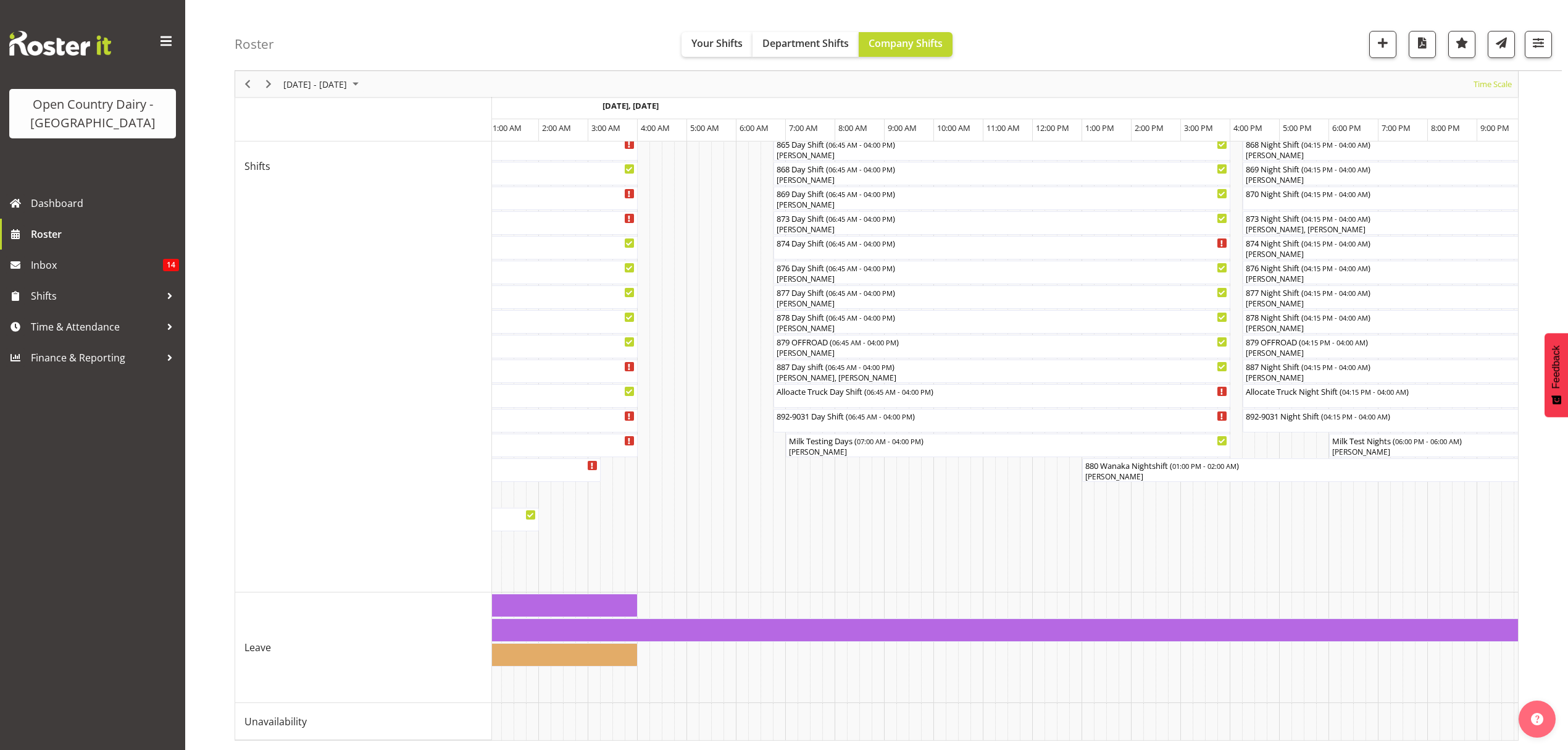
scroll to position [0, 7269]
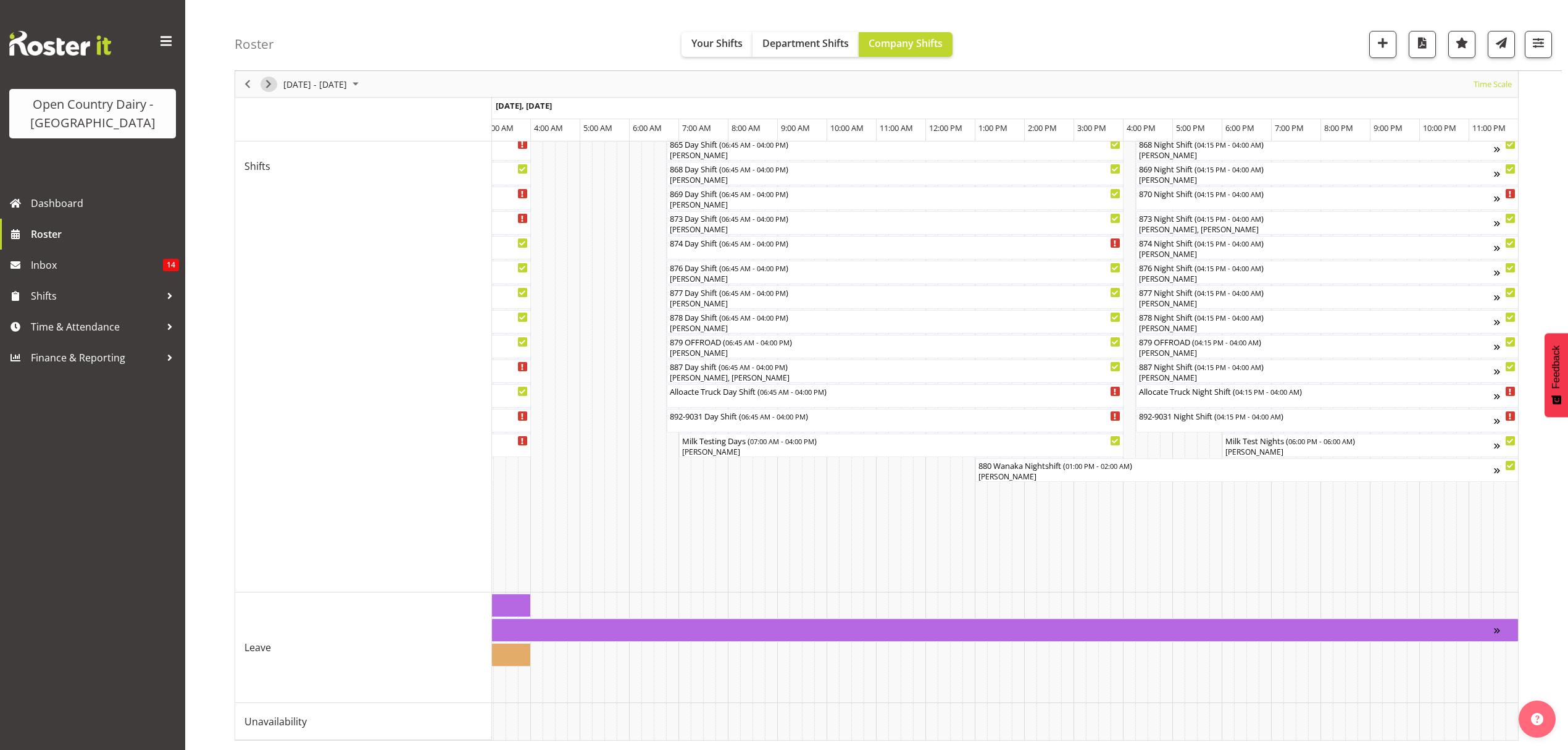
click at [264, 81] on span "Next" at bounding box center [268, 83] width 15 height 15
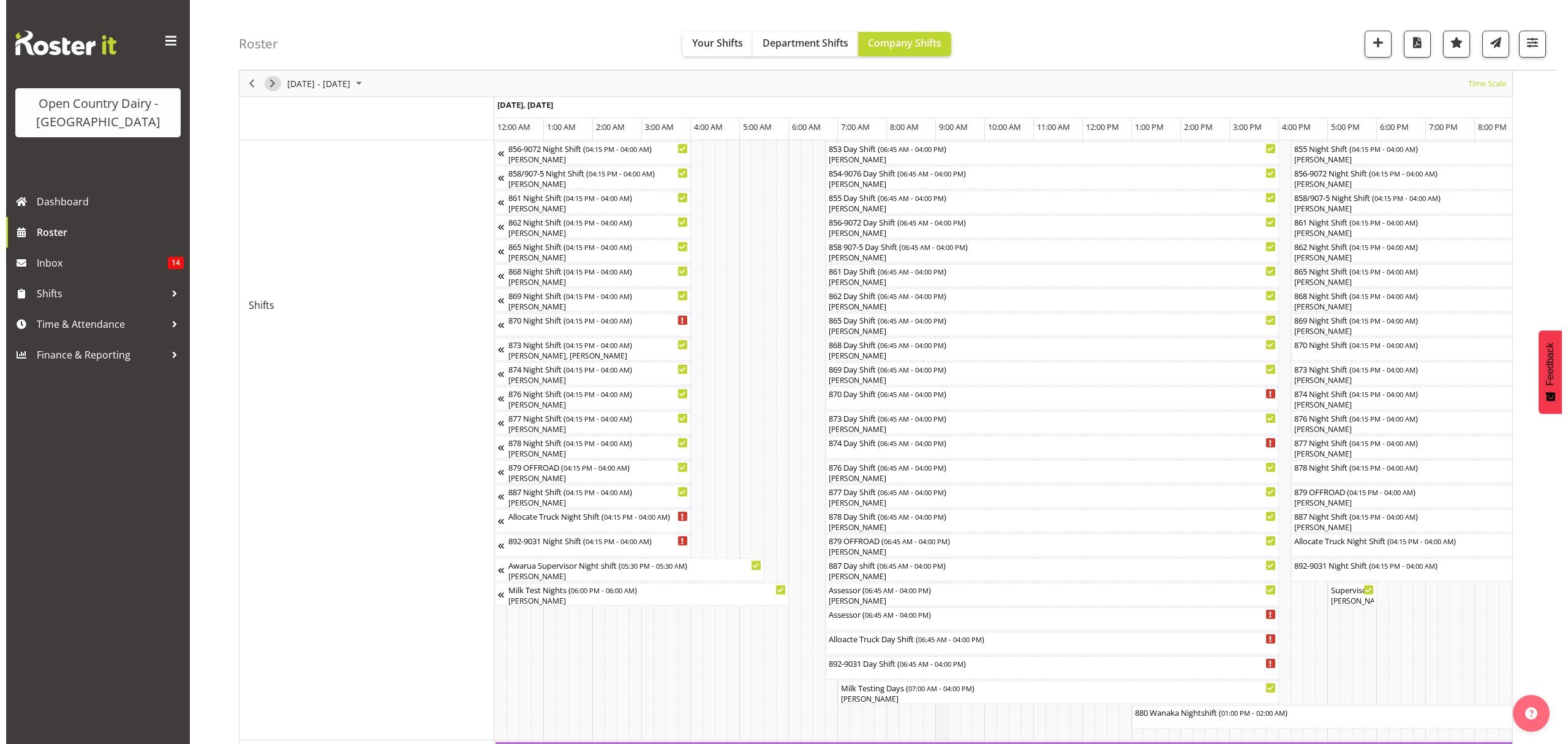
scroll to position [408, 0]
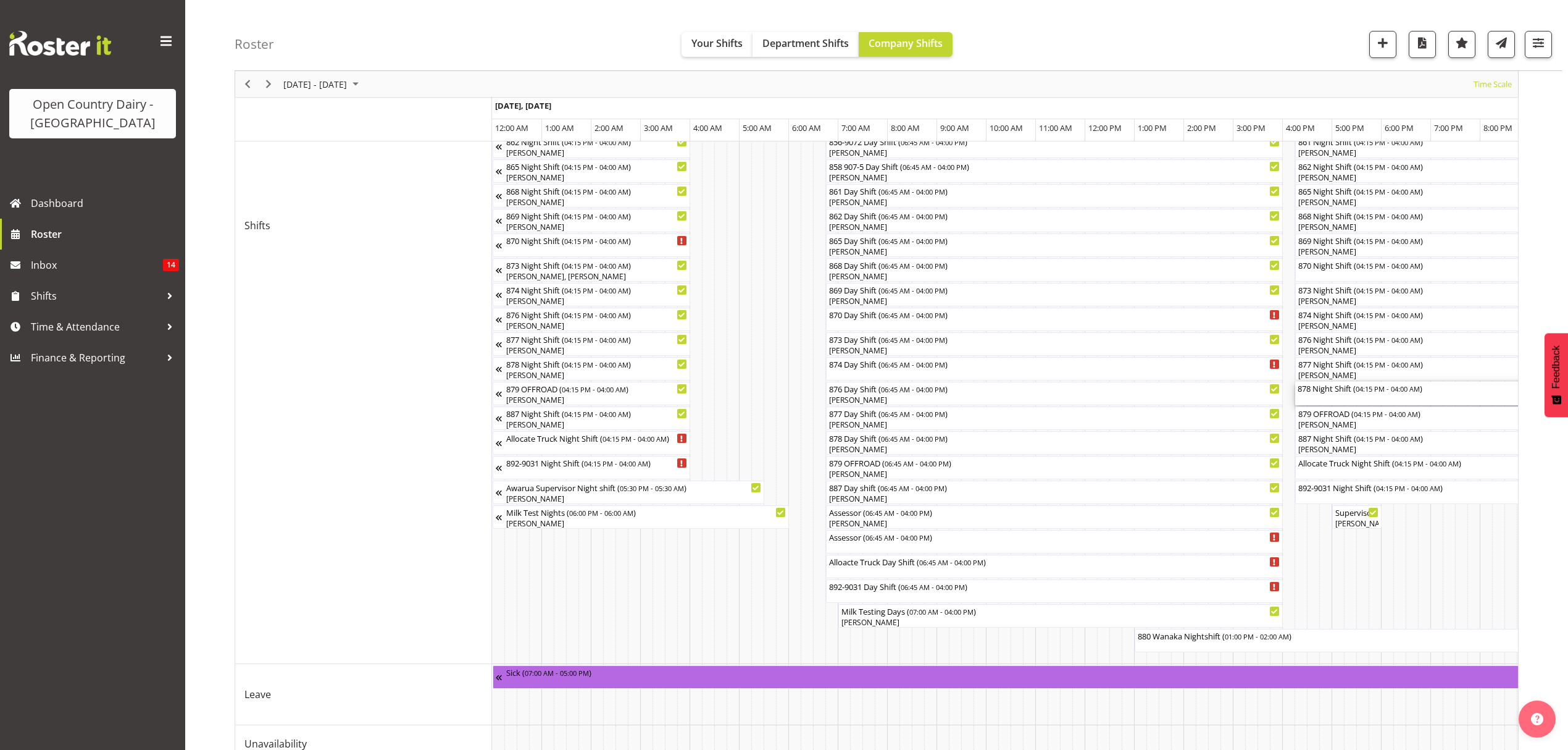
click at [1348, 398] on div "878 Night Shift ( 04:15 PM - 04:00 AM )" at bounding box center [1584, 394] width 576 height 24
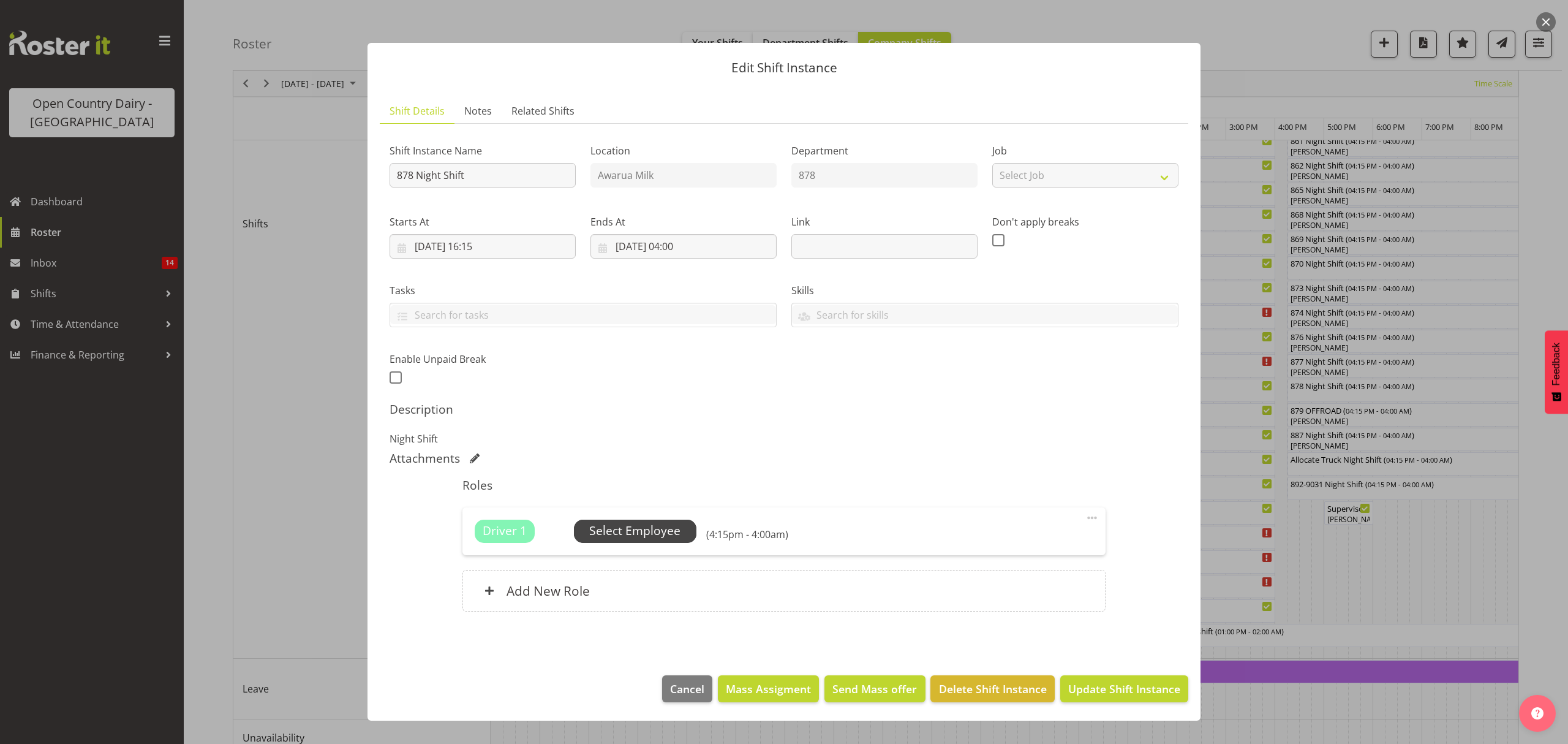
click at [625, 527] on span "Select Employee" at bounding box center [634, 531] width 91 height 18
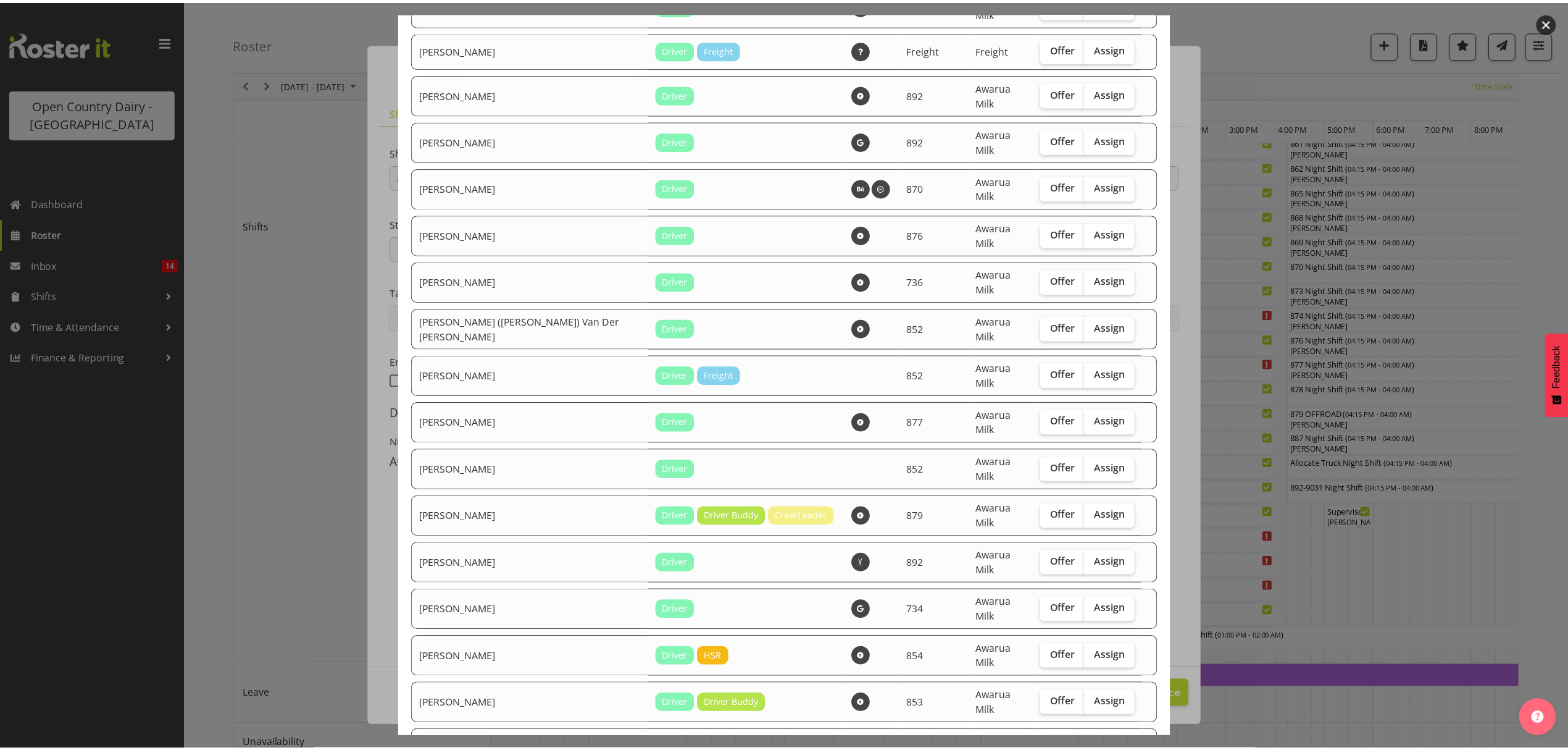
scroll to position [1040, 0]
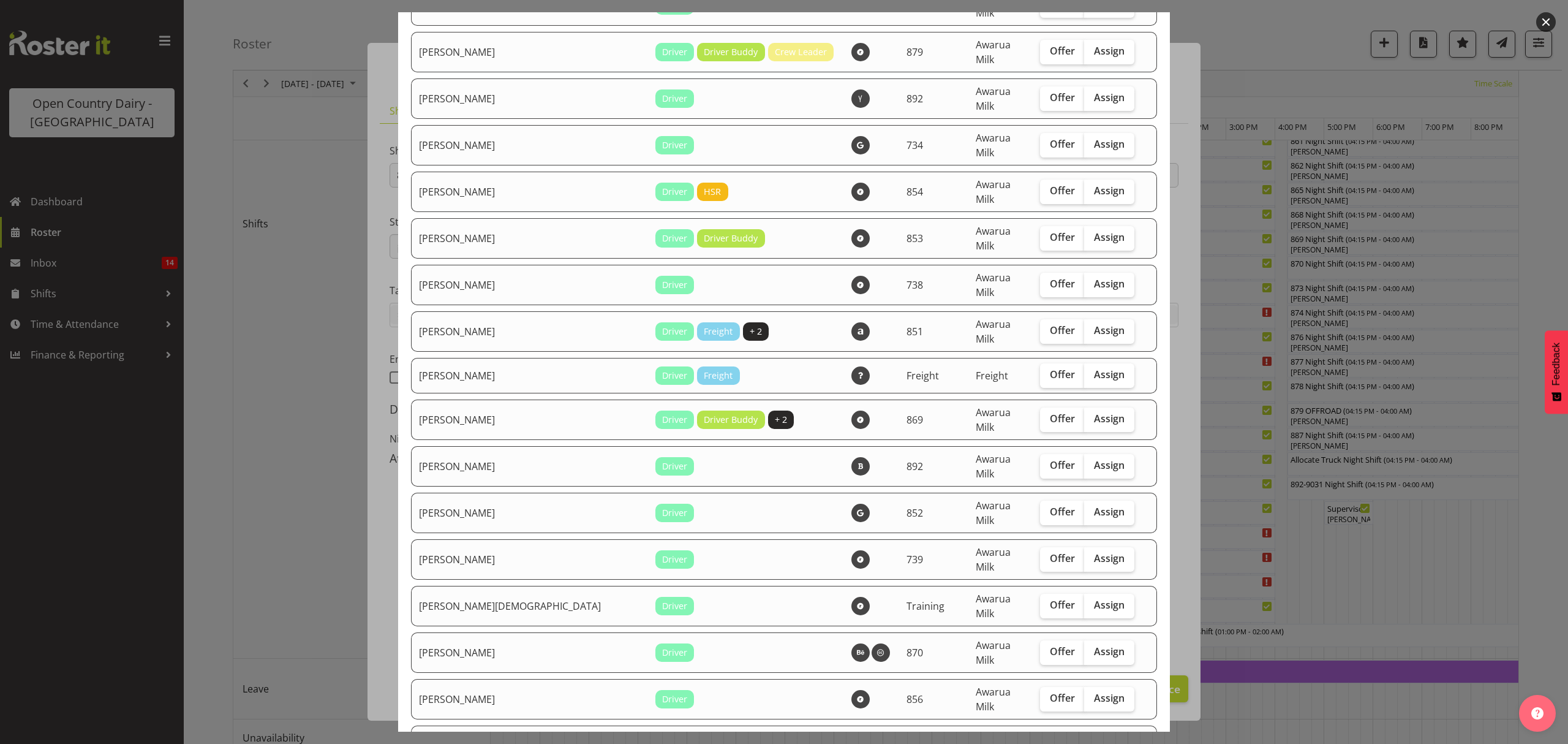
checkbox input "true"
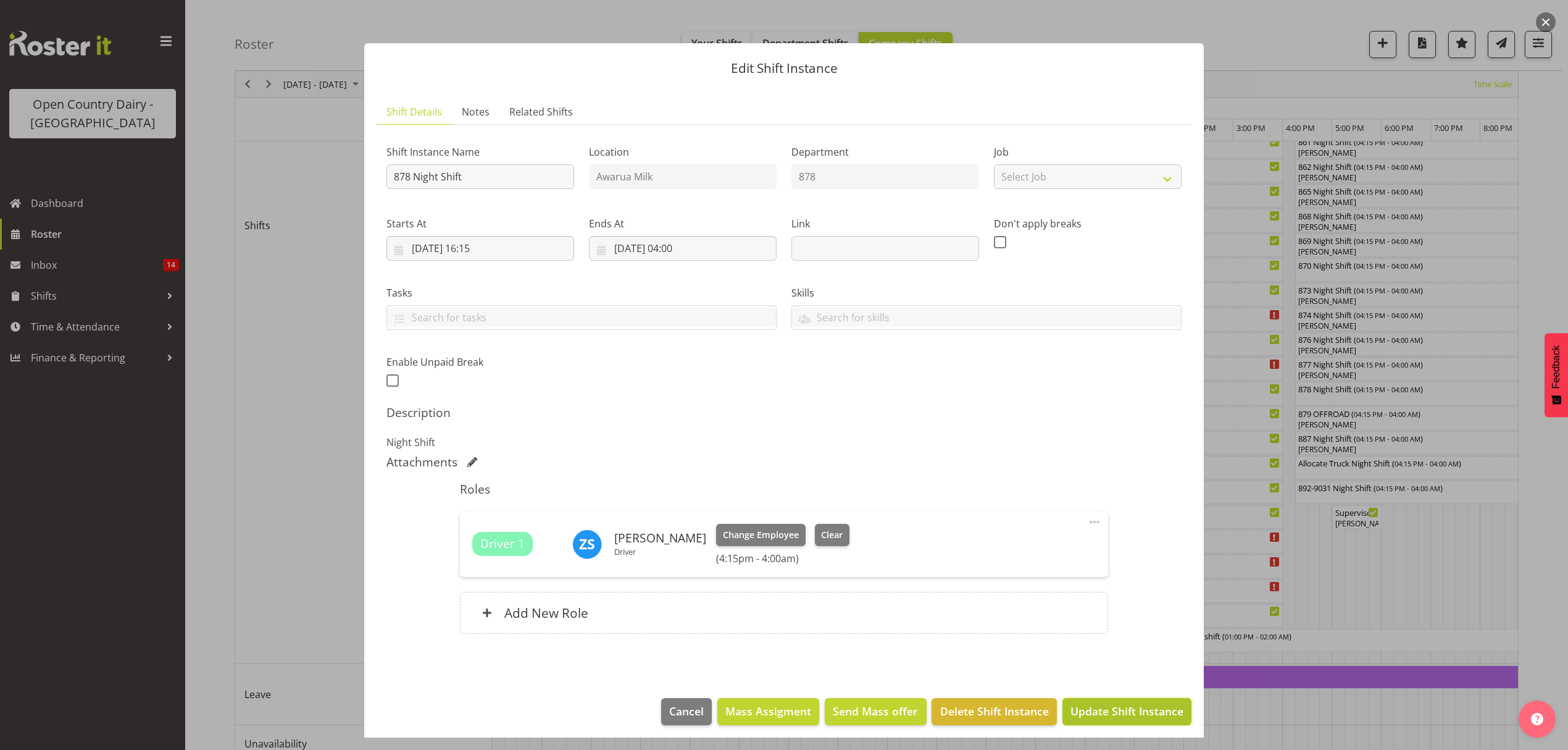
click at [1134, 709] on span "Update Shift Instance" at bounding box center [1127, 711] width 113 height 16
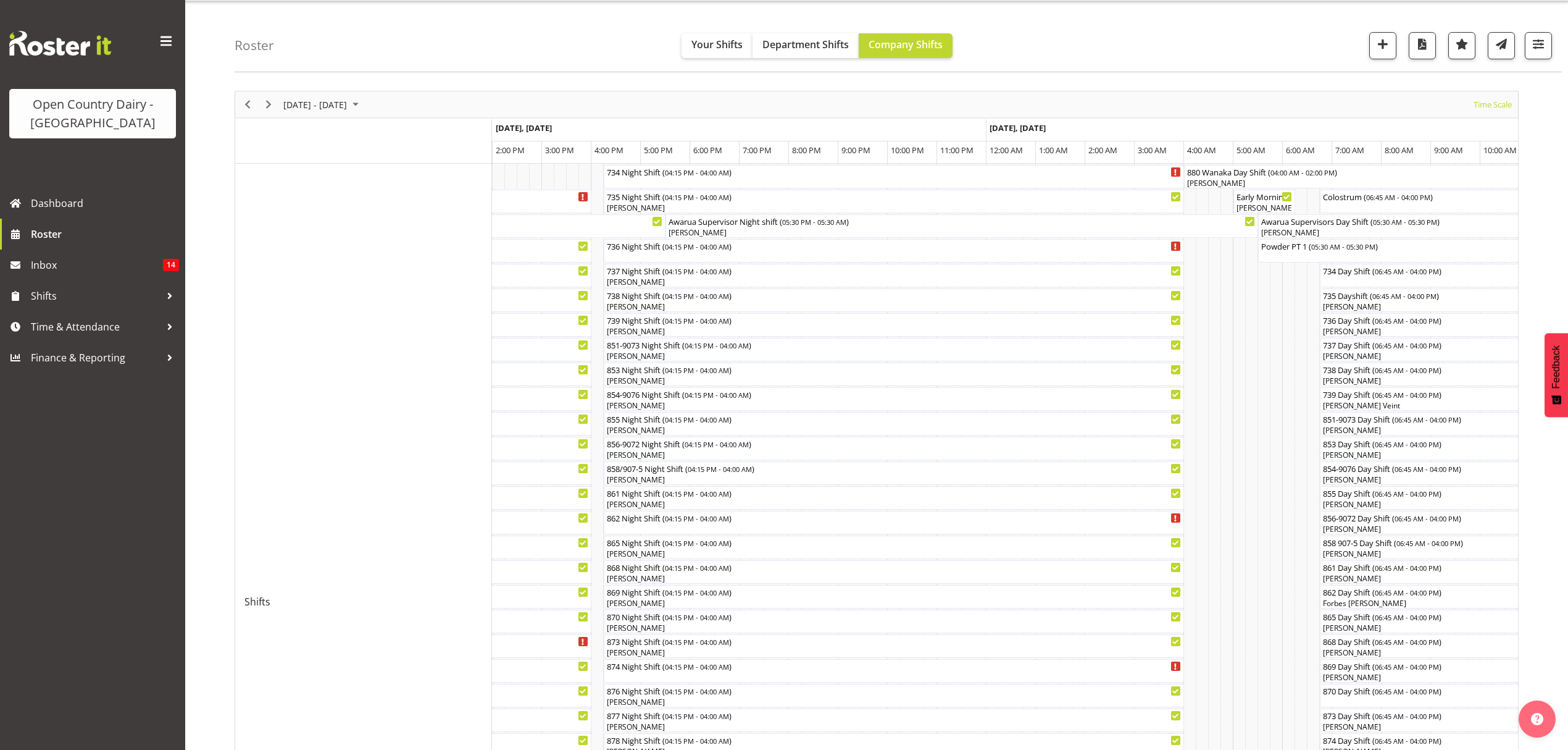
scroll to position [0, 0]
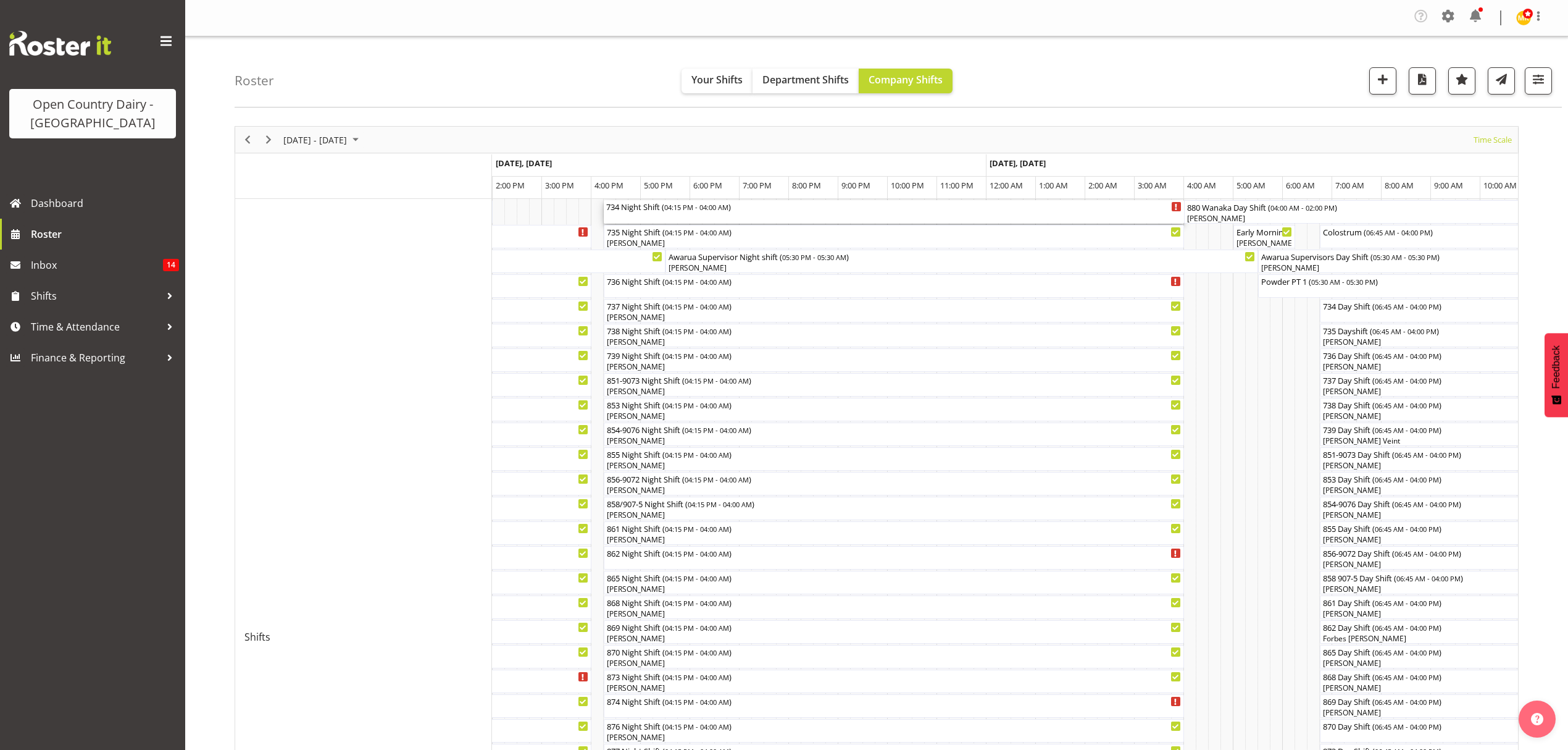
click at [790, 219] on div "734 Night Shift ( 04:15 PM - 04:00 AM )" at bounding box center [894, 212] width 576 height 24
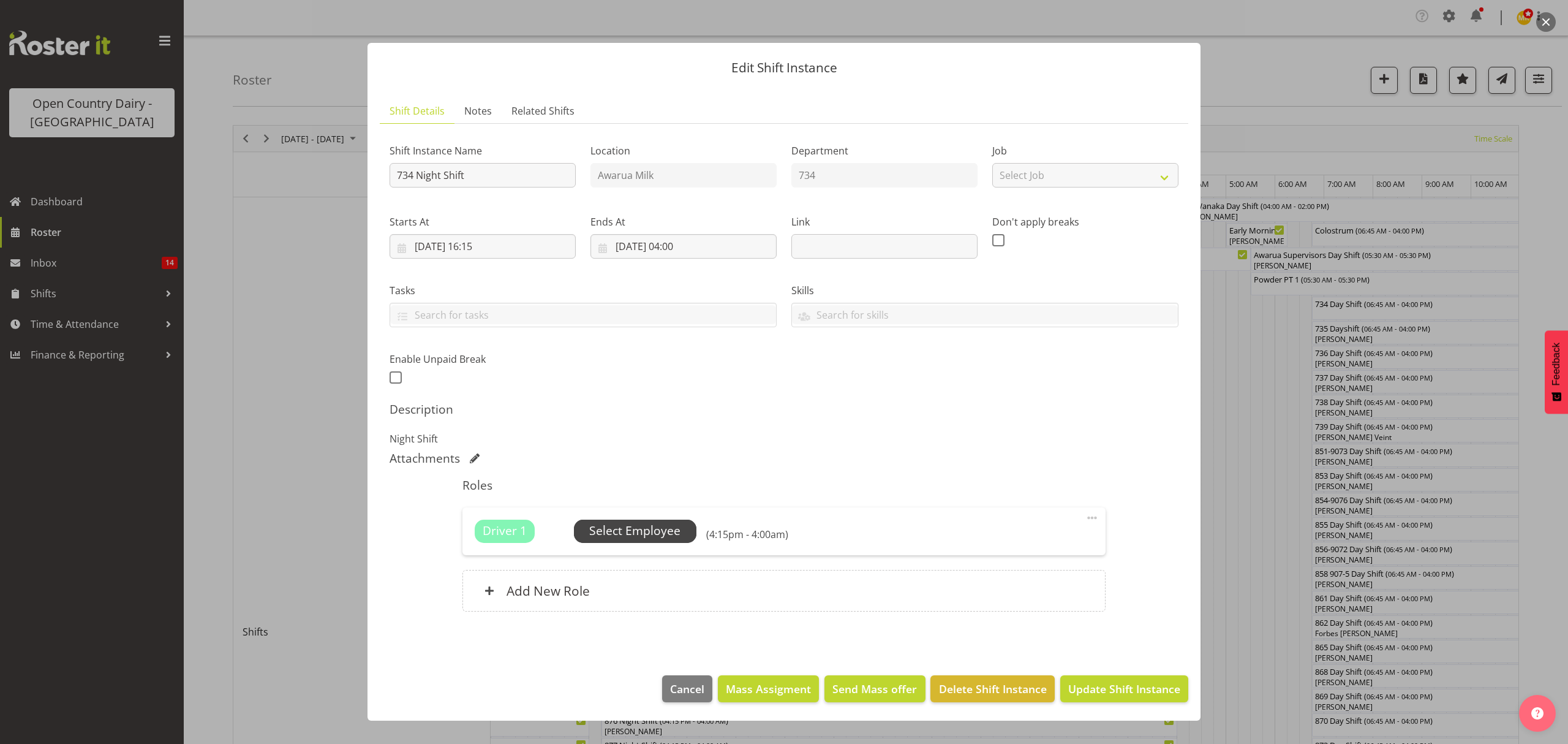
click at [642, 542] on span "Select Employee" at bounding box center [635, 531] width 122 height 23
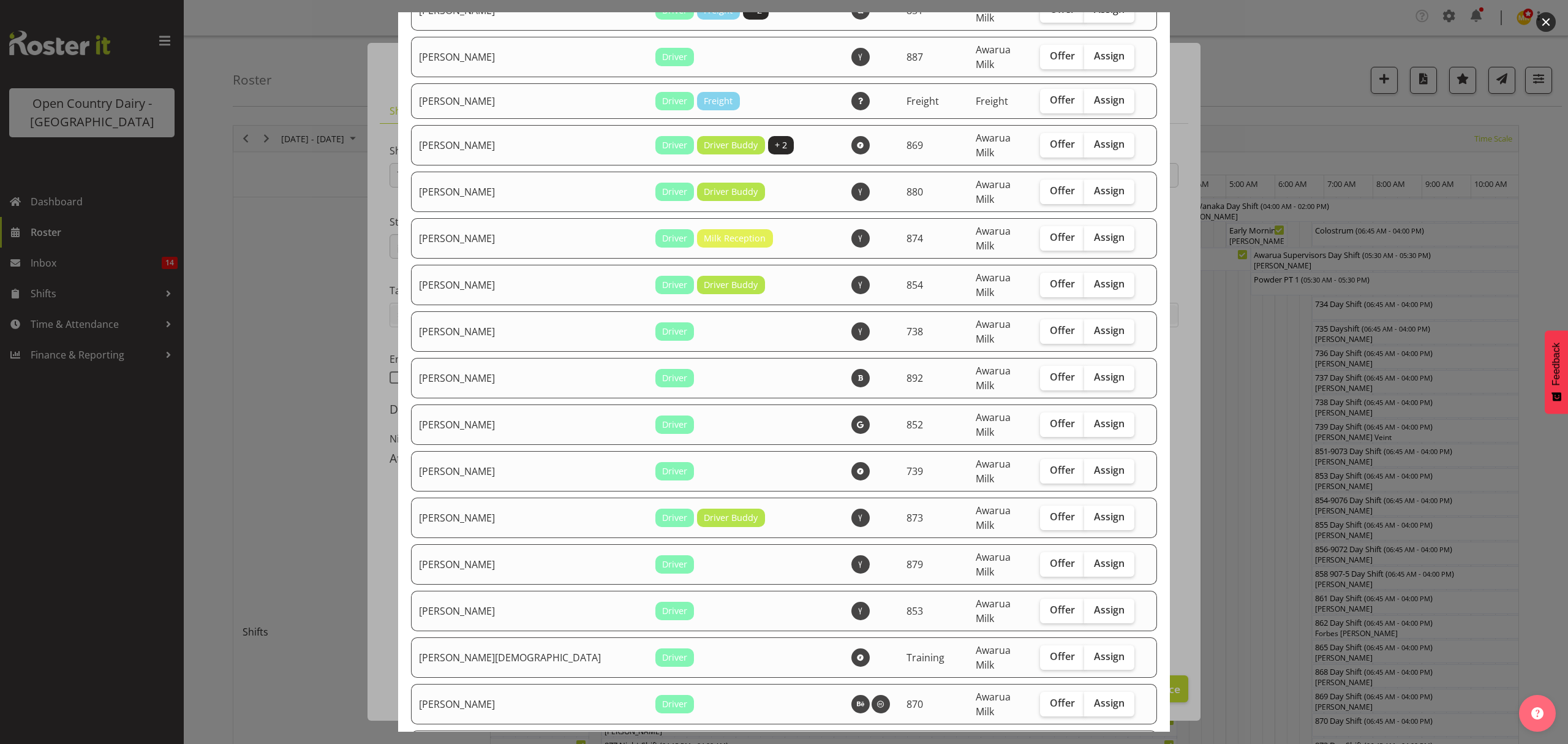
checkbox input "true"
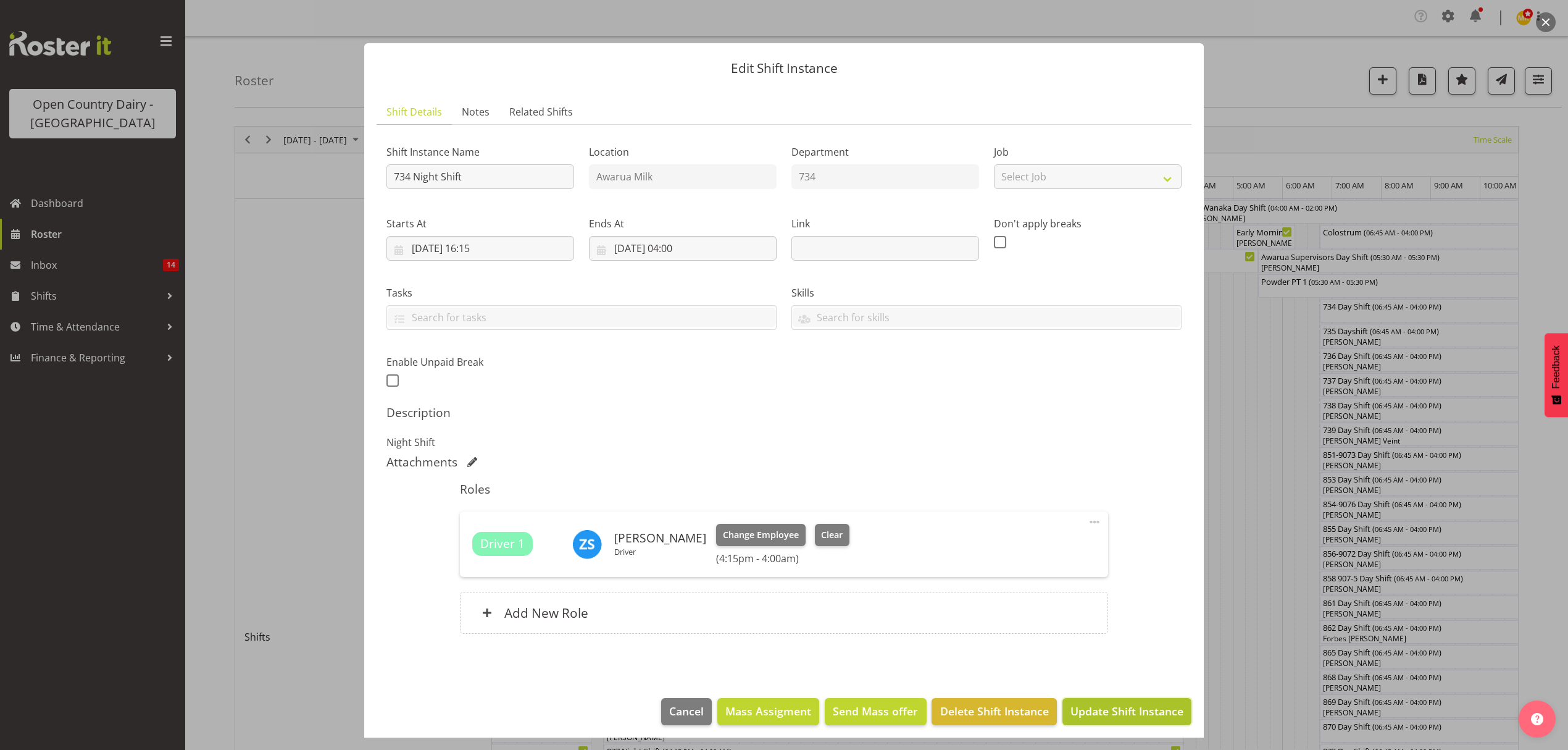
click at [1115, 712] on span "Update Shift Instance" at bounding box center [1127, 711] width 113 height 16
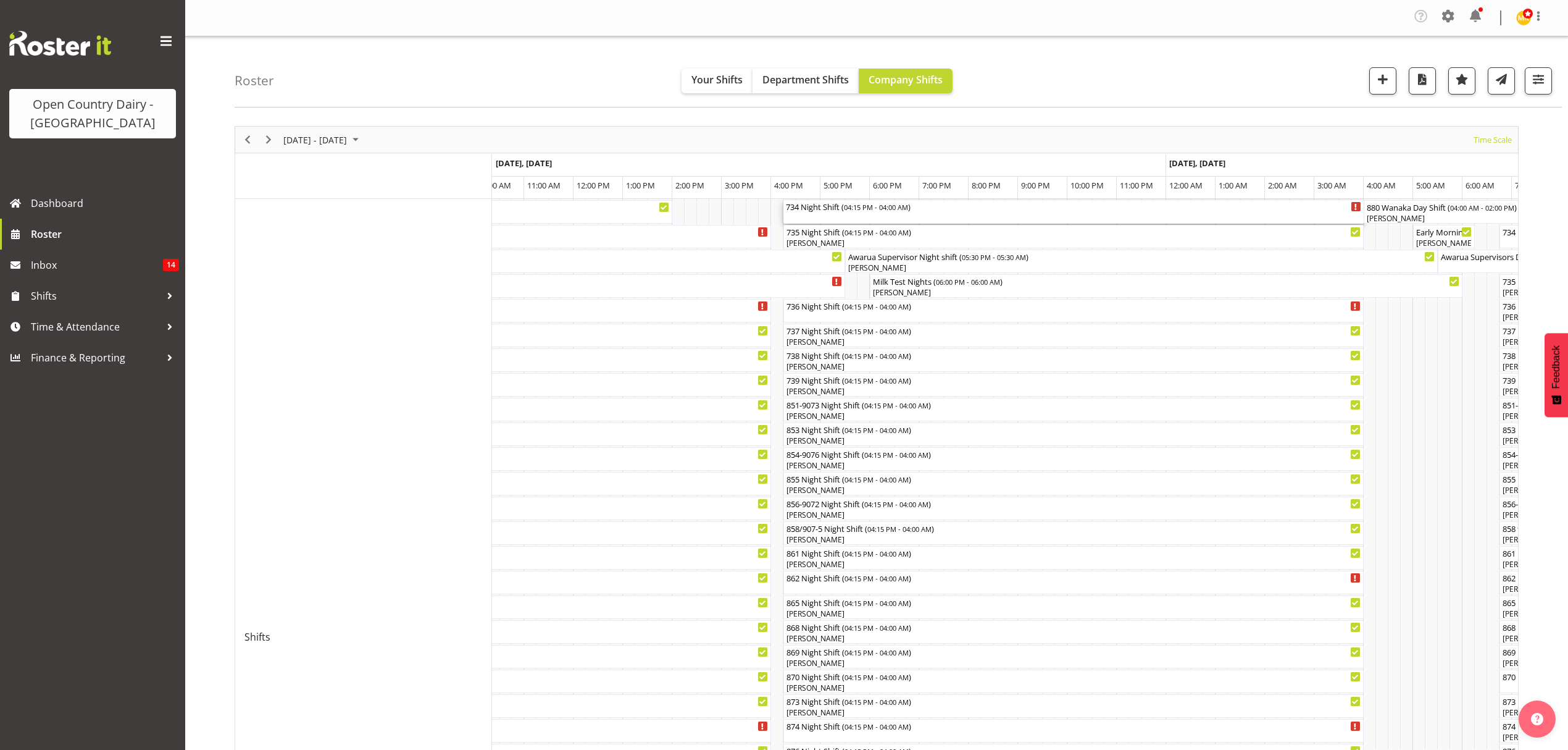
click at [882, 212] on div "734 Night Shift ( 04:15 PM - 04:00 AM )" at bounding box center [1073, 207] width 576 height 13
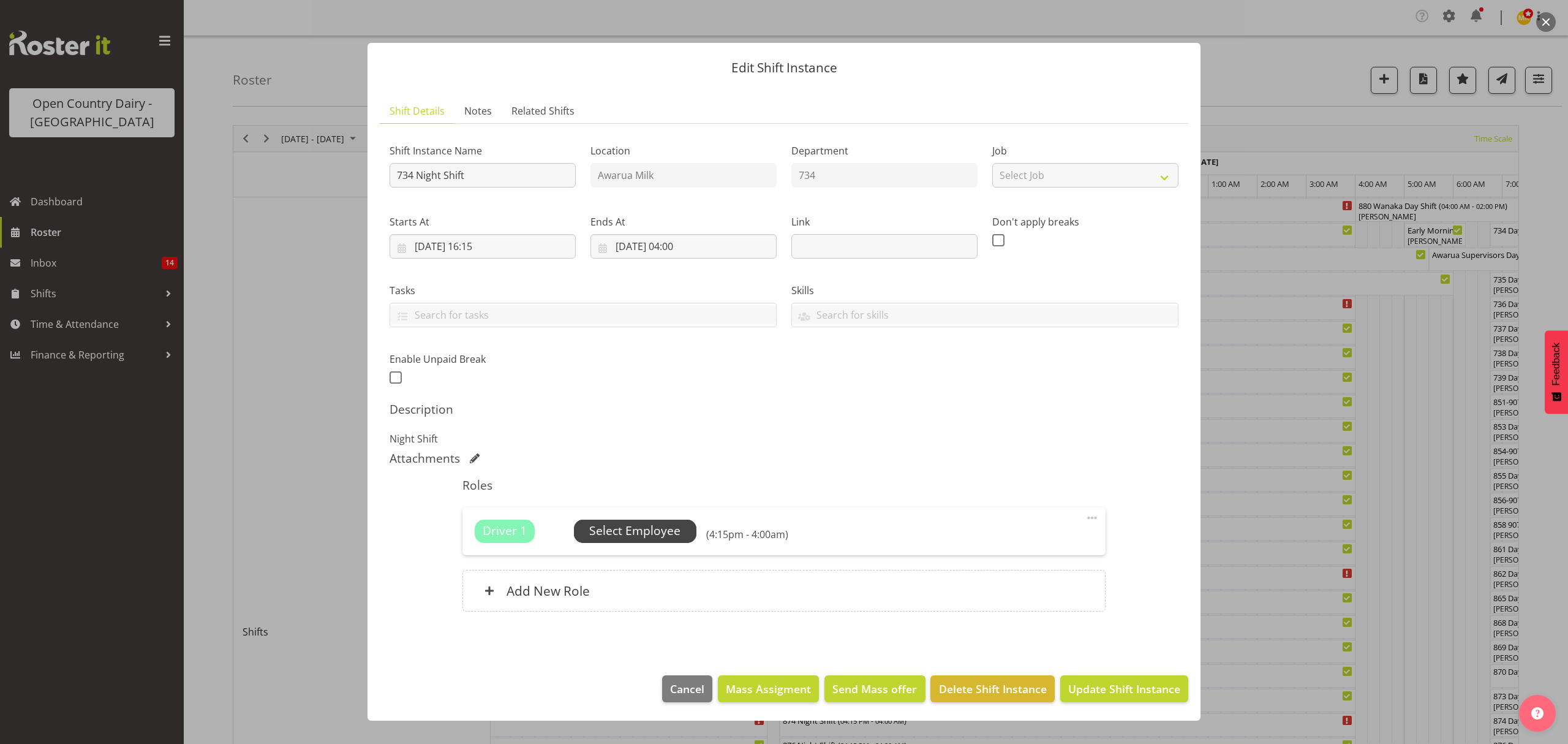
click at [616, 532] on span "Select Employee" at bounding box center [634, 531] width 91 height 18
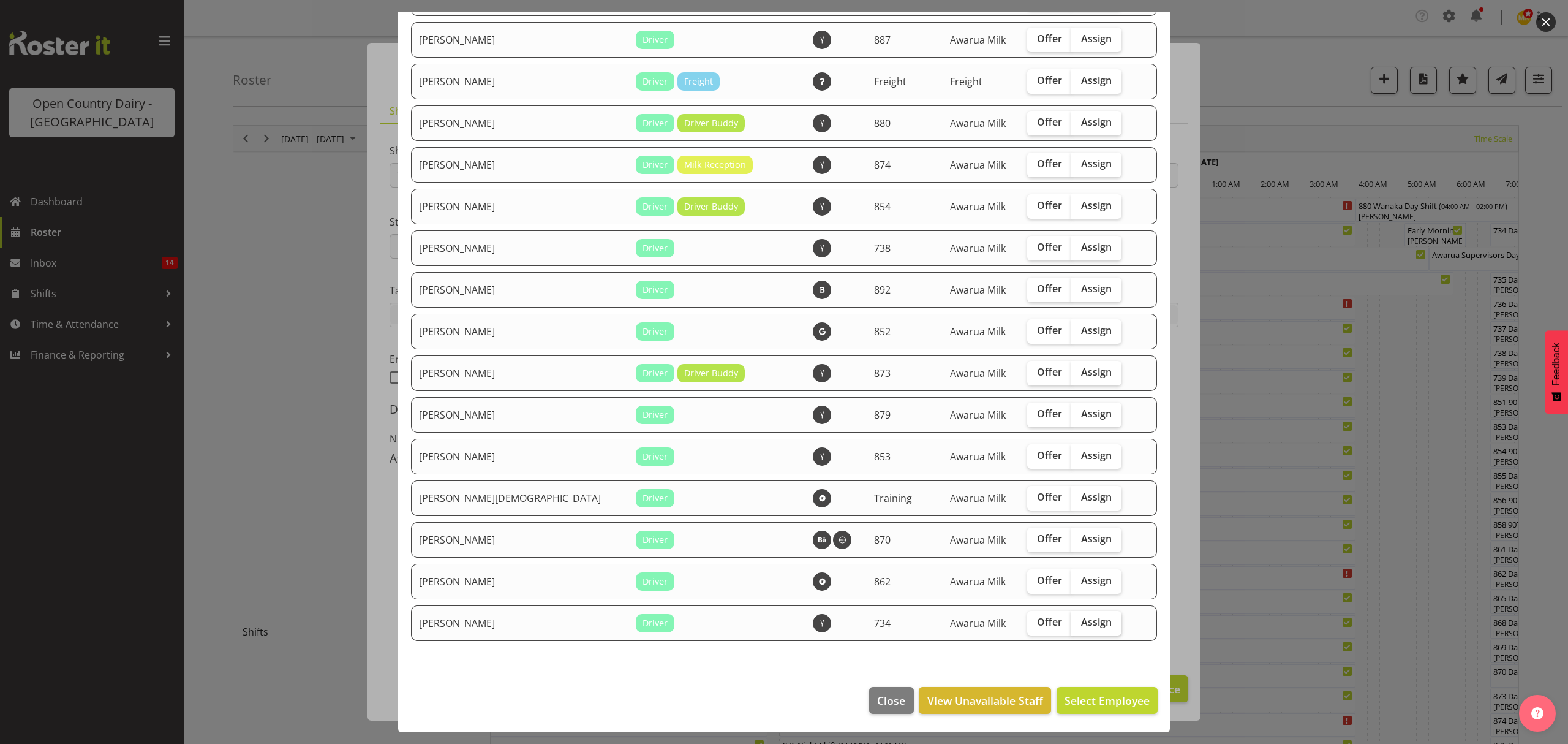
click at [1081, 617] on span "Assign" at bounding box center [1097, 622] width 31 height 13
click at [1071, 618] on input "Assign" at bounding box center [1075, 622] width 8 height 8
checkbox input "true"
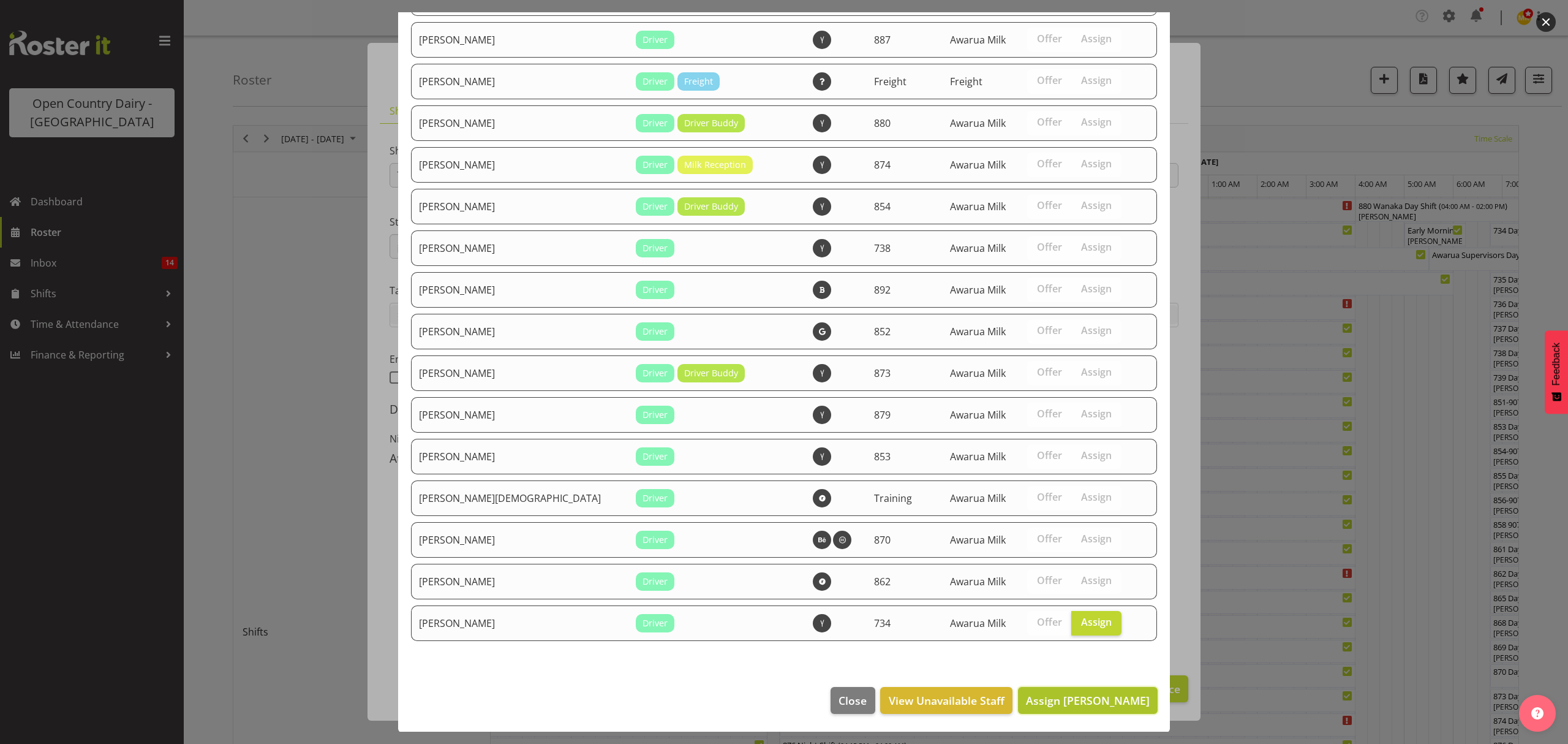
click at [1107, 694] on span "Assign [PERSON_NAME]" at bounding box center [1089, 700] width 124 height 14
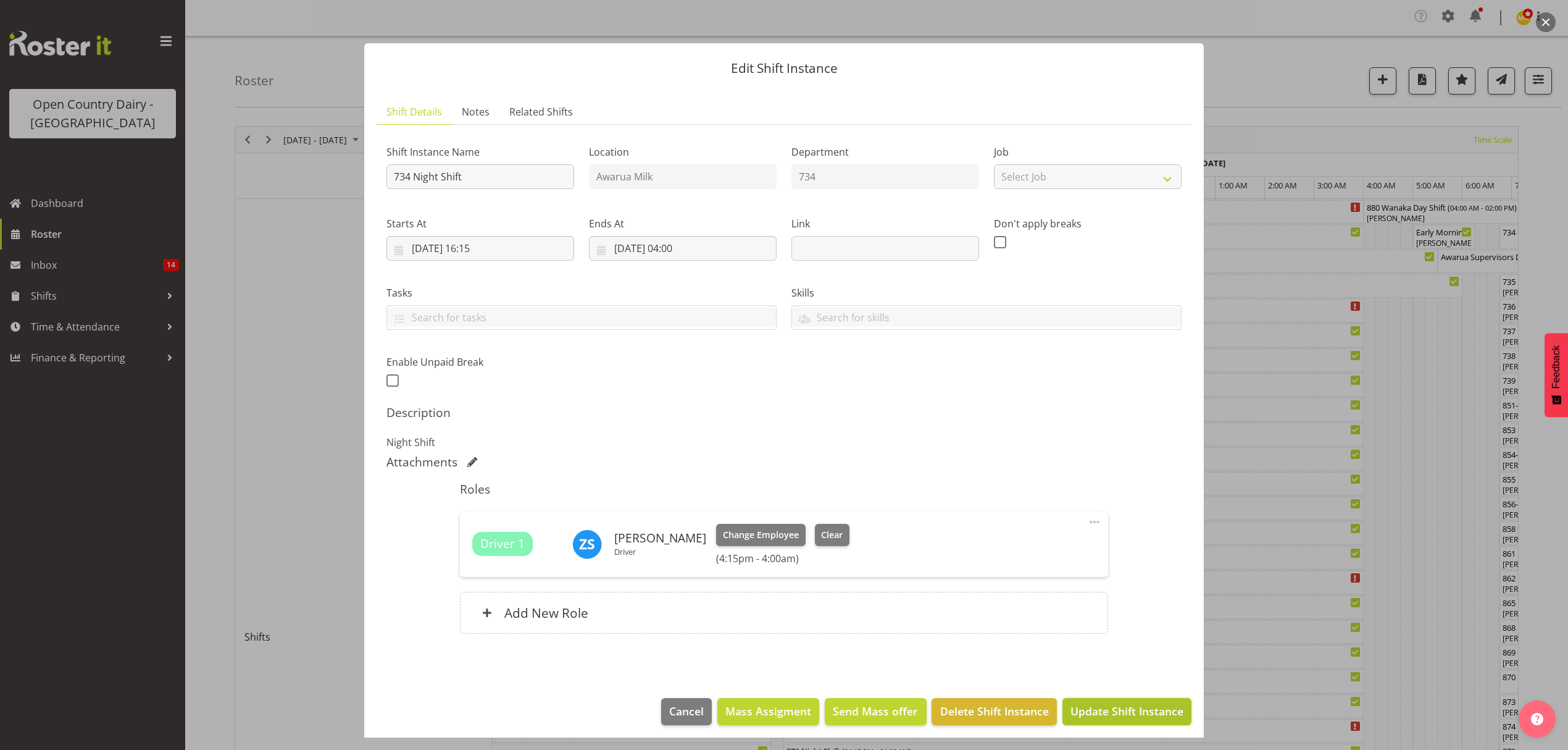
click at [1128, 705] on span "Update Shift Instance" at bounding box center [1127, 711] width 113 height 16
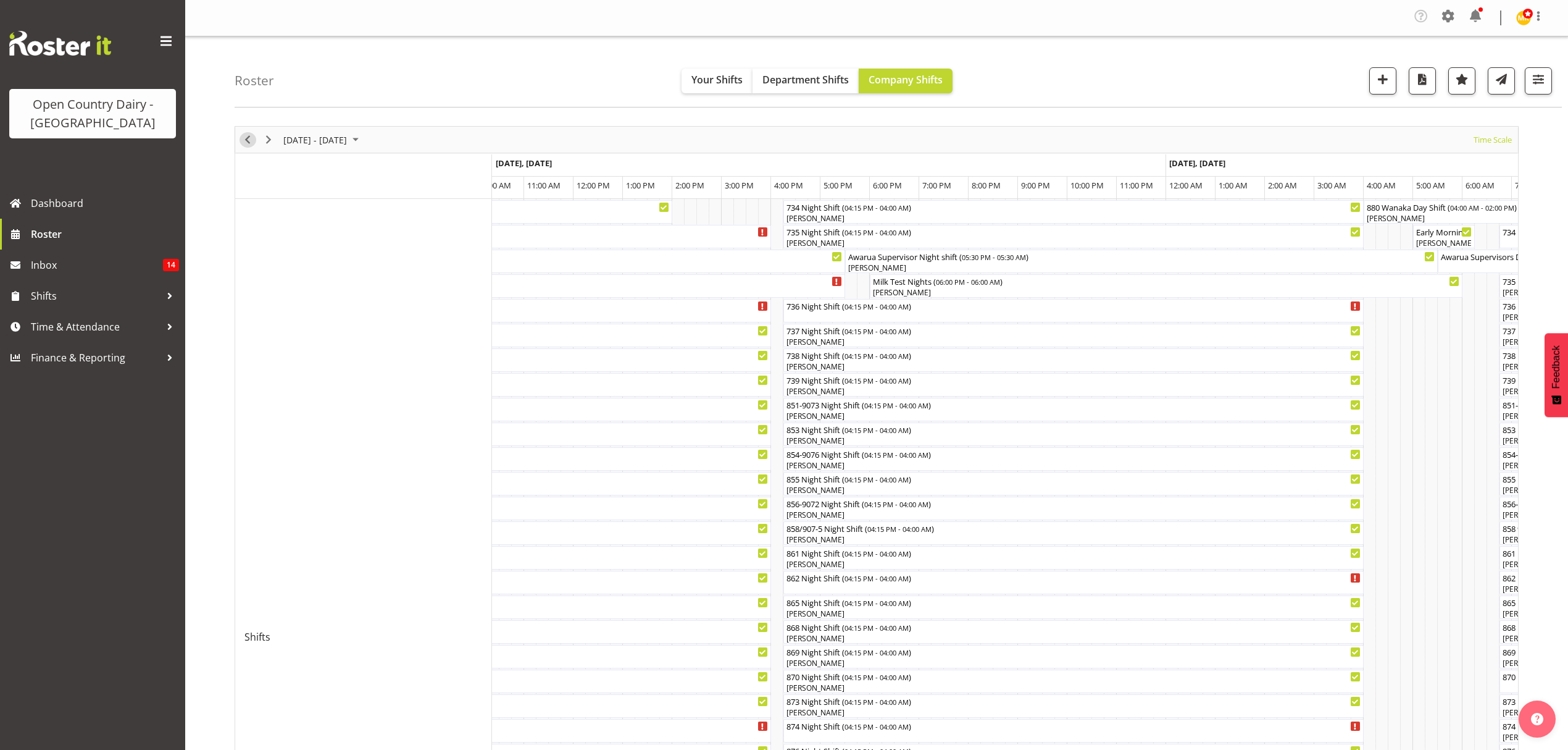
drag, startPoint x: 249, startPoint y: 142, endPoint x: 495, endPoint y: 279, distance: 281.6
click at [249, 142] on span "Previous" at bounding box center [247, 140] width 15 height 15
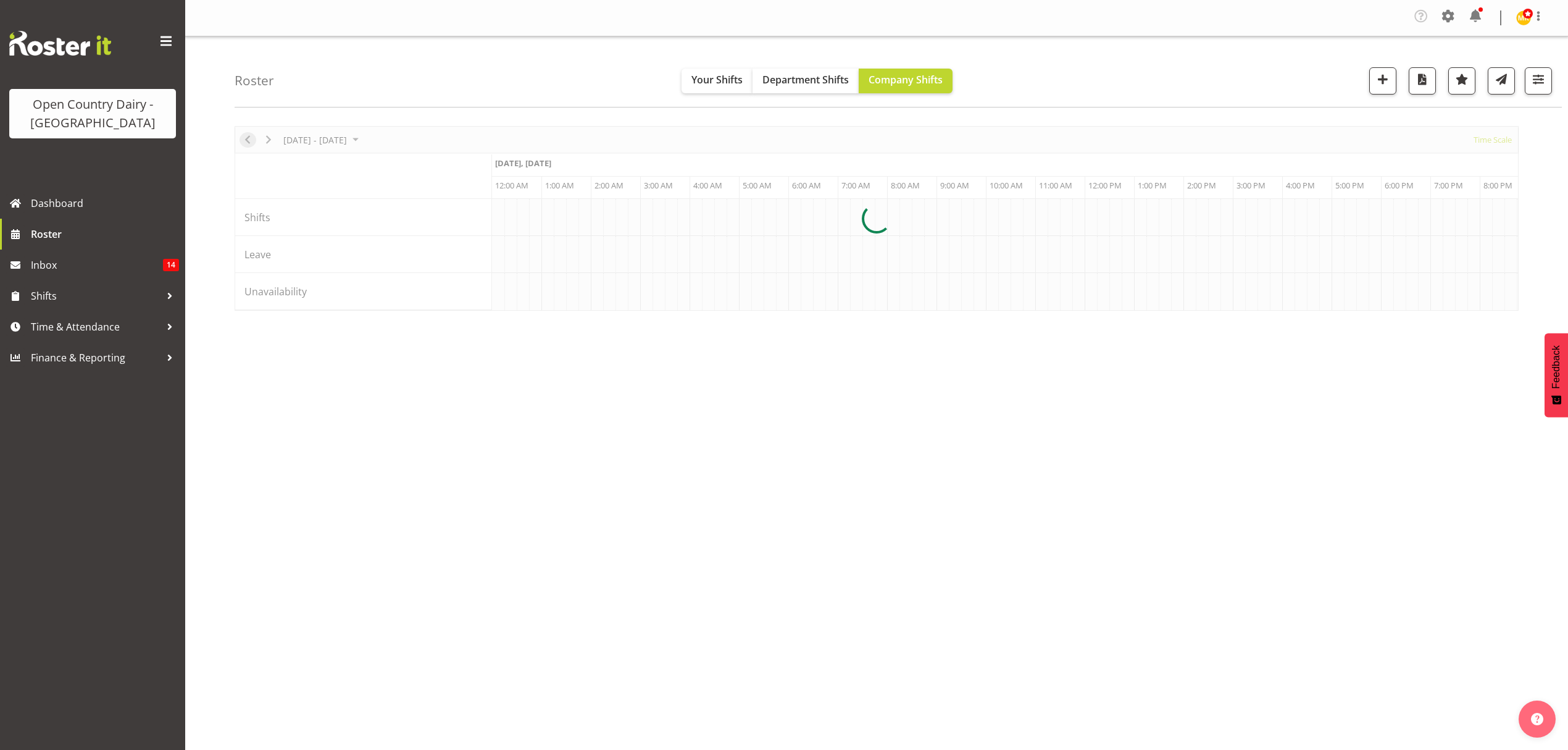
scroll to position [0, 3555]
